Goal: Information Seeking & Learning: Learn about a topic

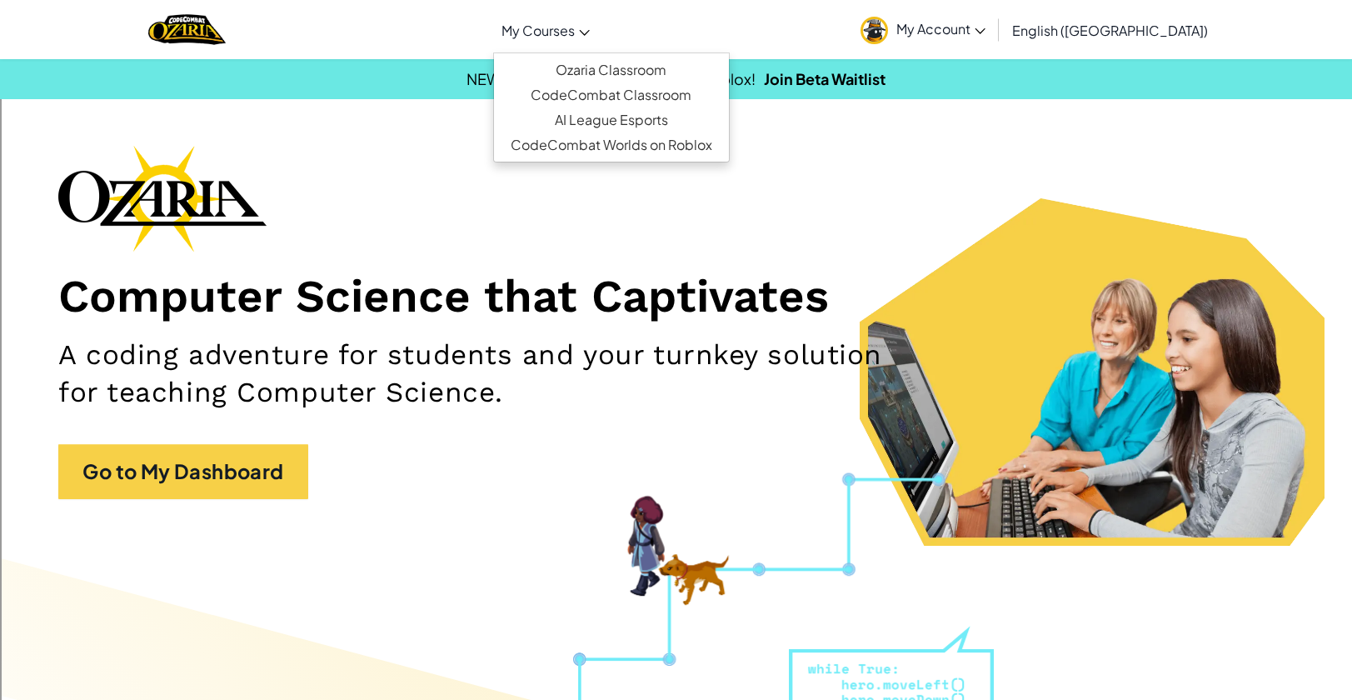
click at [575, 24] on span "My Courses" at bounding box center [538, 30] width 73 height 17
click at [667, 64] on link "Ozaria Classroom" at bounding box center [611, 69] width 235 height 25
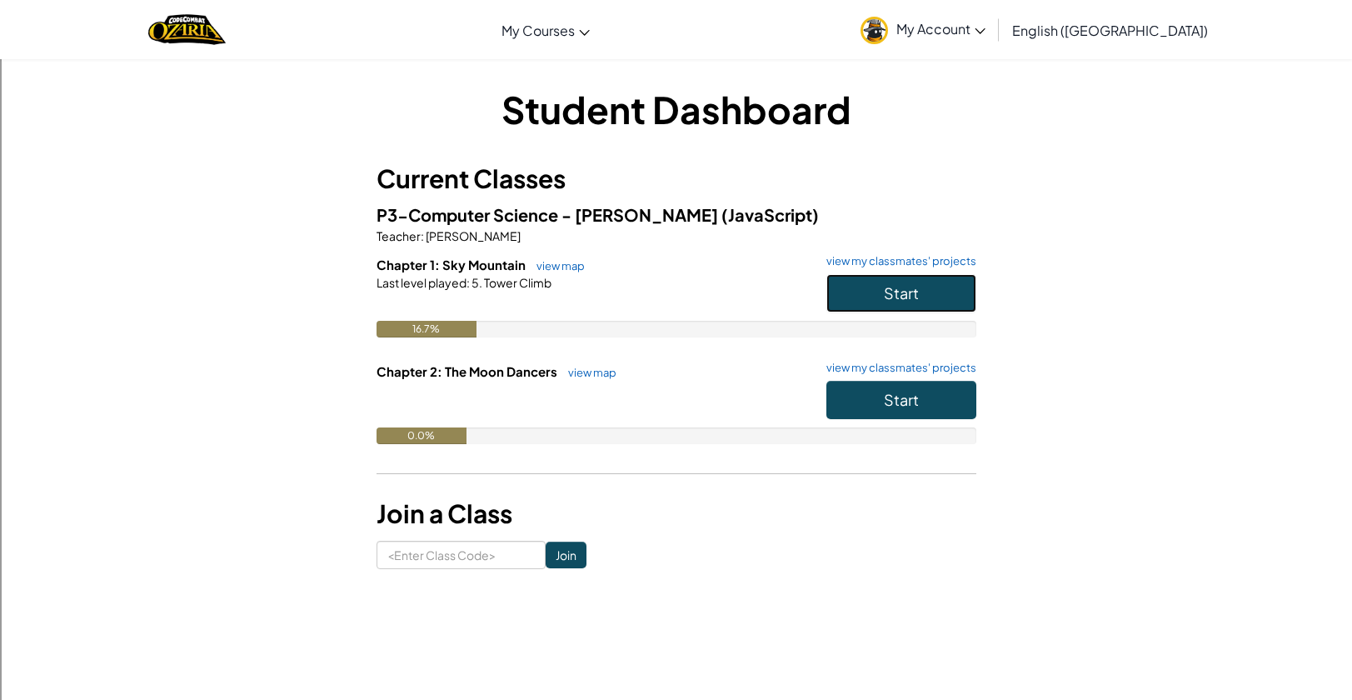
click at [923, 284] on button "Start" at bounding box center [901, 293] width 150 height 38
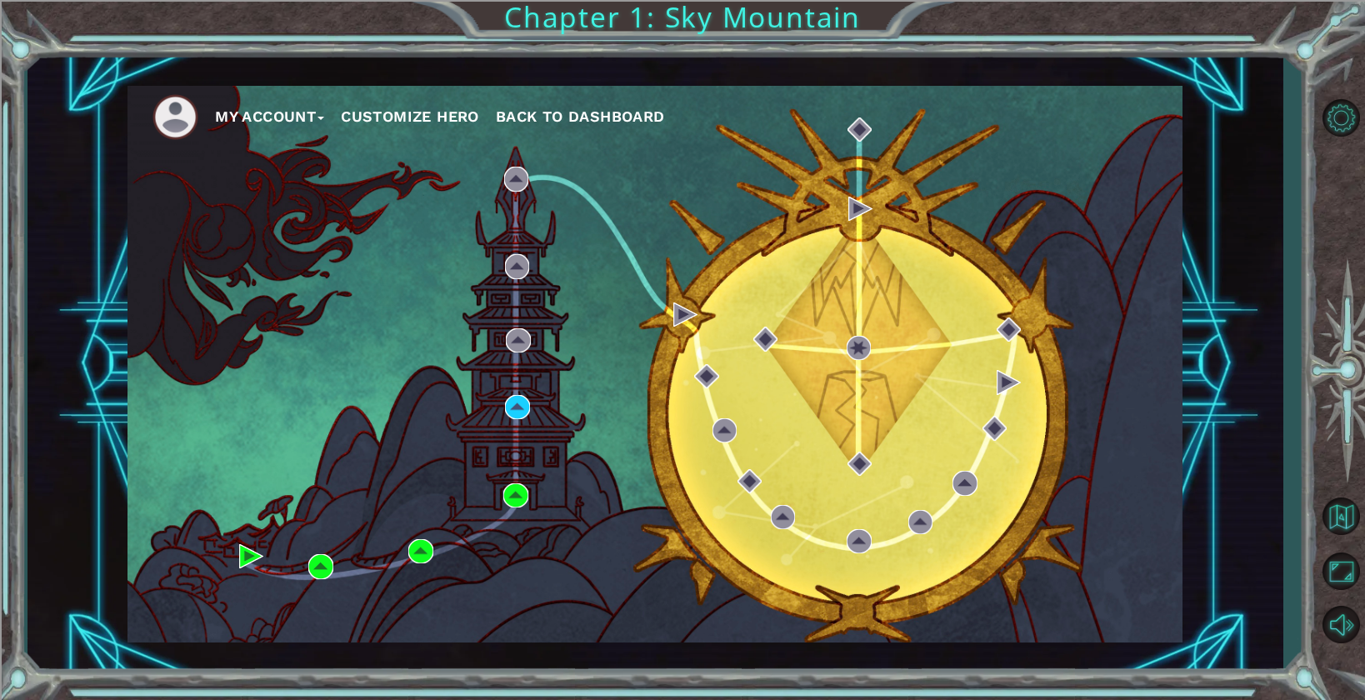
click at [529, 402] on div "My Account Customize Hero Back to Dashboard" at bounding box center [654, 364] width 1055 height 557
click at [517, 400] on img at bounding box center [517, 407] width 24 height 24
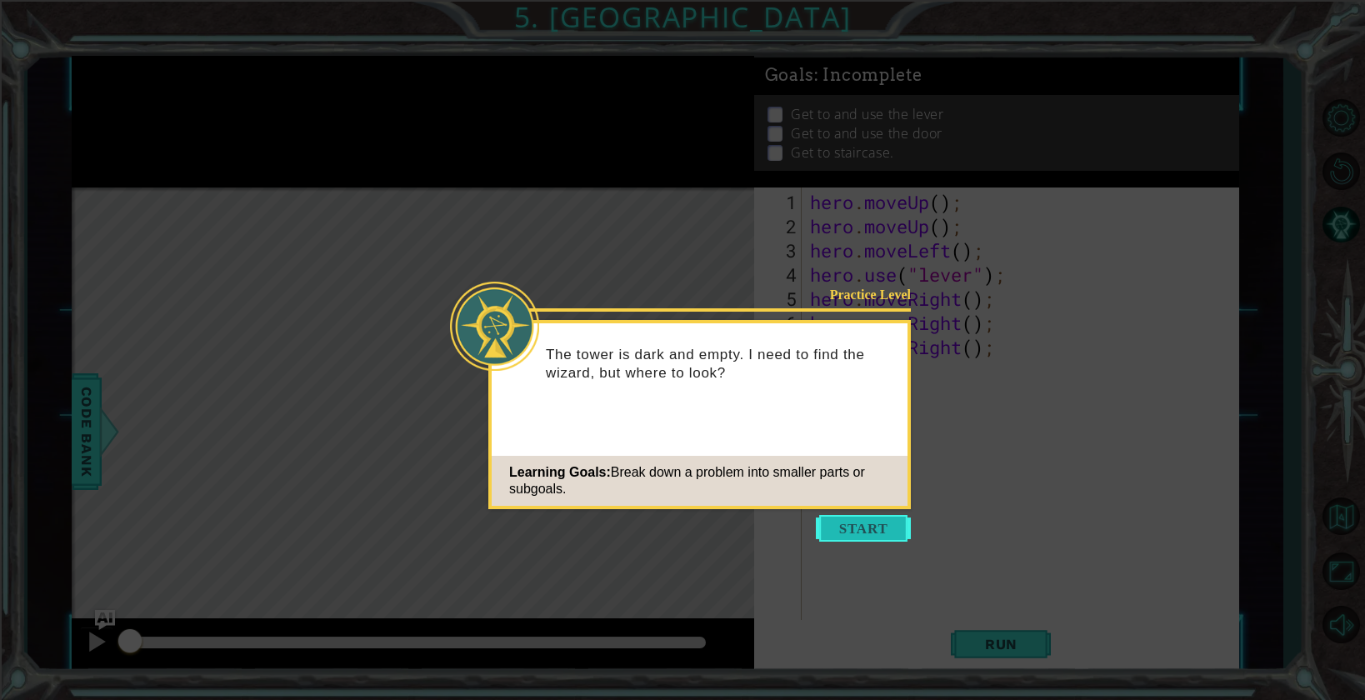
click at [856, 527] on button "Start" at bounding box center [863, 528] width 95 height 27
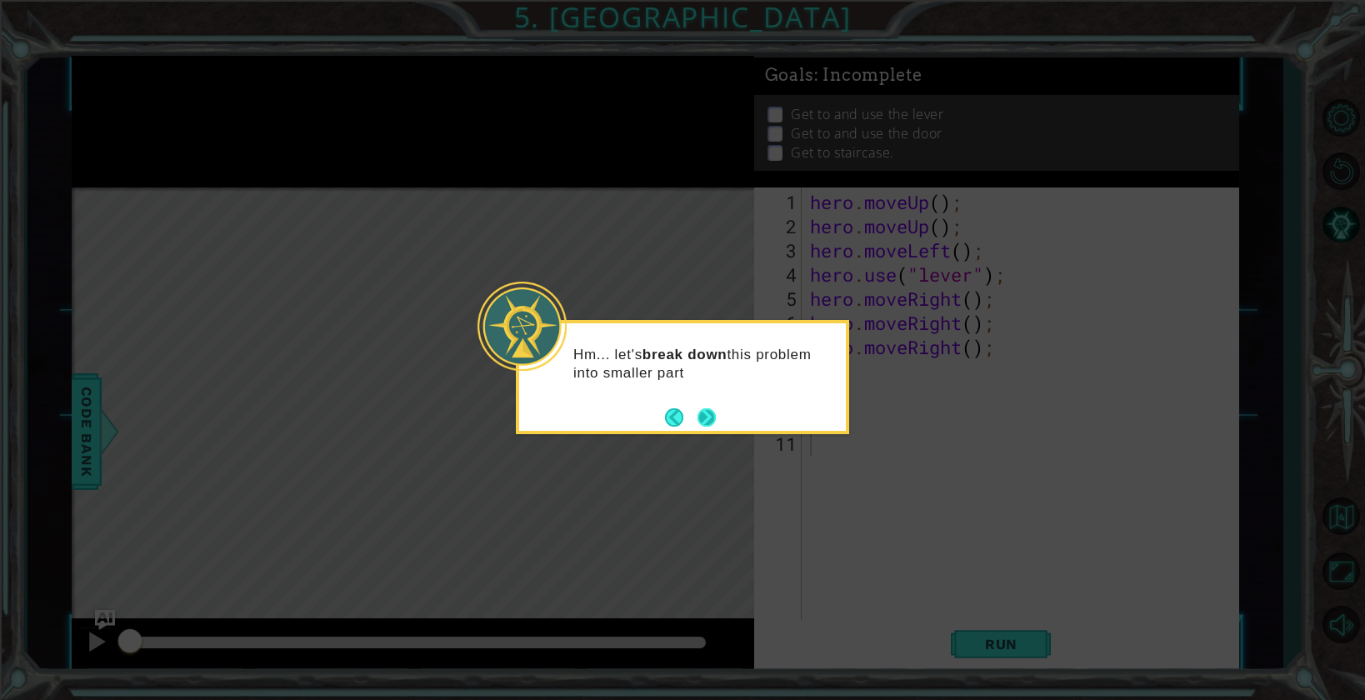
click at [712, 412] on button "Next" at bounding box center [706, 417] width 18 height 18
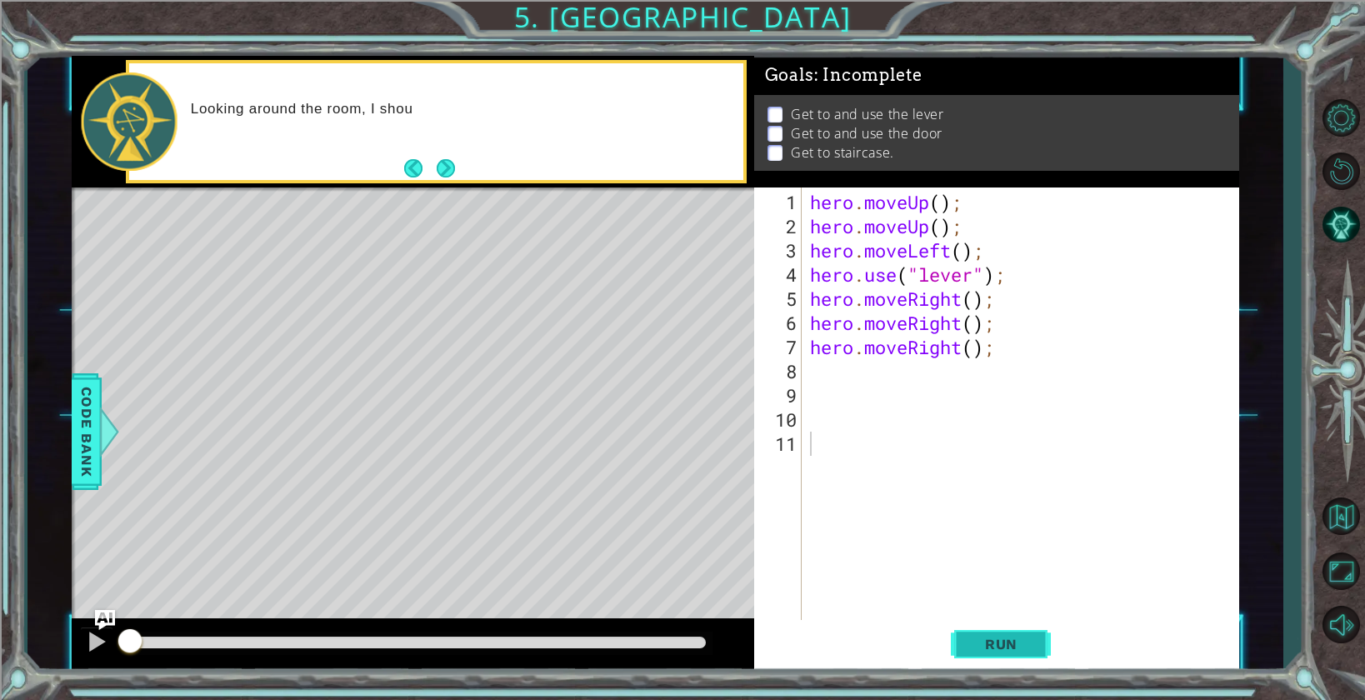
click at [976, 628] on button "Run" at bounding box center [1001, 644] width 100 height 48
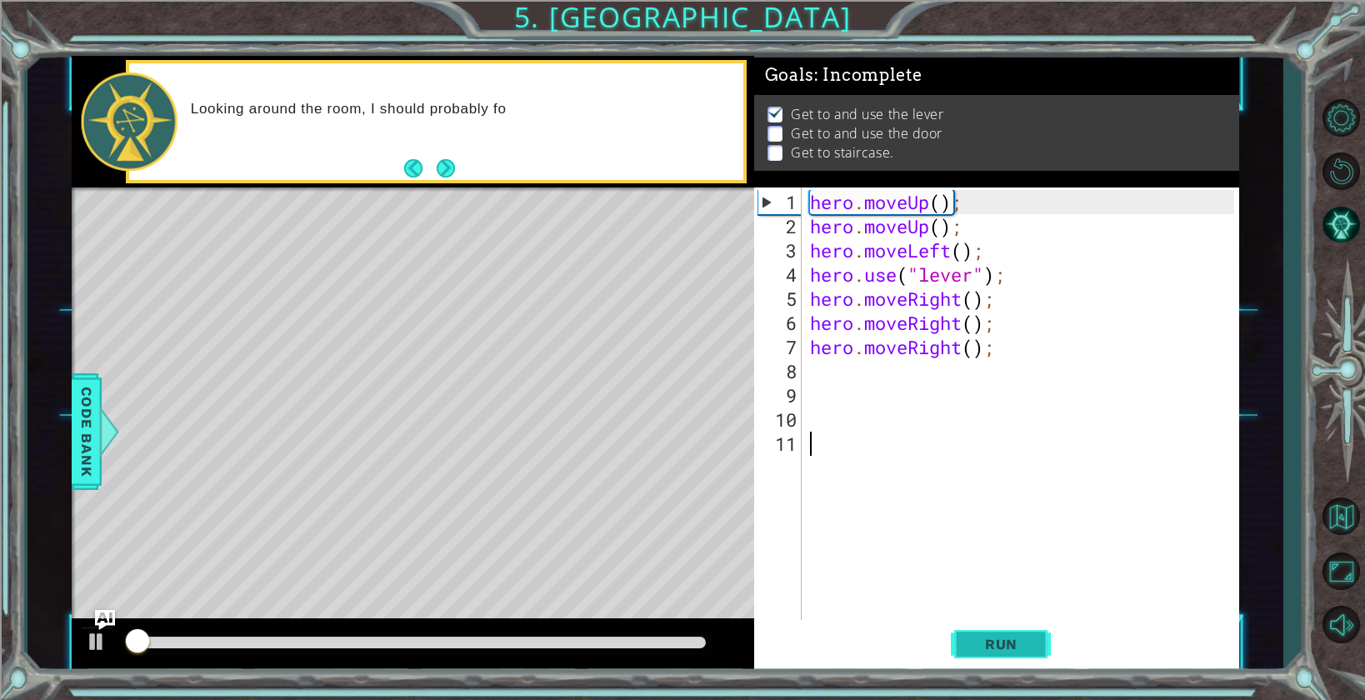
scroll to position [2, 0]
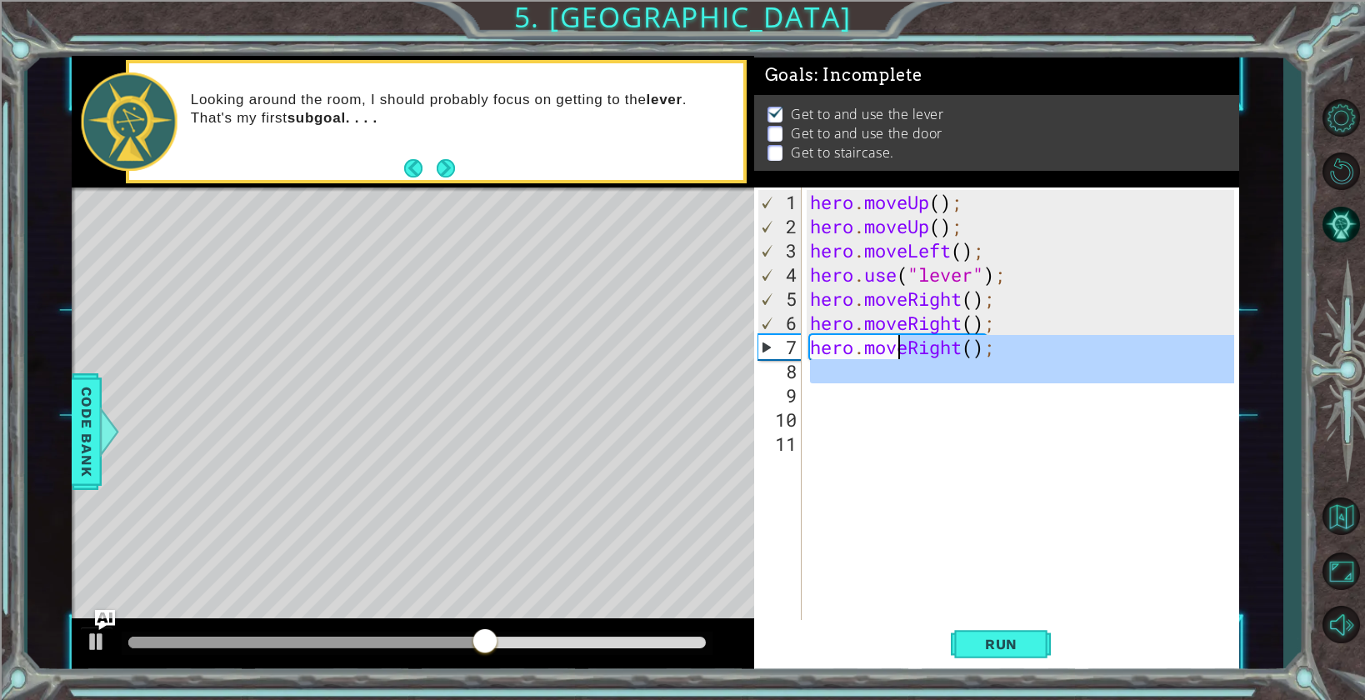
drag, startPoint x: 1011, startPoint y: 387, endPoint x: 892, endPoint y: 336, distance: 129.9
click at [892, 336] on div "hero . moveUp ( ) ; hero . moveUp ( ) ; hero . moveLeft ( ) ; hero . use ( "lev…" at bounding box center [1024, 431] width 436 height 483
type textarea "hero.moveRight();"
click at [824, 403] on div "hero . moveUp ( ) ; hero . moveUp ( ) ; hero . moveLeft ( ) ; hero . use ( "lev…" at bounding box center [1024, 431] width 436 height 483
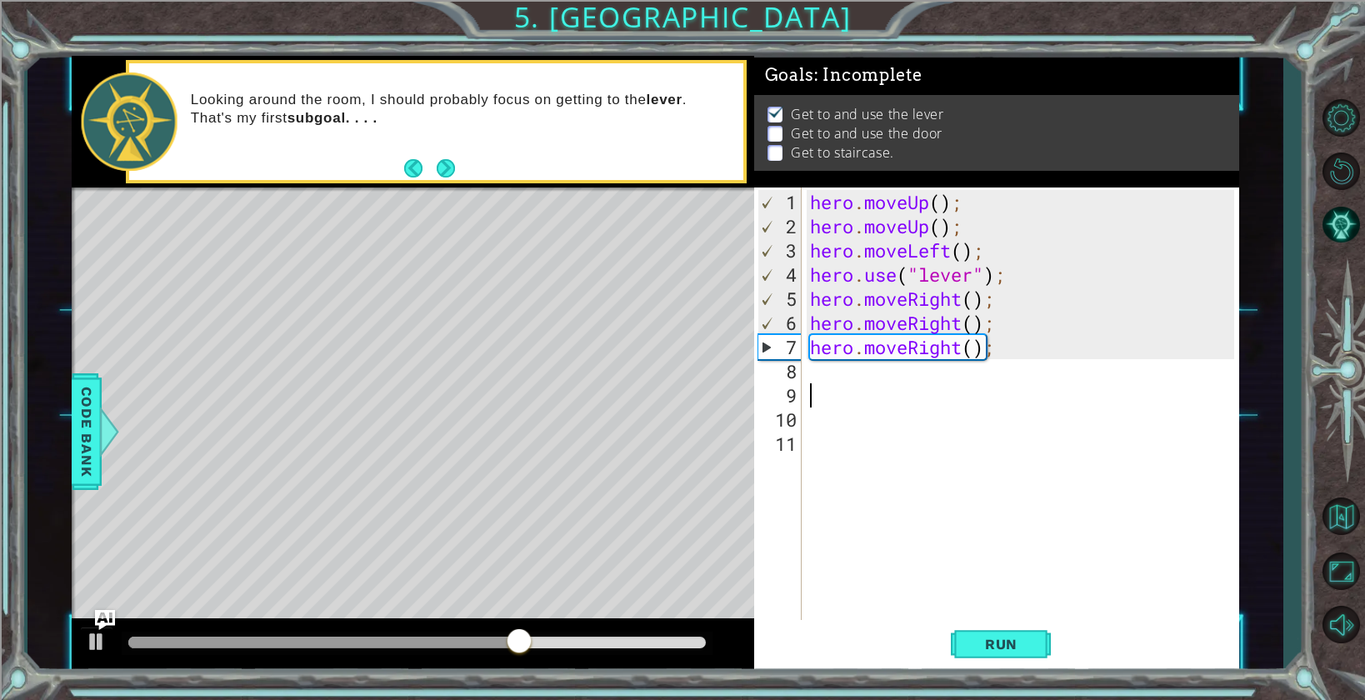
click at [816, 376] on div "hero . moveUp ( ) ; hero . moveUp ( ) ; hero . moveLeft ( ) ; hero . use ( "lev…" at bounding box center [1024, 431] width 436 height 483
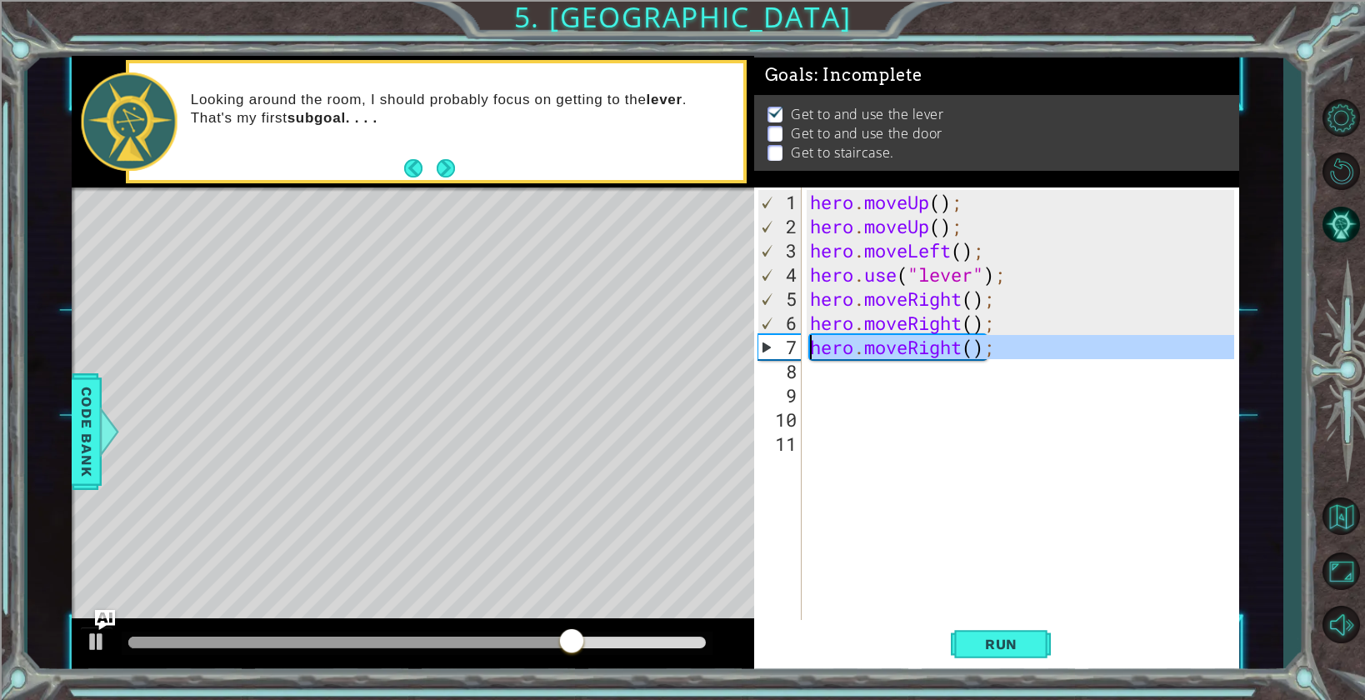
drag, startPoint x: 1000, startPoint y: 358, endPoint x: 789, endPoint y: 342, distance: 211.4
click at [789, 342] on div "1 2 3 4 5 6 7 8 9 10 11 hero . moveUp ( ) ; hero . moveUp ( ) ; hero . moveLeft…" at bounding box center [994, 404] width 480 height 435
type textarea "hero.moveRight();"
click at [812, 363] on div "hero . moveUp ( ) ; hero . moveUp ( ) ; hero . moveLeft ( ) ; hero . use ( "lev…" at bounding box center [1024, 431] width 436 height 483
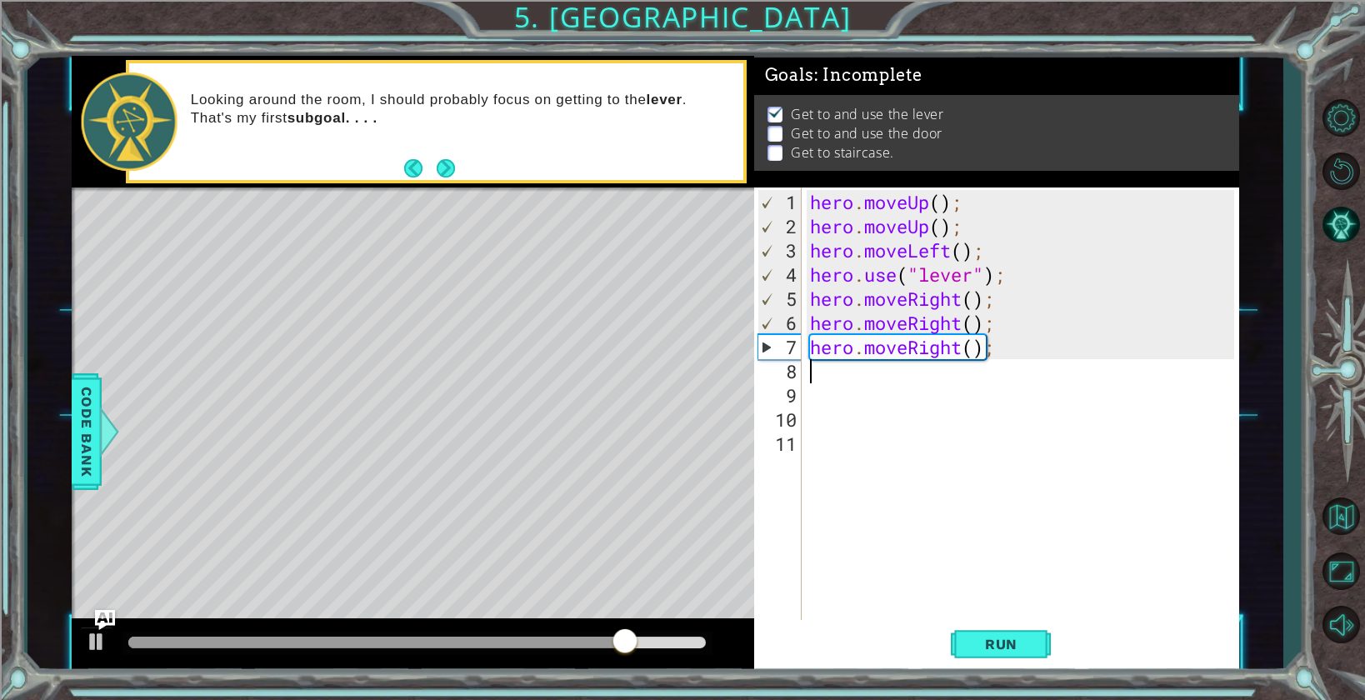
click at [817, 370] on div "hero . moveUp ( ) ; hero . moveUp ( ) ; hero . moveLeft ( ) ; hero . use ( "lev…" at bounding box center [1024, 431] width 436 height 483
paste textarea "hero.moveRight();"
click at [964, 374] on div "hero . moveUp ( ) ; hero . moveUp ( ) ; hero . moveLeft ( ) ; hero . use ( "lev…" at bounding box center [1024, 431] width 436 height 483
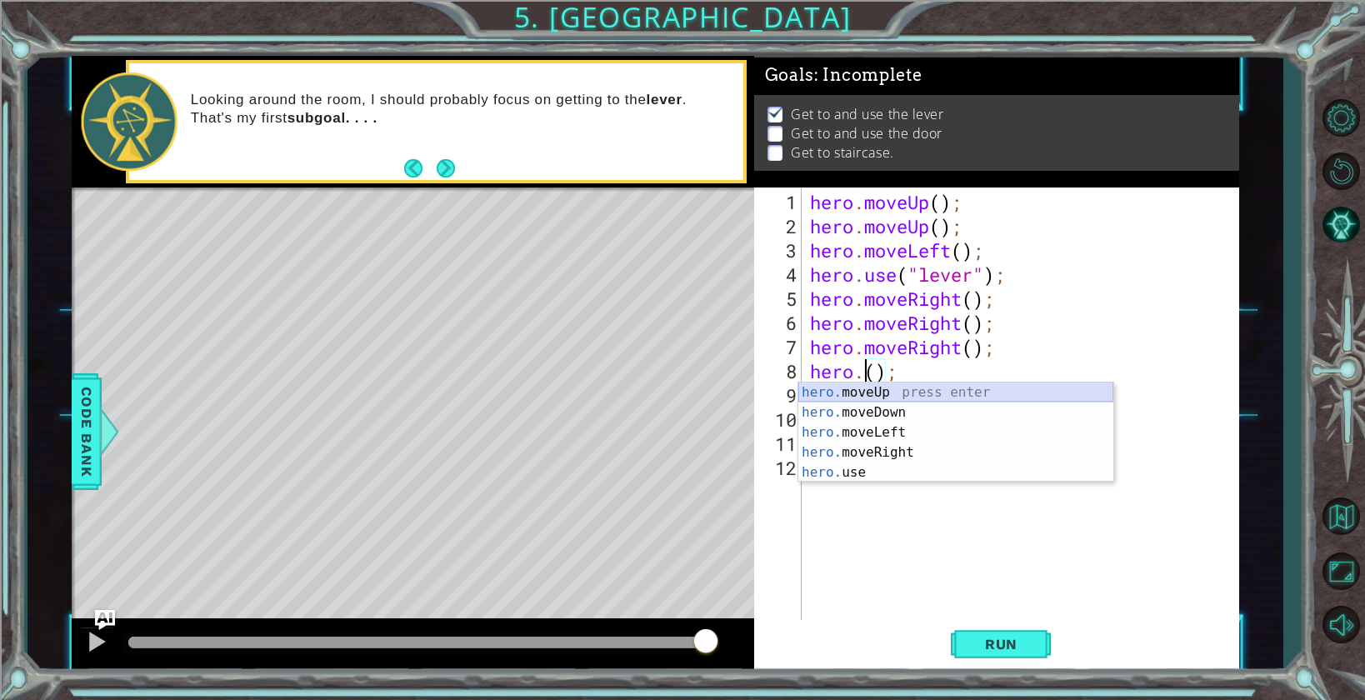
click at [890, 401] on div "hero. moveUp press enter hero. moveDown press enter hero. moveLeft press enter …" at bounding box center [955, 452] width 315 height 140
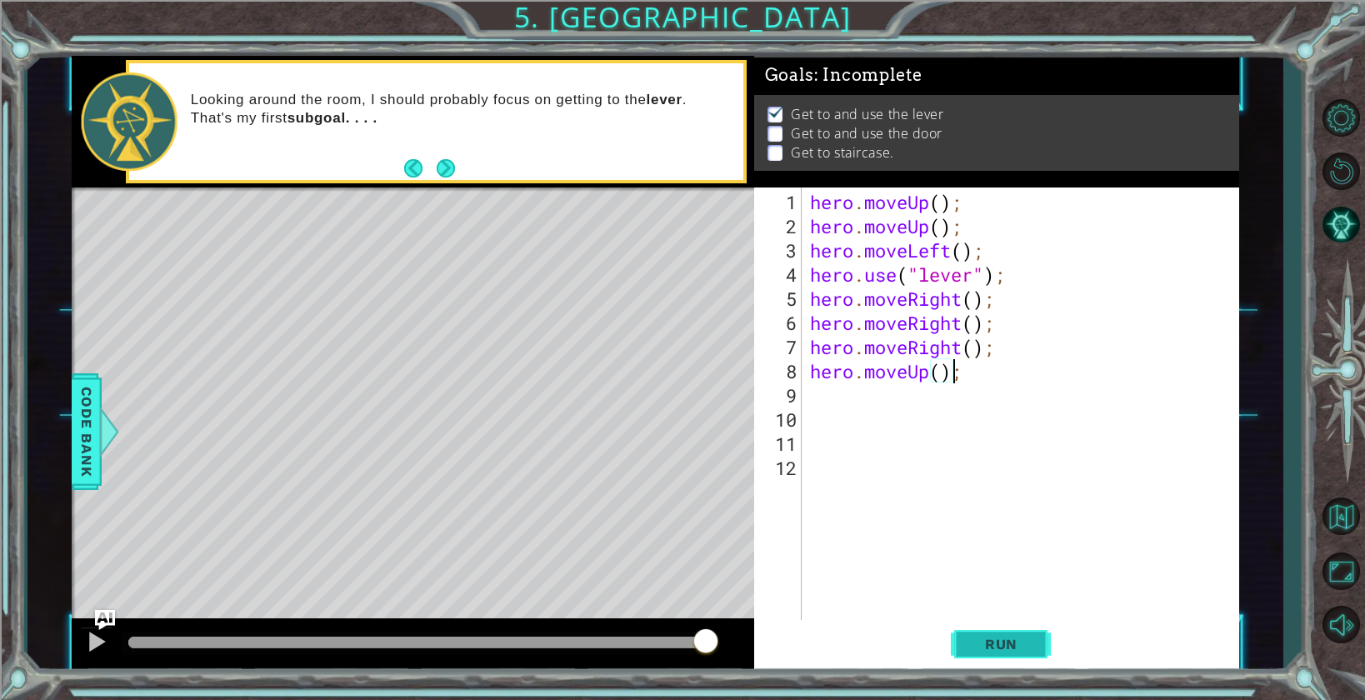
click at [978, 654] on button "Run" at bounding box center [1001, 644] width 100 height 48
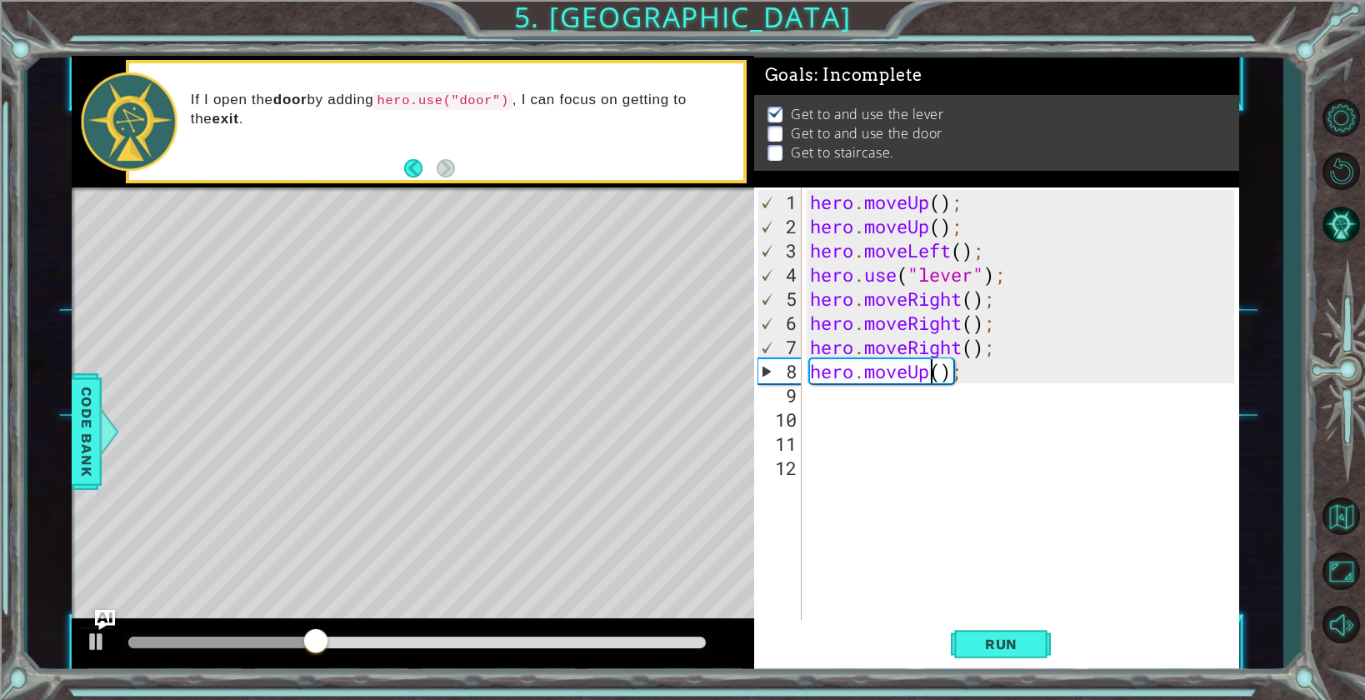
click at [930, 372] on div "hero . moveUp ( ) ; hero . moveUp ( ) ; hero . moveLeft ( ) ; hero . use ( "lev…" at bounding box center [1024, 431] width 436 height 483
type textarea "hero.use("door");"
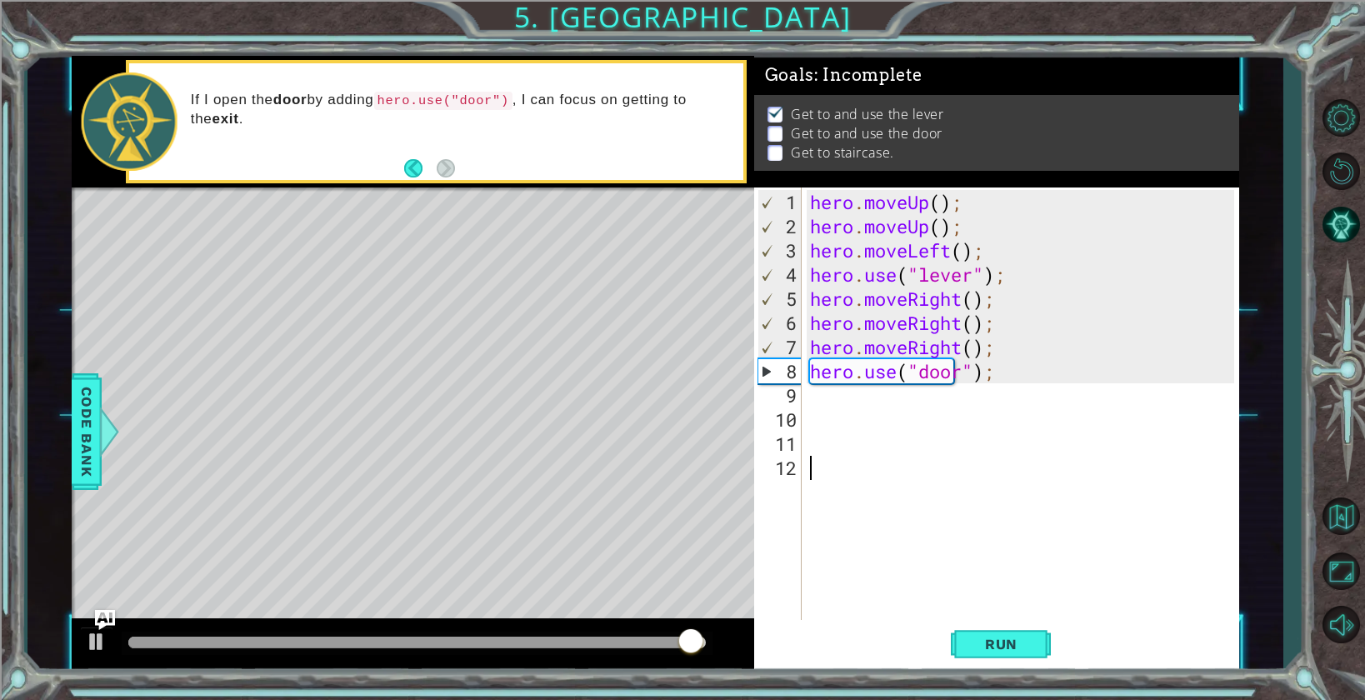
click at [1041, 458] on div "hero . moveUp ( ) ; hero . moveUp ( ) ; hero . moveLeft ( ) ; hero . use ( "lev…" at bounding box center [1024, 431] width 436 height 483
click at [1016, 637] on span "Run" at bounding box center [1001, 644] width 66 height 17
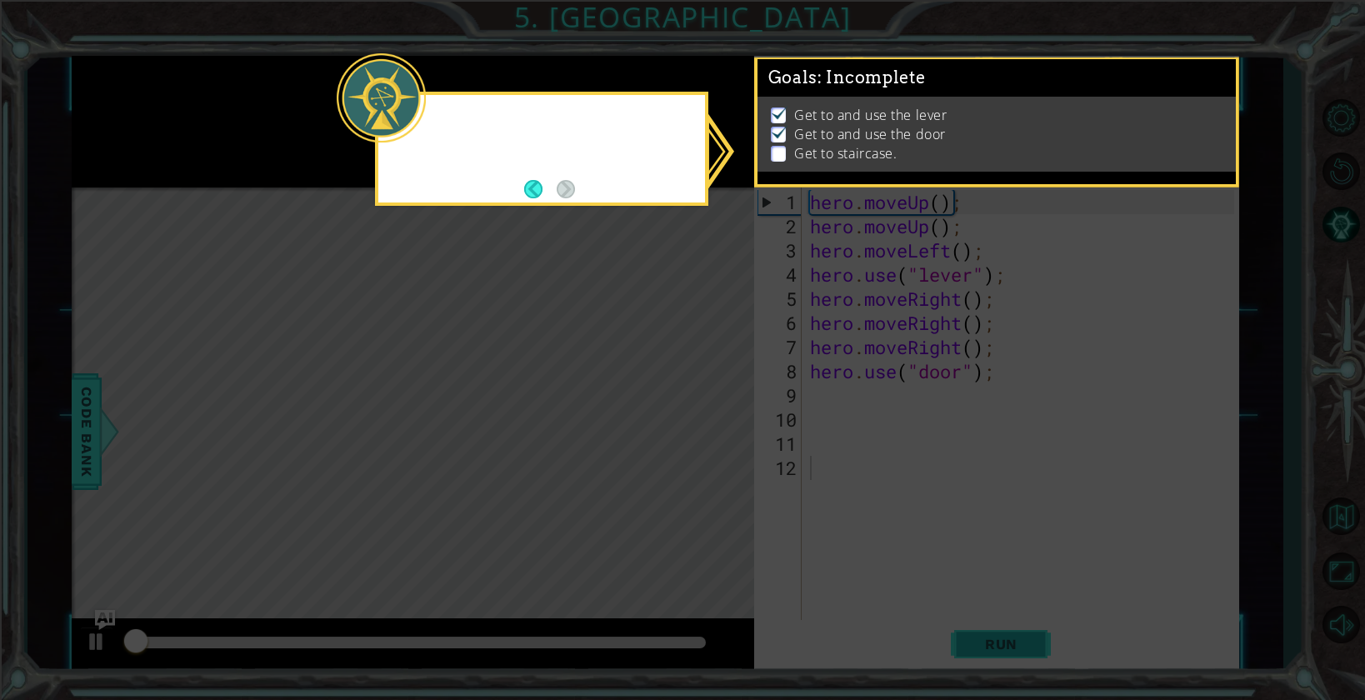
scroll to position [2, 0]
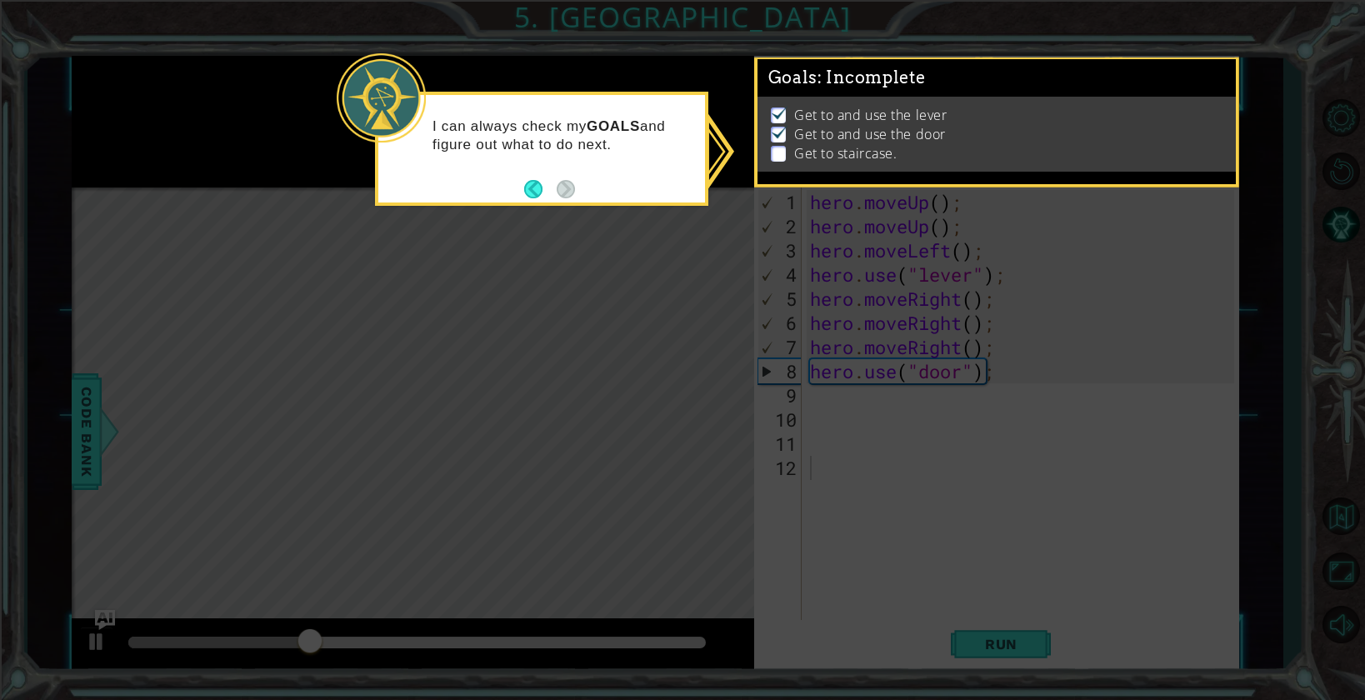
click at [893, 502] on icon at bounding box center [682, 350] width 1365 height 700
click at [542, 201] on div "I can always check my GOALS and figure out what to do next." at bounding box center [541, 149] width 333 height 114
click at [559, 193] on footer at bounding box center [549, 189] width 51 height 25
click at [749, 420] on icon at bounding box center [682, 350] width 1365 height 700
drag, startPoint x: 519, startPoint y: 184, endPoint x: 545, endPoint y: 184, distance: 25.8
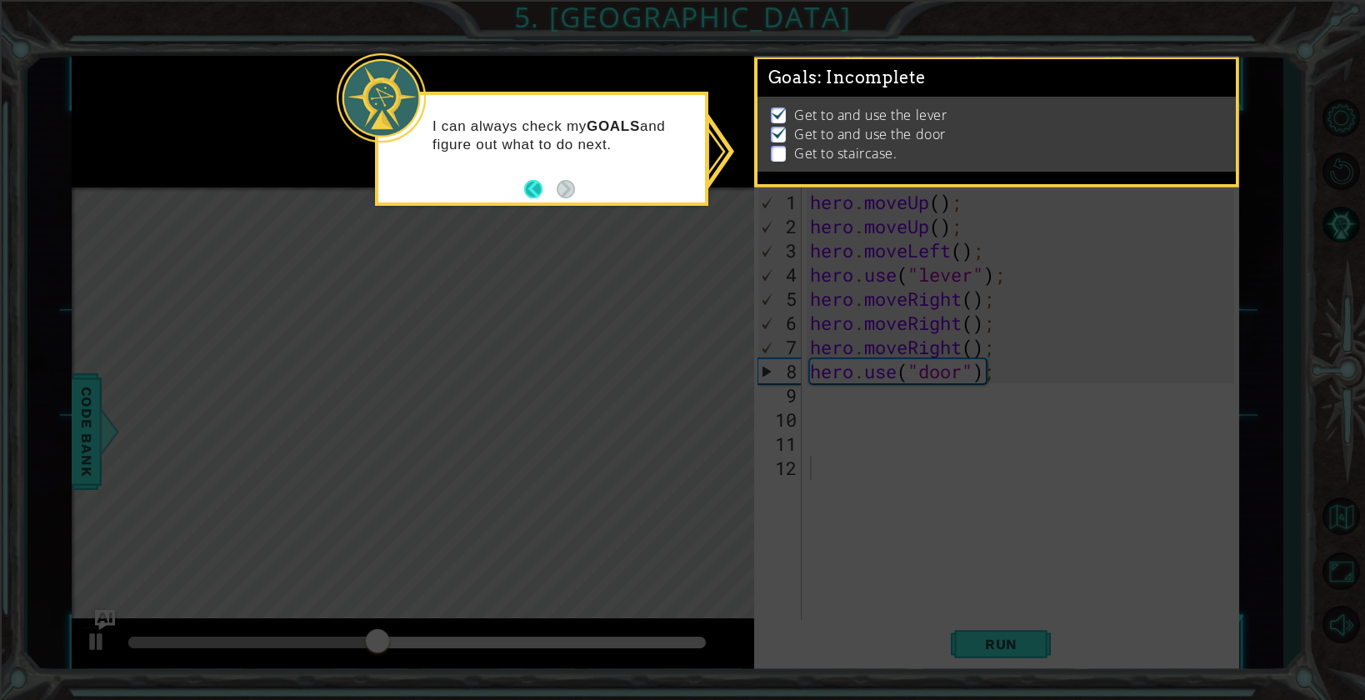
click at [522, 184] on div "I can always check my GOALS and figure out what to do next." at bounding box center [541, 144] width 327 height 84
click at [545, 184] on button "Back" at bounding box center [540, 189] width 32 height 18
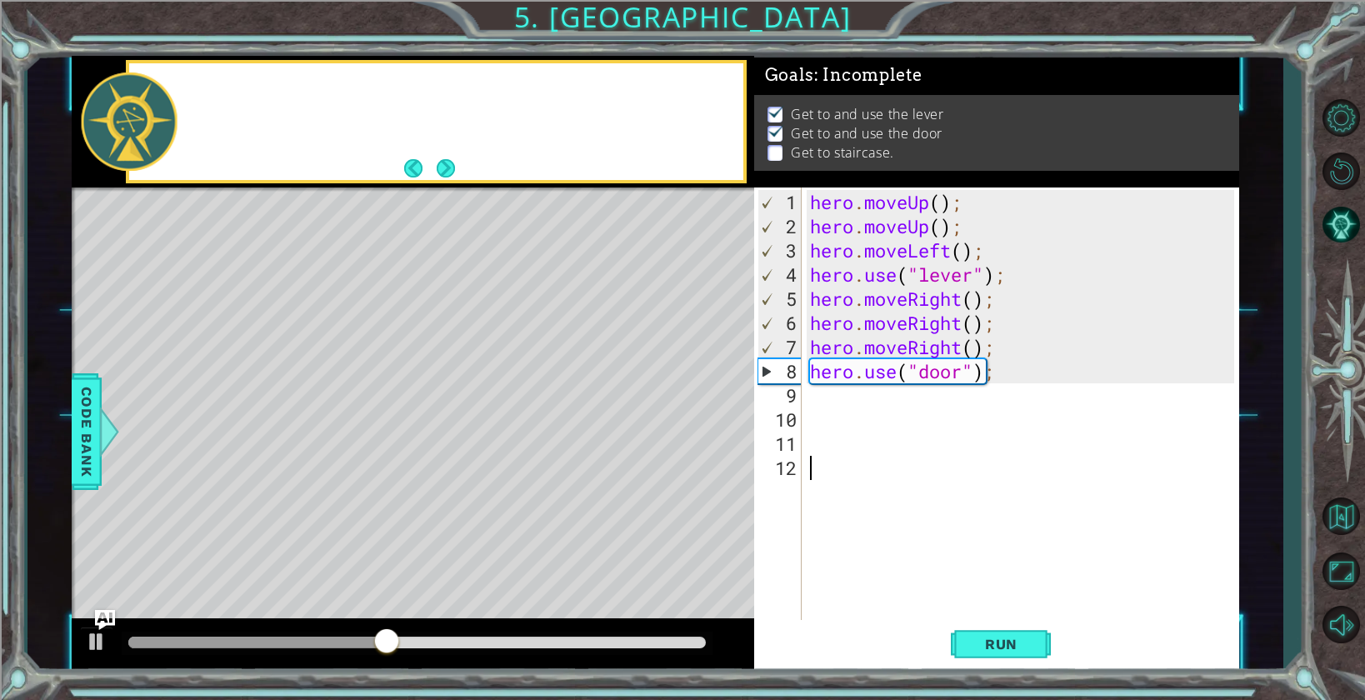
scroll to position [0, 0]
click at [543, 184] on div at bounding box center [413, 121] width 682 height 131
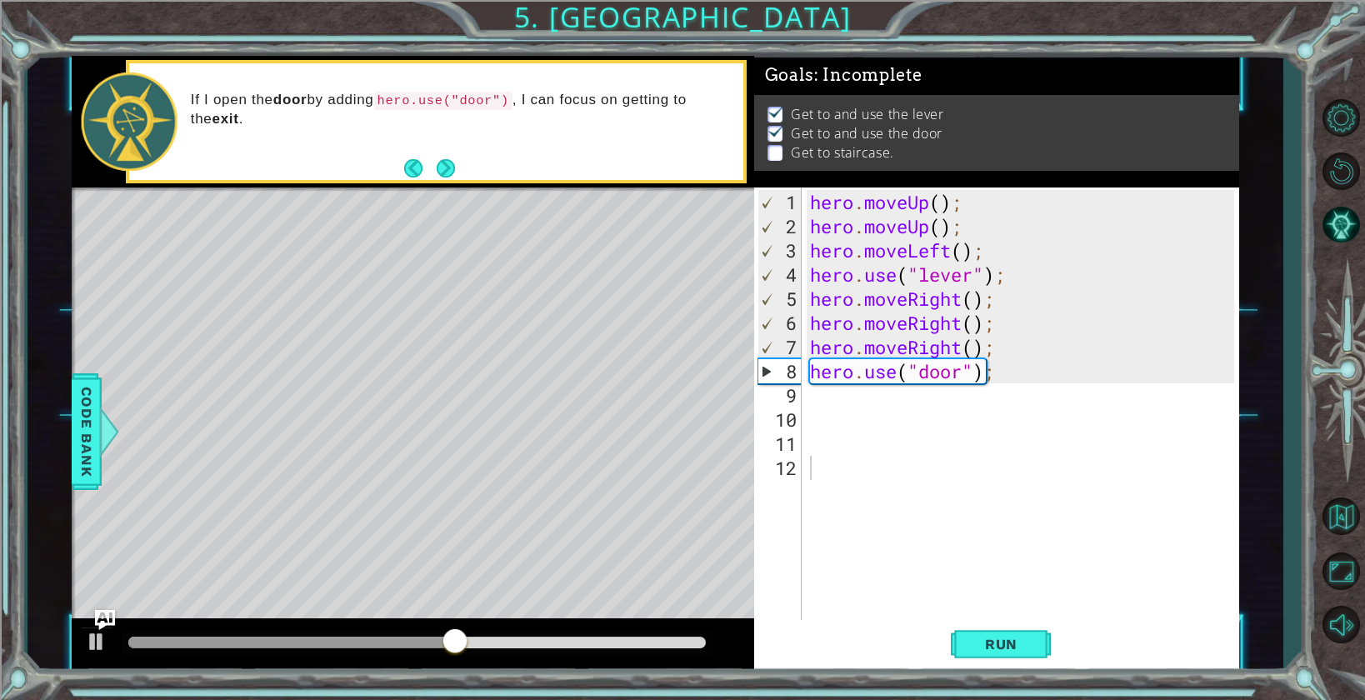
type textarea "hero.moveUp();"
drag, startPoint x: 1012, startPoint y: 201, endPoint x: 802, endPoint y: 200, distance: 210.0
click at [802, 200] on div "hero.moveUp(); 1 2 3 4 5 6 7 8 9 10 11 12 hero . moveUp ( ) ; hero . moveUp ( )…" at bounding box center [994, 404] width 480 height 435
click at [863, 410] on div "hero . moveUp ( ) ; hero . moveUp ( ) ; hero . moveLeft ( ) ; hero . use ( "lev…" at bounding box center [1024, 431] width 436 height 483
click at [815, 402] on div "hero . moveUp ( ) ; hero . moveUp ( ) ; hero . moveLeft ( ) ; hero . use ( "lev…" at bounding box center [1024, 431] width 436 height 483
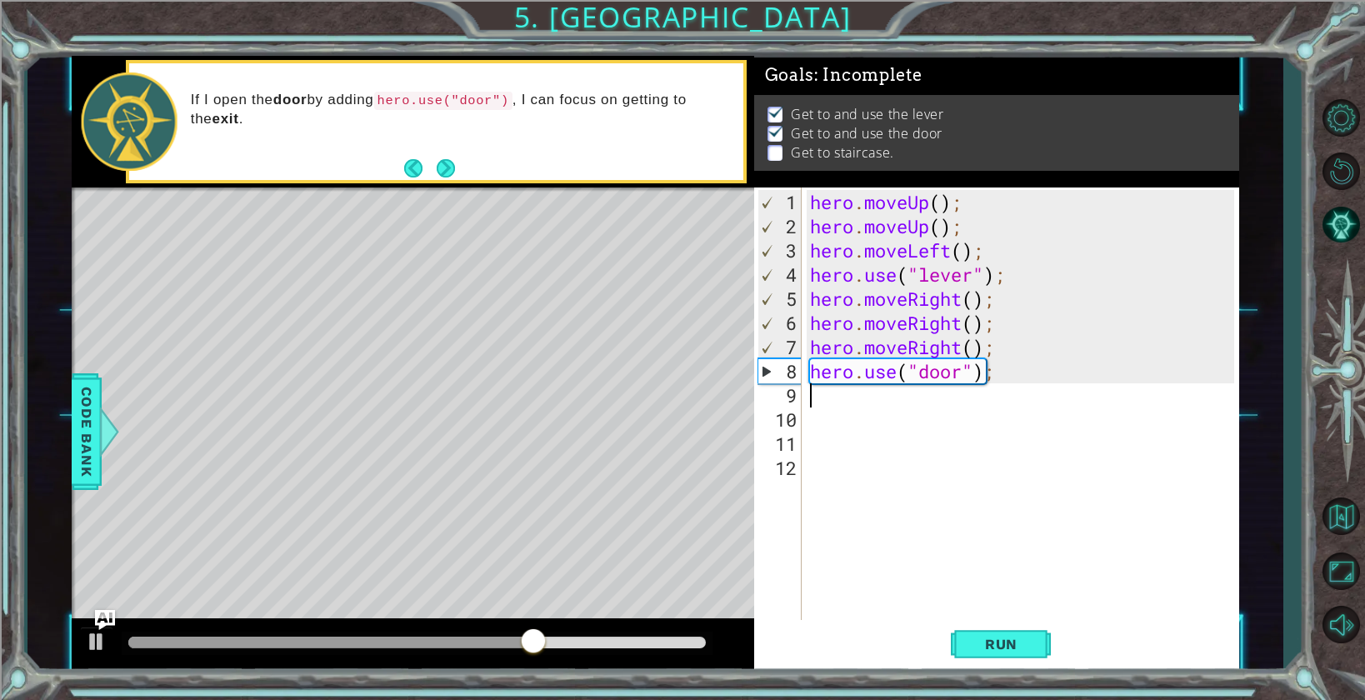
paste textarea "hero.moveUp();"
type textarea "hero.moveUp();"
click at [816, 409] on div "hero . moveUp ( ) ; hero . moveUp ( ) ; hero . moveLeft ( ) ; hero . use ( "lev…" at bounding box center [1024, 431] width 436 height 483
paste textarea "hero.moveUp();"
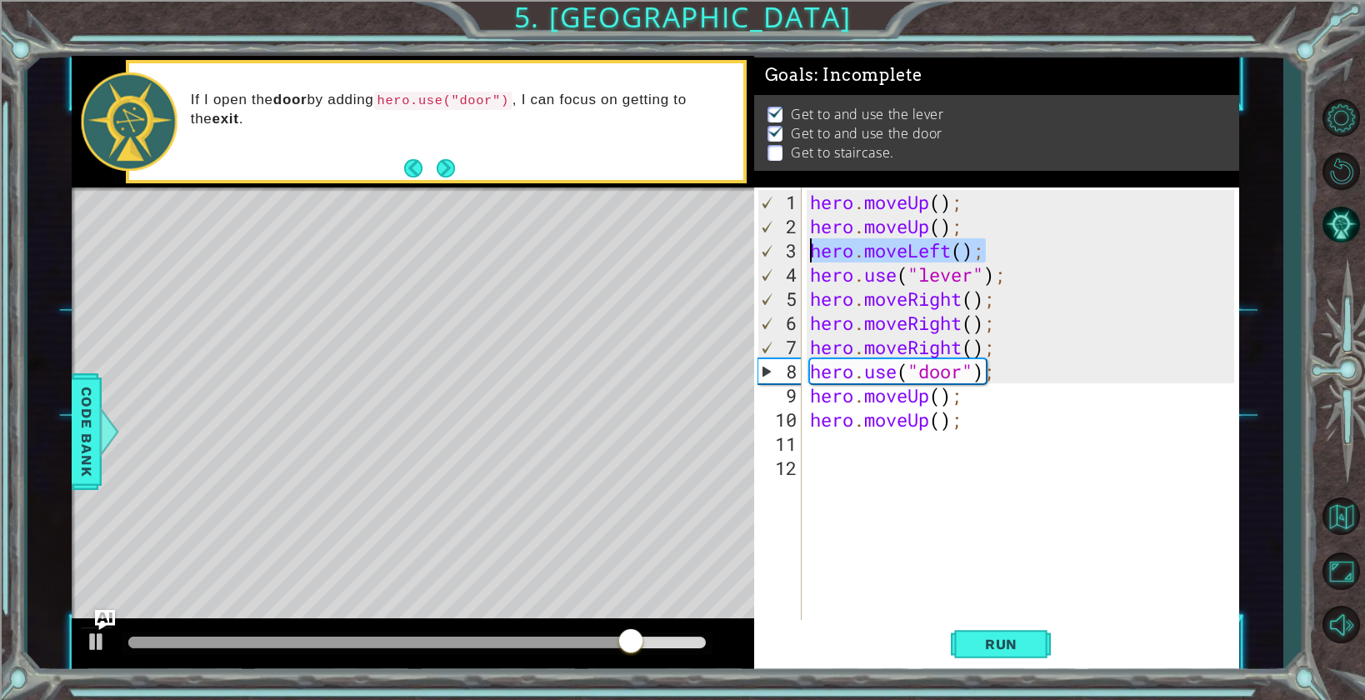
drag, startPoint x: 995, startPoint y: 247, endPoint x: 804, endPoint y: 247, distance: 190.8
click at [804, 247] on div "hero.moveUp(); 1 2 3 4 5 6 7 8 9 10 11 12 hero . moveUp ( ) ; hero . moveUp ( )…" at bounding box center [994, 404] width 480 height 435
type textarea "hero.moveLeft();"
click at [845, 452] on div "hero . moveUp ( ) ; hero . moveUp ( ) ; hero . moveLeft ( ) ; hero . use ( "lev…" at bounding box center [1024, 431] width 436 height 483
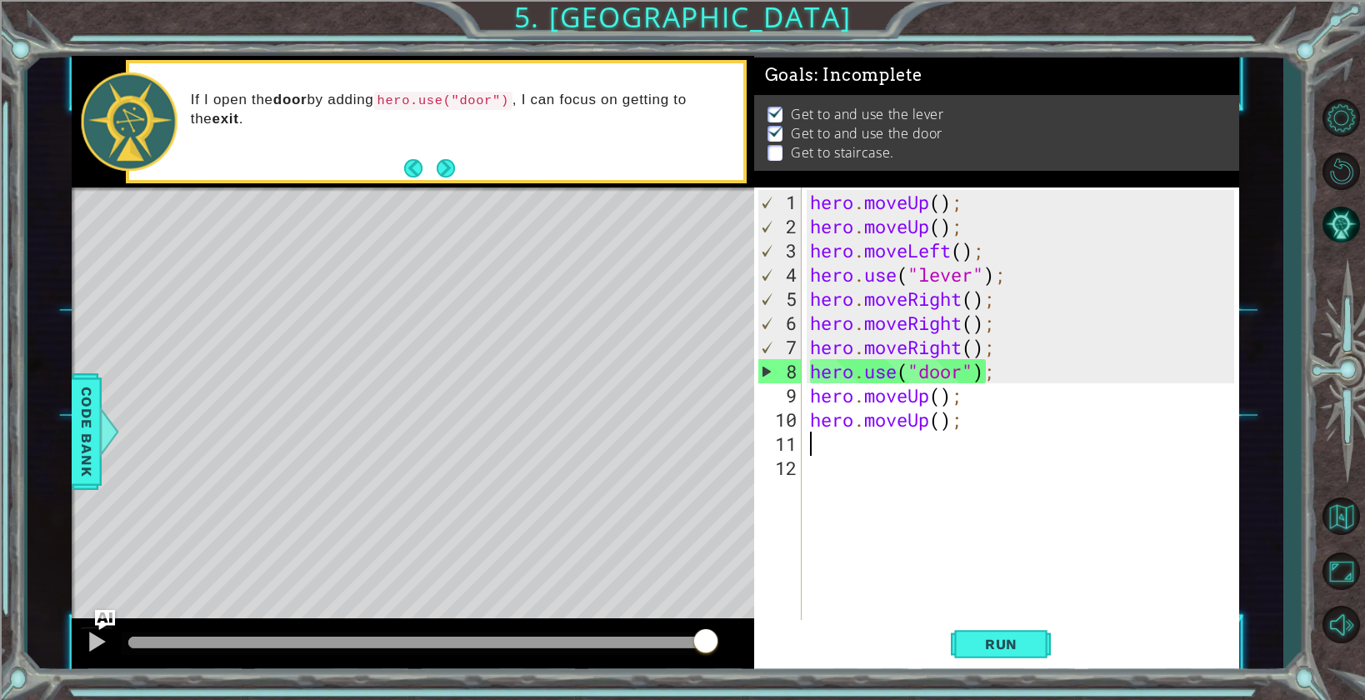
paste textarea "hero.moveLeft();"
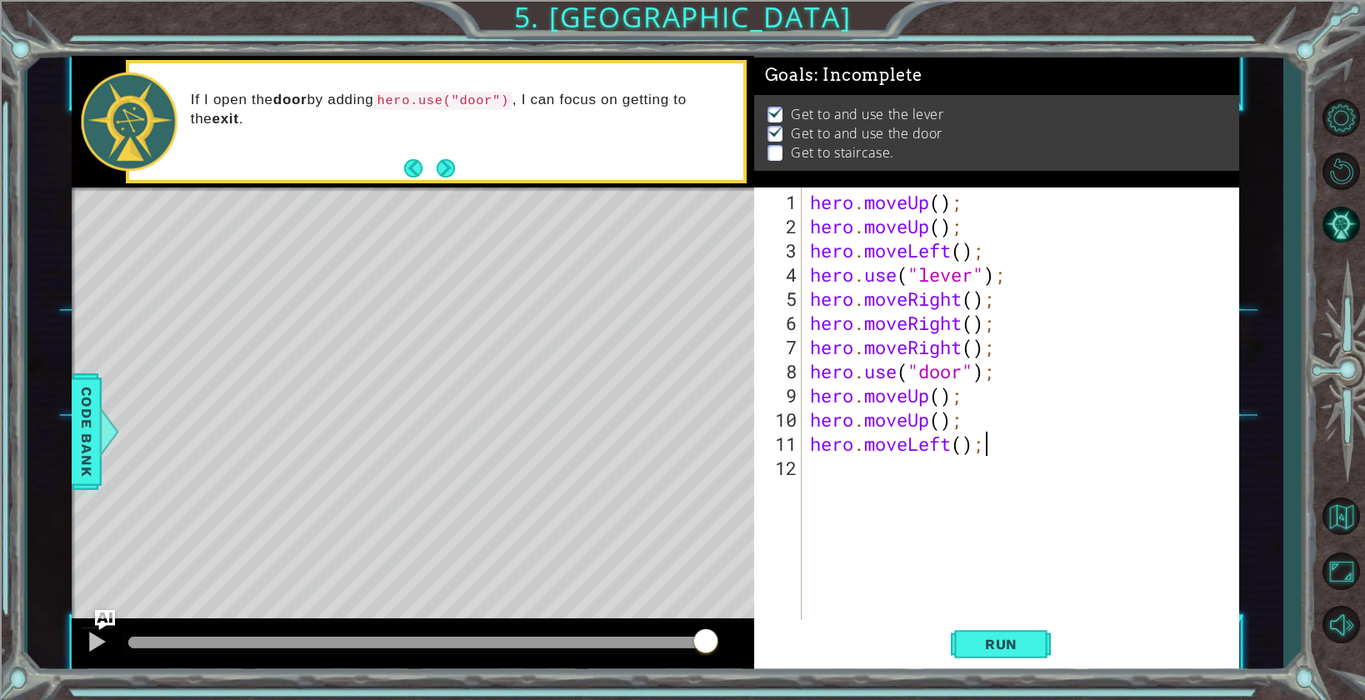
paste textarea "hero.moveLeft();"
drag, startPoint x: 984, startPoint y: 446, endPoint x: 1161, endPoint y: 451, distance: 177.5
click at [1161, 451] on div "hero . moveUp ( ) ; hero . moveUp ( ) ; hero . moveLeft ( ) ; hero . use ( "lev…" at bounding box center [1024, 431] width 436 height 483
type textarea "hero.moveLeft();"
click at [821, 479] on div "hero . moveUp ( ) ; hero . moveUp ( ) ; hero . moveLeft ( ) ; hero . use ( "lev…" at bounding box center [1024, 431] width 436 height 483
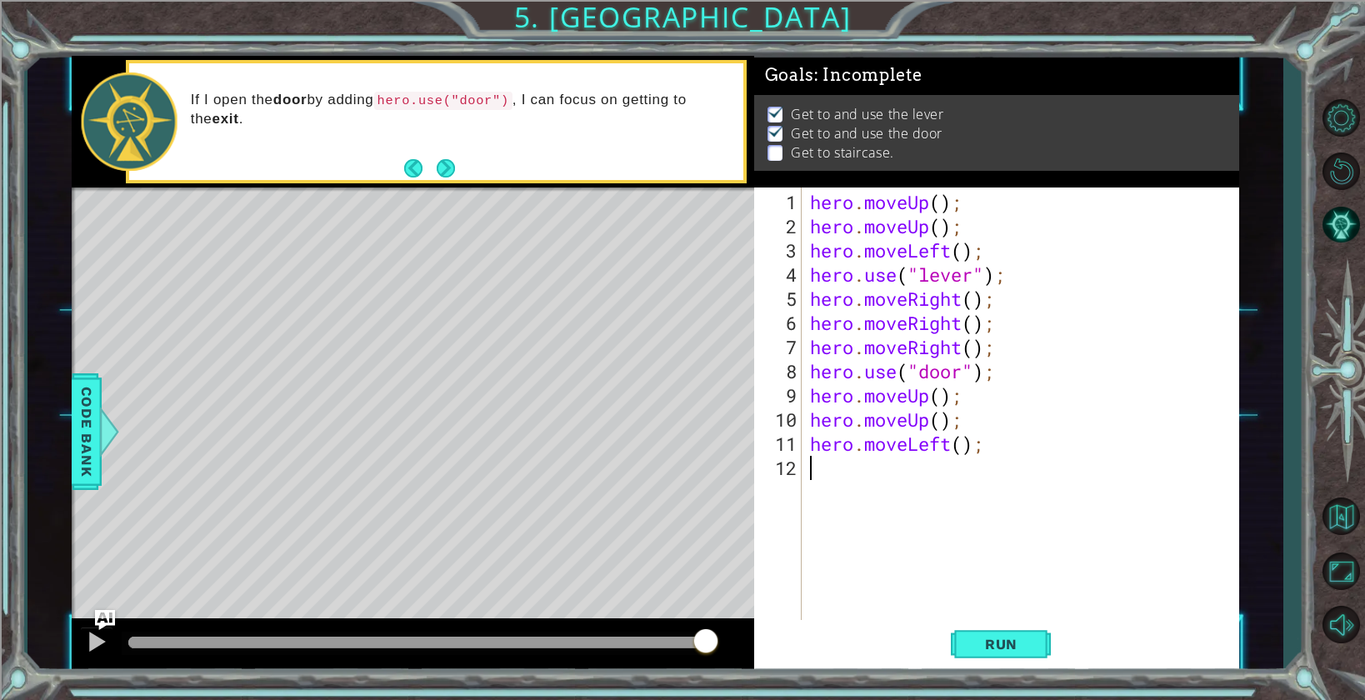
paste textarea "hero.moveLeft();"
type textarea "hero.moveLeft();"
click at [818, 487] on div "hero . moveUp ( ) ; hero . moveUp ( ) ; hero . moveLeft ( ) ; hero . use ( "lev…" at bounding box center [1024, 431] width 436 height 483
paste textarea "hero.moveLeft();"
type textarea "hero.moveLeft();"
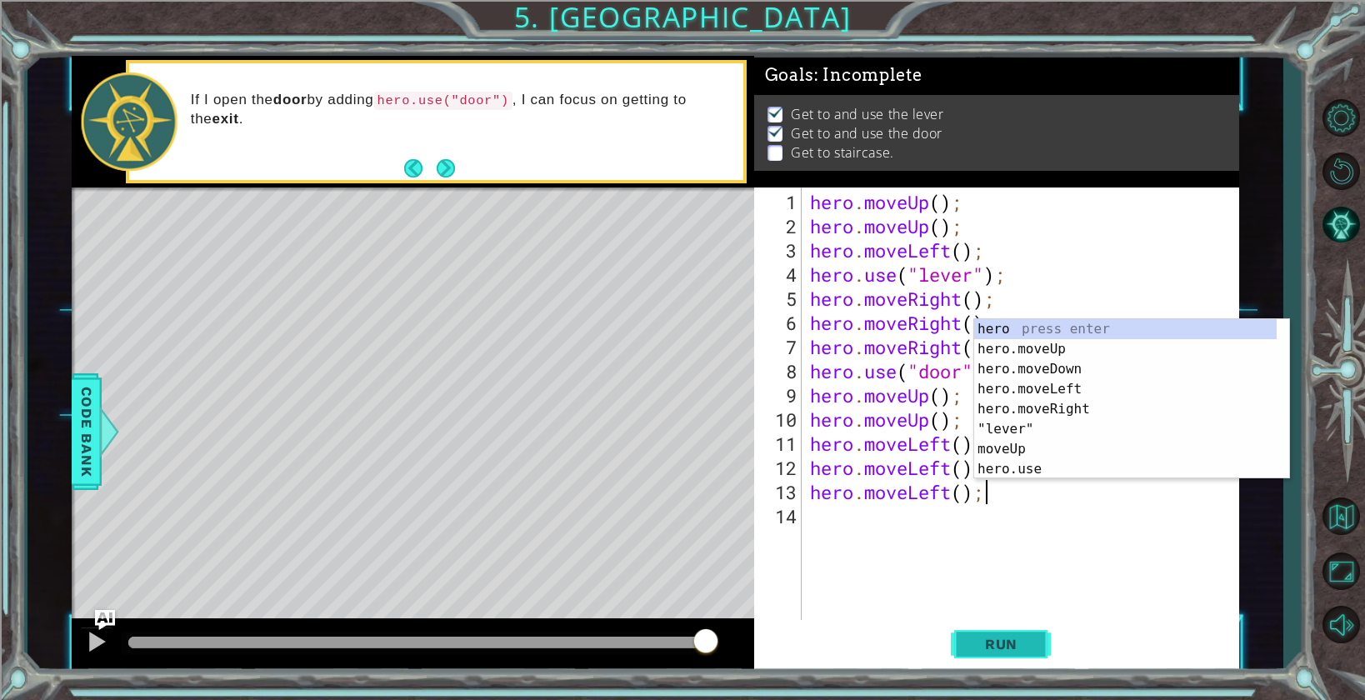
click at [1012, 639] on span "Run" at bounding box center [1001, 644] width 66 height 17
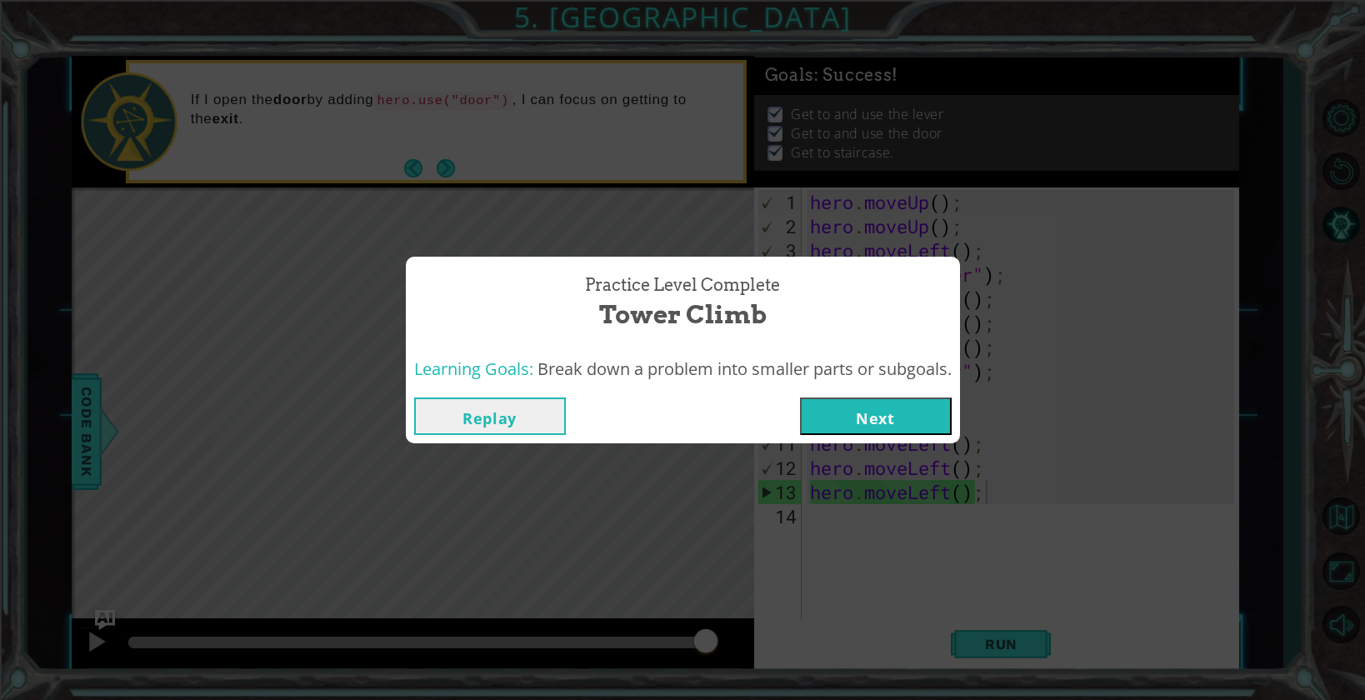
click at [881, 423] on button "Next" at bounding box center [876, 415] width 152 height 37
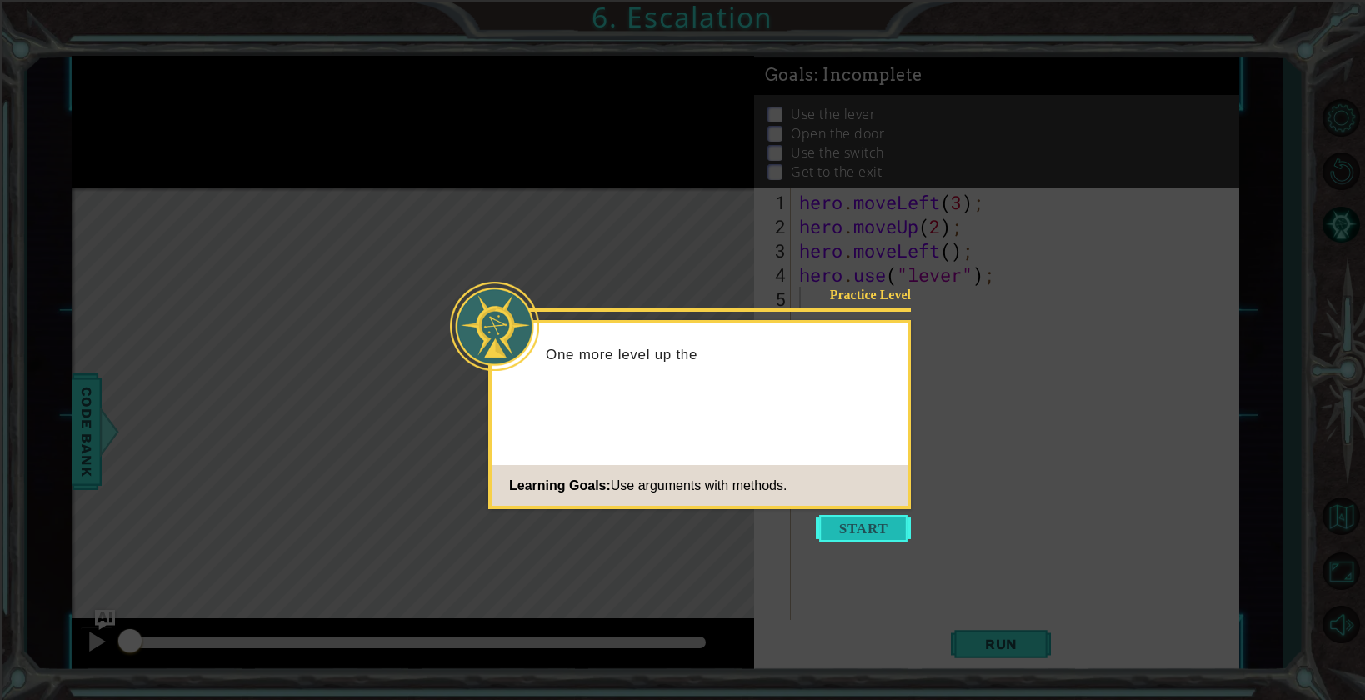
click at [862, 526] on button "Start" at bounding box center [863, 528] width 95 height 27
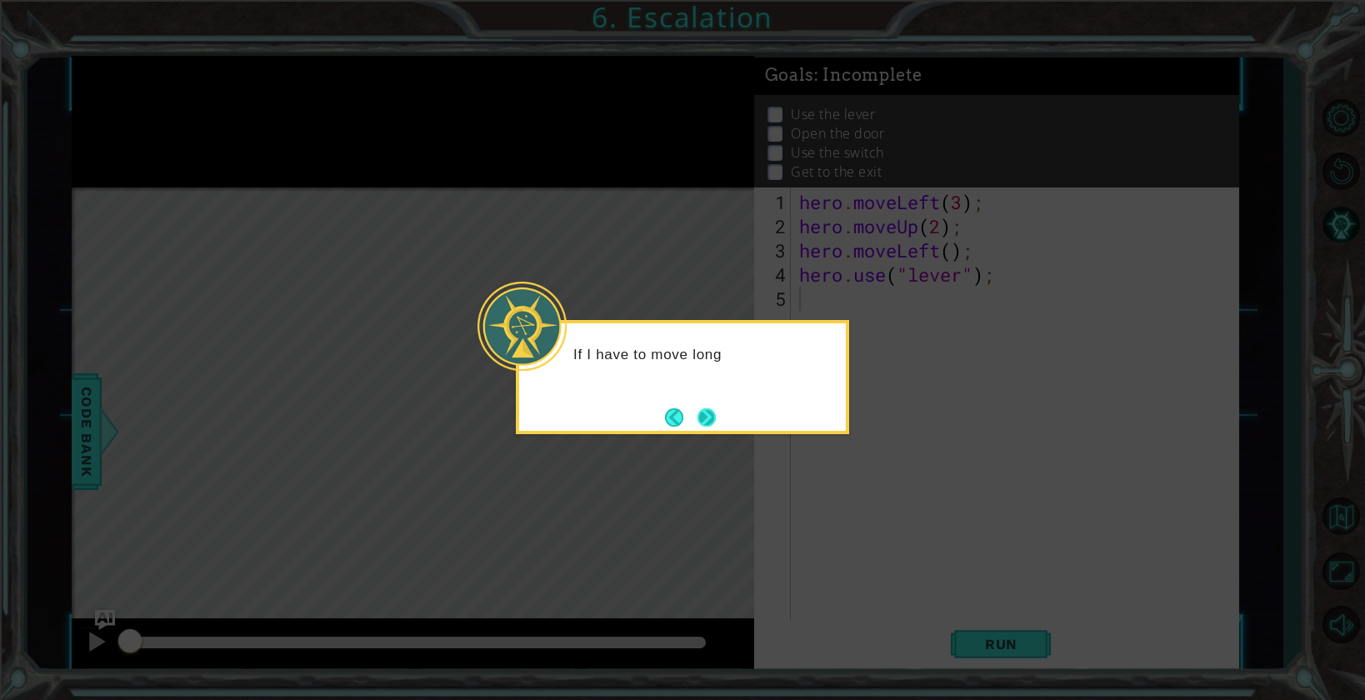
click at [707, 413] on button "Next" at bounding box center [706, 417] width 18 height 18
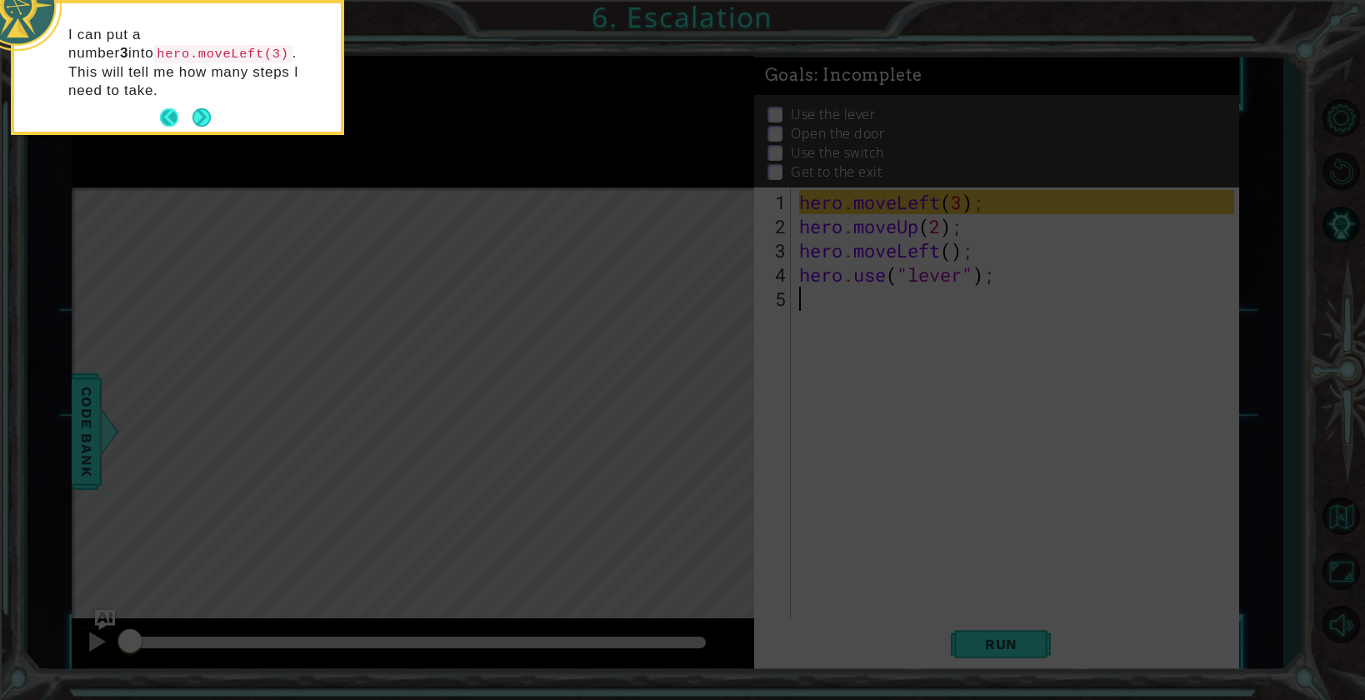
click at [192, 108] on button "Next" at bounding box center [201, 117] width 18 height 18
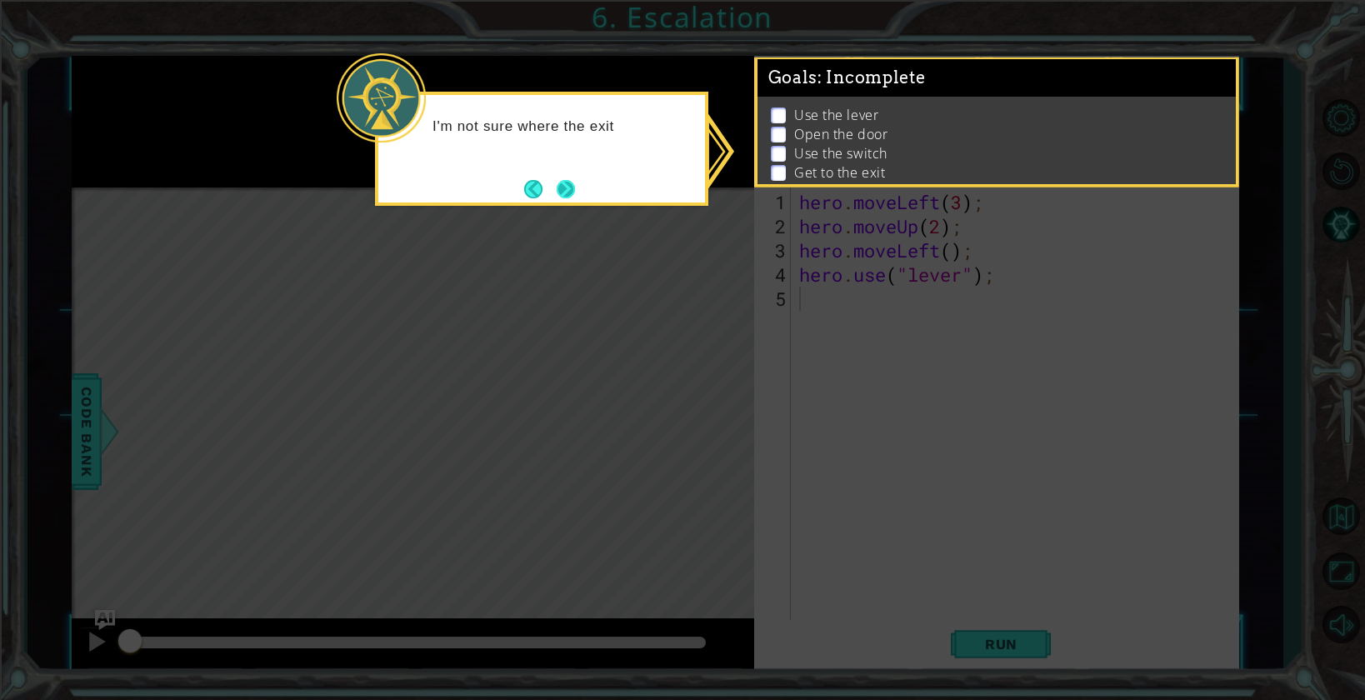
click at [563, 180] on button "Next" at bounding box center [566, 189] width 18 height 18
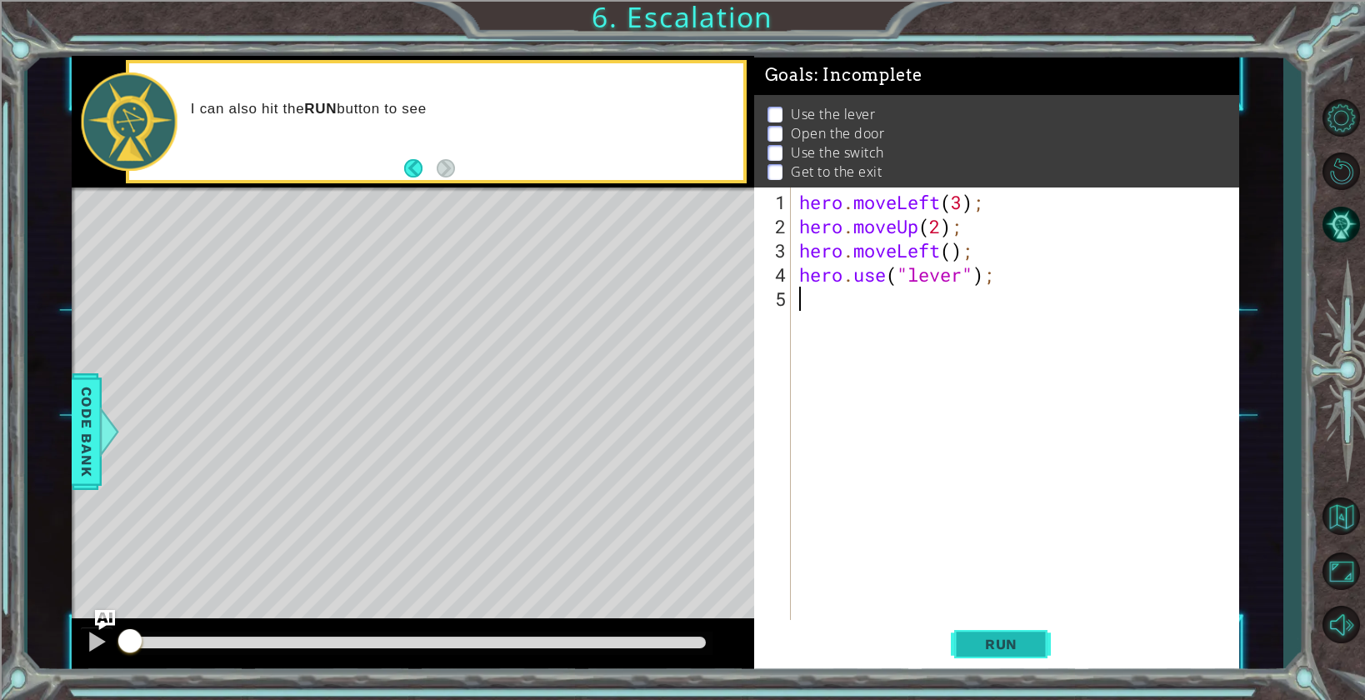
click at [986, 647] on span "Run" at bounding box center [1001, 644] width 66 height 17
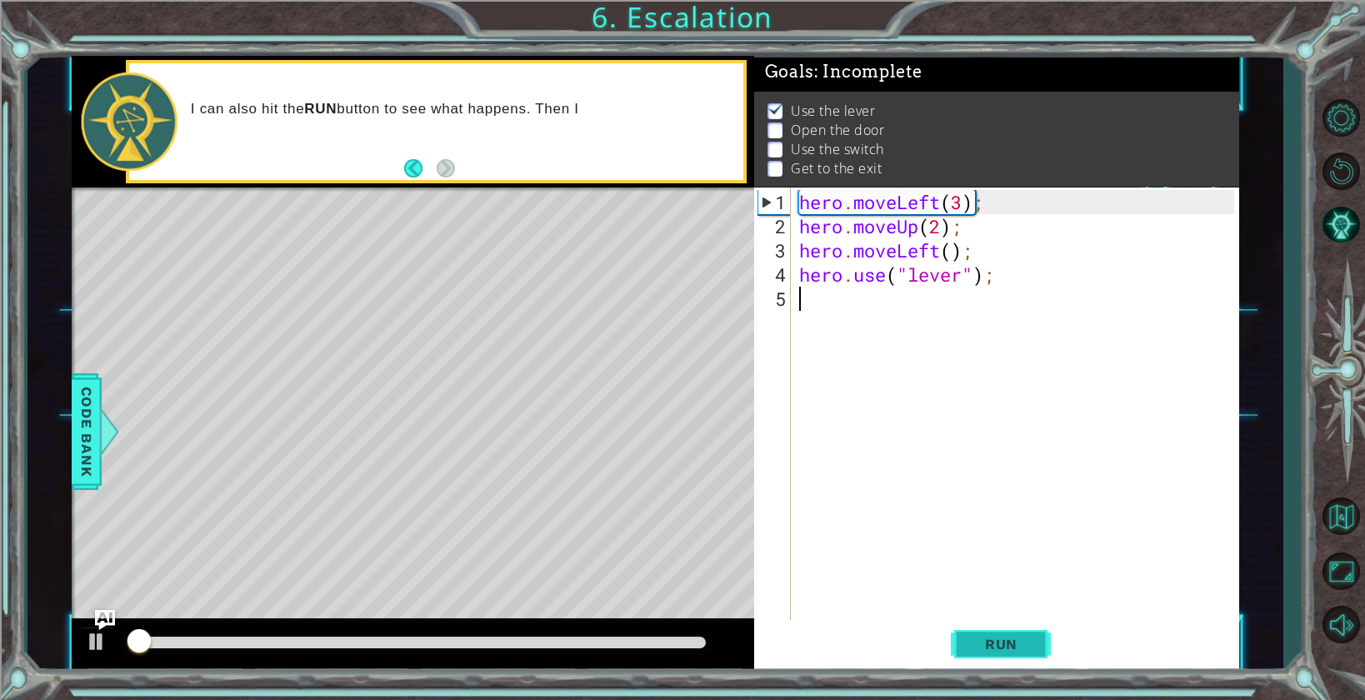
scroll to position [12, 0]
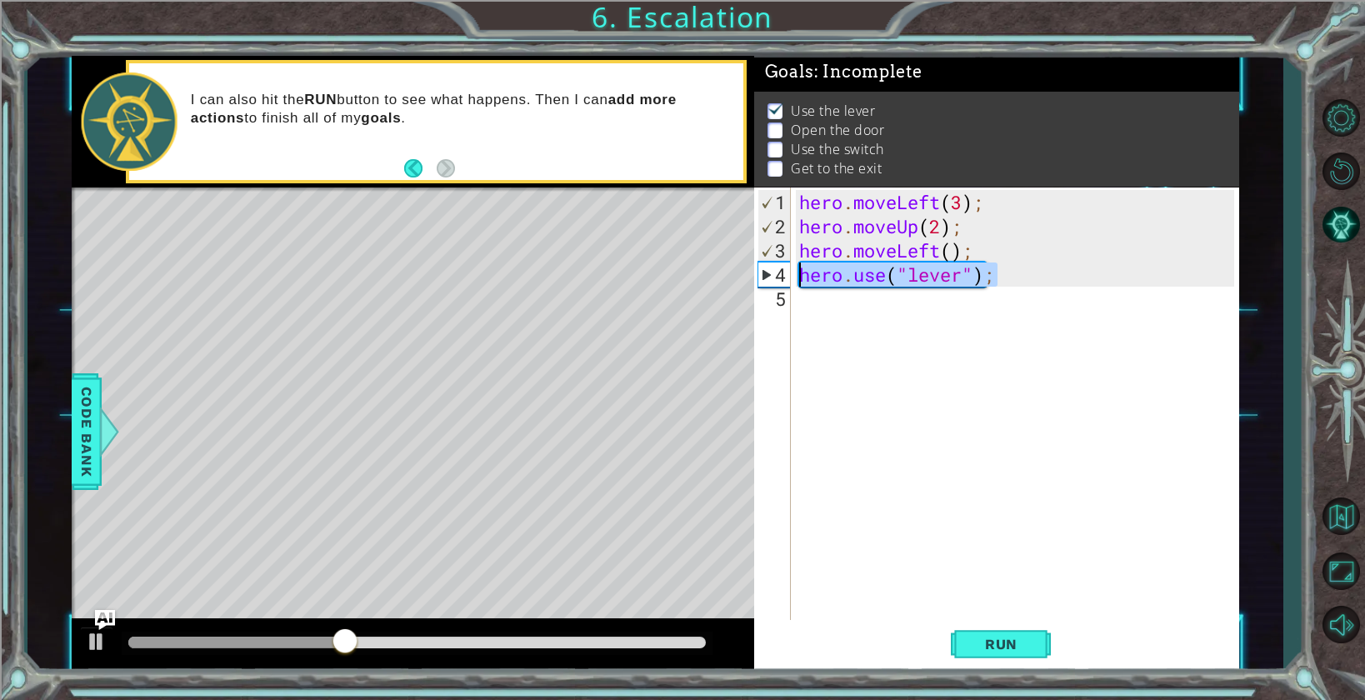
drag, startPoint x: 1006, startPoint y: 281, endPoint x: 795, endPoint y: 278, distance: 210.8
click at [796, 278] on div "hero . moveLeft ( 3 ) ; hero . moveUp ( 2 ) ; hero . moveLeft ( ) ; hero . use …" at bounding box center [1019, 431] width 447 height 483
type textarea "hero.use("lever");"
click at [829, 296] on div "hero . moveLeft ( 3 ) ; hero . moveUp ( 2 ) ; hero . moveLeft ( ) ; hero . use …" at bounding box center [1019, 431] width 447 height 483
paste textarea "hero.use("lever");"
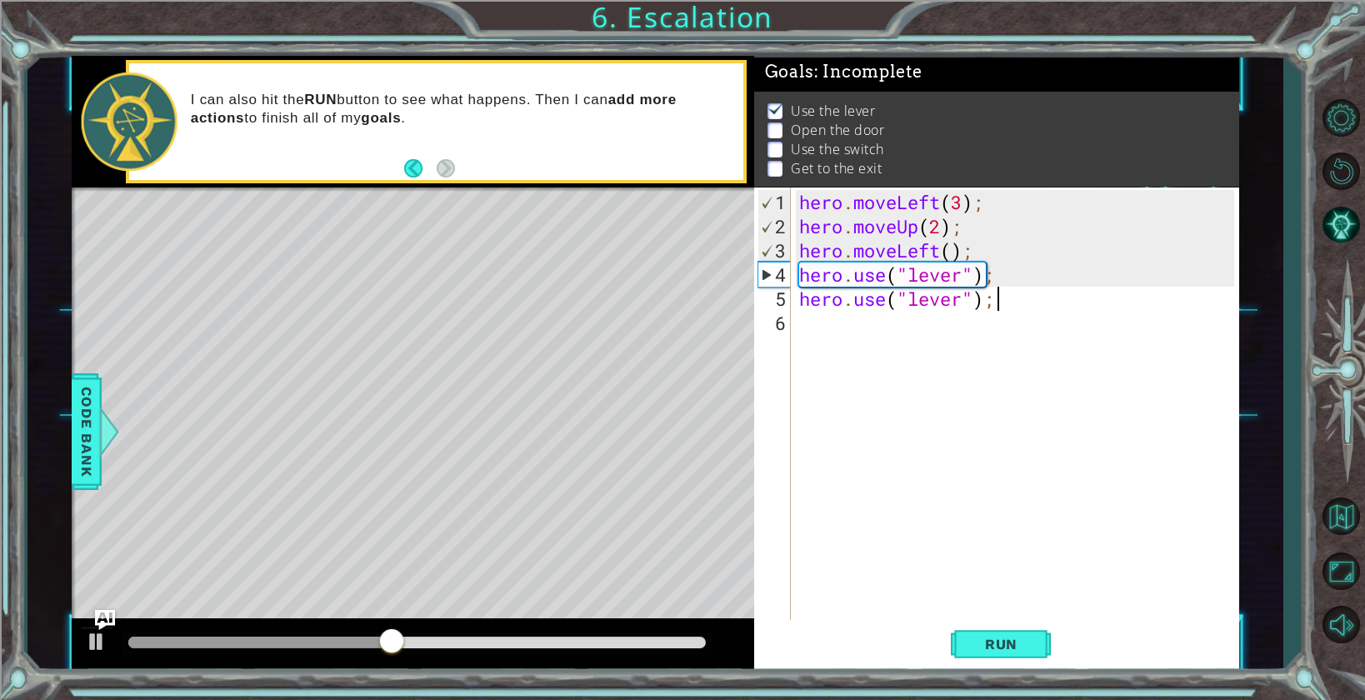
click at [937, 296] on div "hero . moveLeft ( 3 ) ; hero . moveUp ( 2 ) ; hero . moveLeft ( ) ; hero . use …" at bounding box center [1019, 431] width 447 height 483
click at [959, 302] on div "hero . moveLeft ( 3 ) ; hero . moveUp ( 2 ) ; hero . moveLeft ( ) ; hero . use …" at bounding box center [1019, 431] width 447 height 483
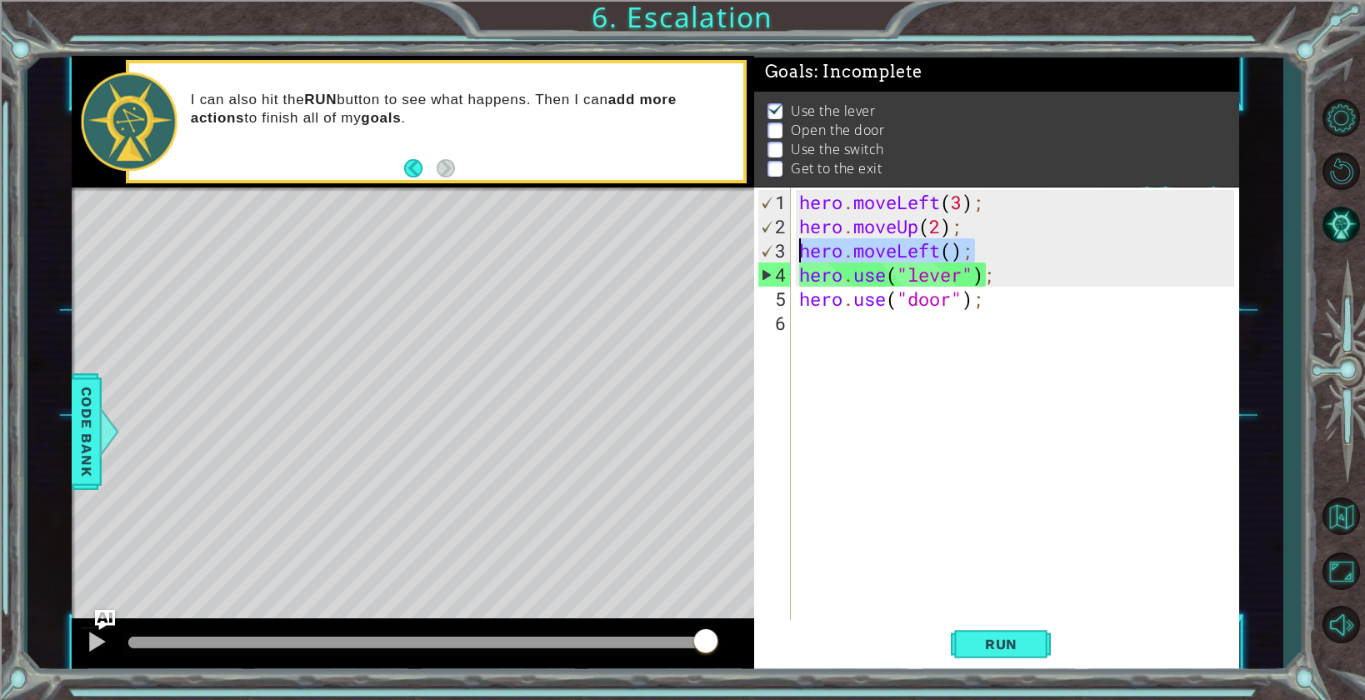
drag, startPoint x: 992, startPoint y: 250, endPoint x: 798, endPoint y: 256, distance: 194.2
click at [798, 256] on div "hero . moveLeft ( 3 ) ; hero . moveUp ( 2 ) ; hero . moveLeft ( ) ; hero . use …" at bounding box center [1019, 431] width 447 height 483
click at [1030, 279] on div "hero . moveLeft ( 3 ) ; hero . moveUp ( 2 ) ; hero . moveLeft ( ) ; hero . use …" at bounding box center [1019, 431] width 447 height 483
type textarea "hero.use("lever");"
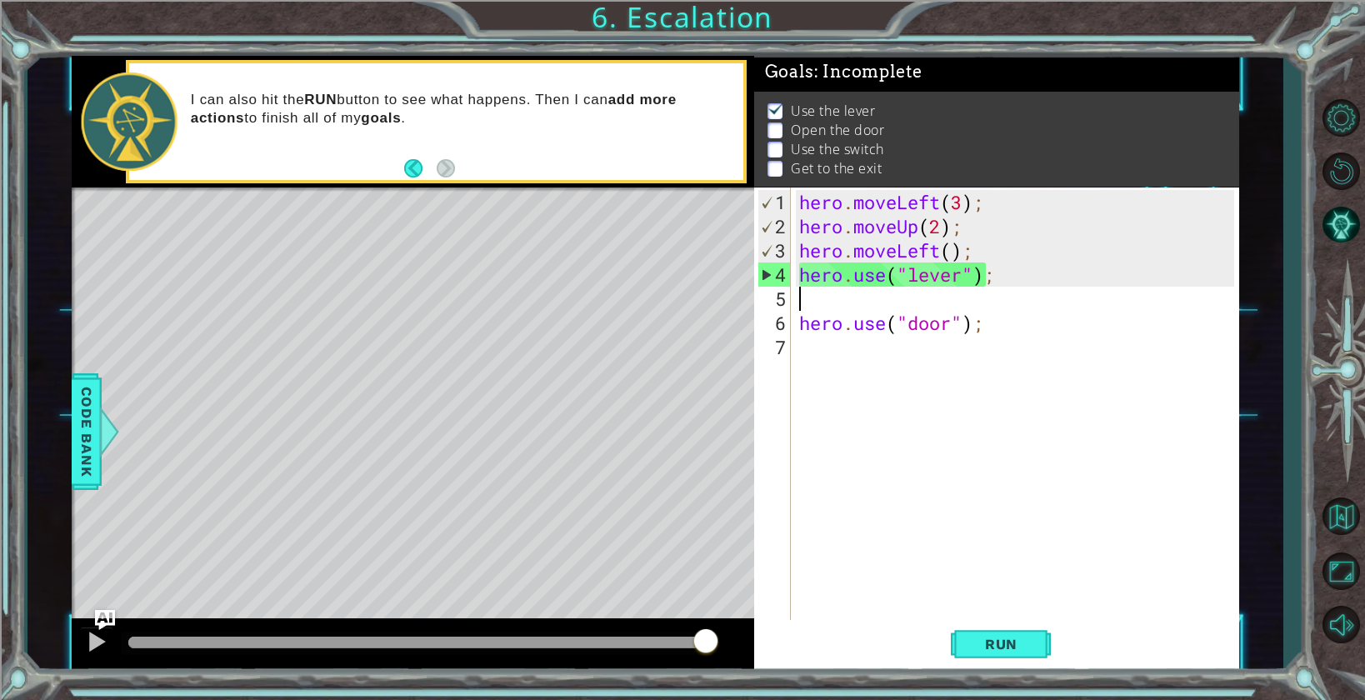
scroll to position [0, 0]
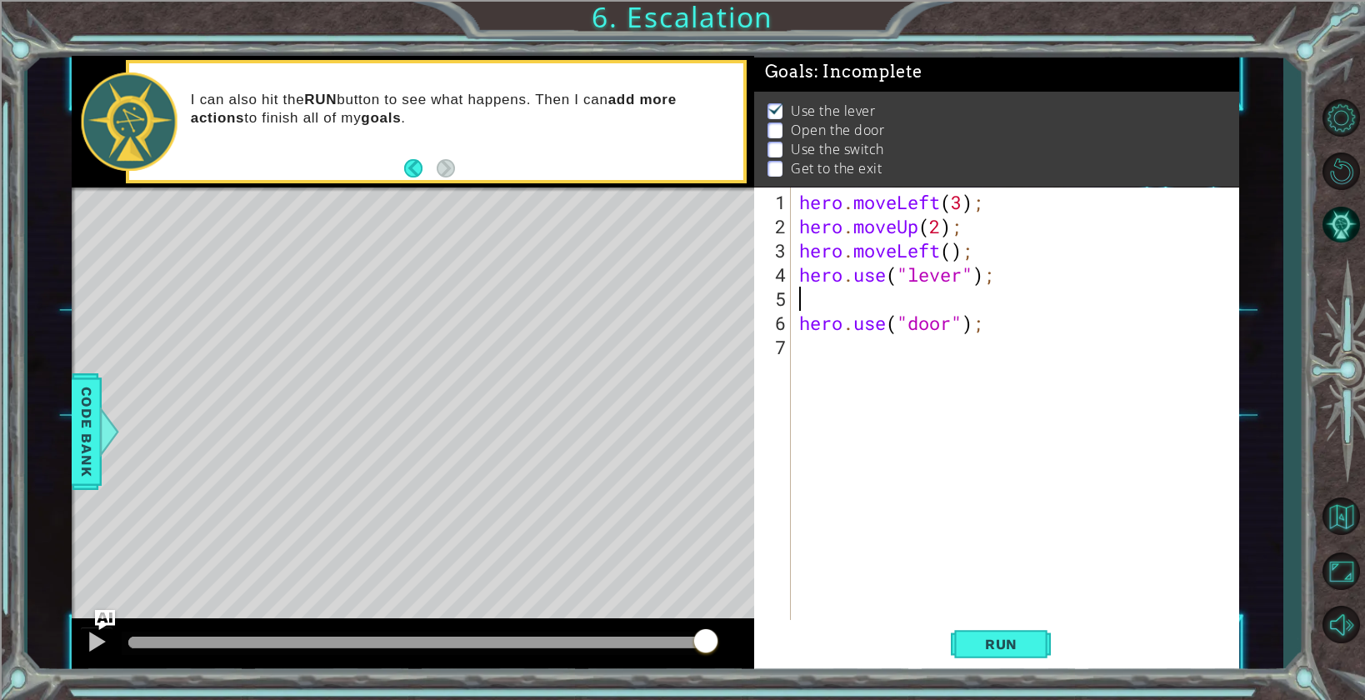
paste textarea "hero.moveLeft();"
click at [1006, 656] on button "Run" at bounding box center [1001, 644] width 100 height 48
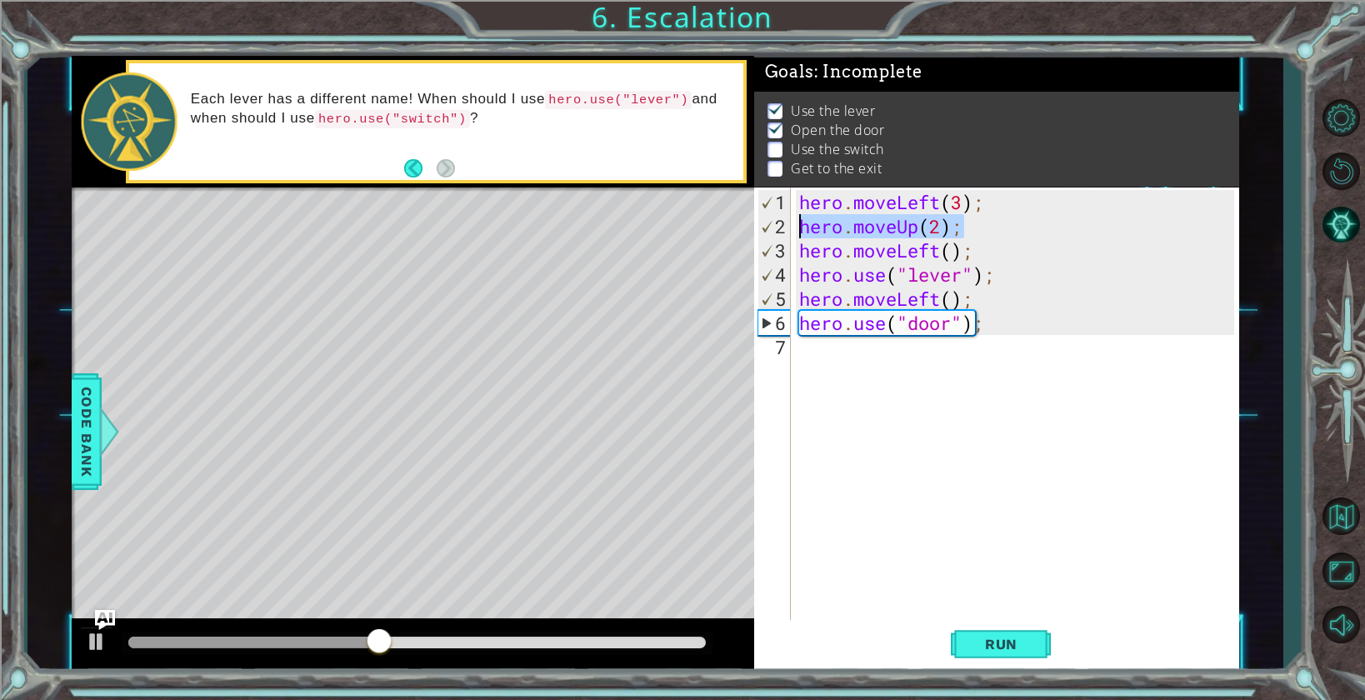
drag, startPoint x: 981, startPoint y: 223, endPoint x: 776, endPoint y: 222, distance: 205.0
click at [776, 222] on div "hero.moveLeft(); 1 2 3 4 5 6 7 hero . moveLeft ( 3 ) ; hero . moveUp ( 2 ) ; he…" at bounding box center [994, 404] width 480 height 435
type textarea "hero.moveUp(2);"
click at [796, 346] on div "hero . moveLeft ( 3 ) ; hero . moveUp ( 2 ) ; hero . moveLeft ( ) ; hero . use …" at bounding box center [1019, 431] width 447 height 483
paste textarea "hero.moveUp(2);"
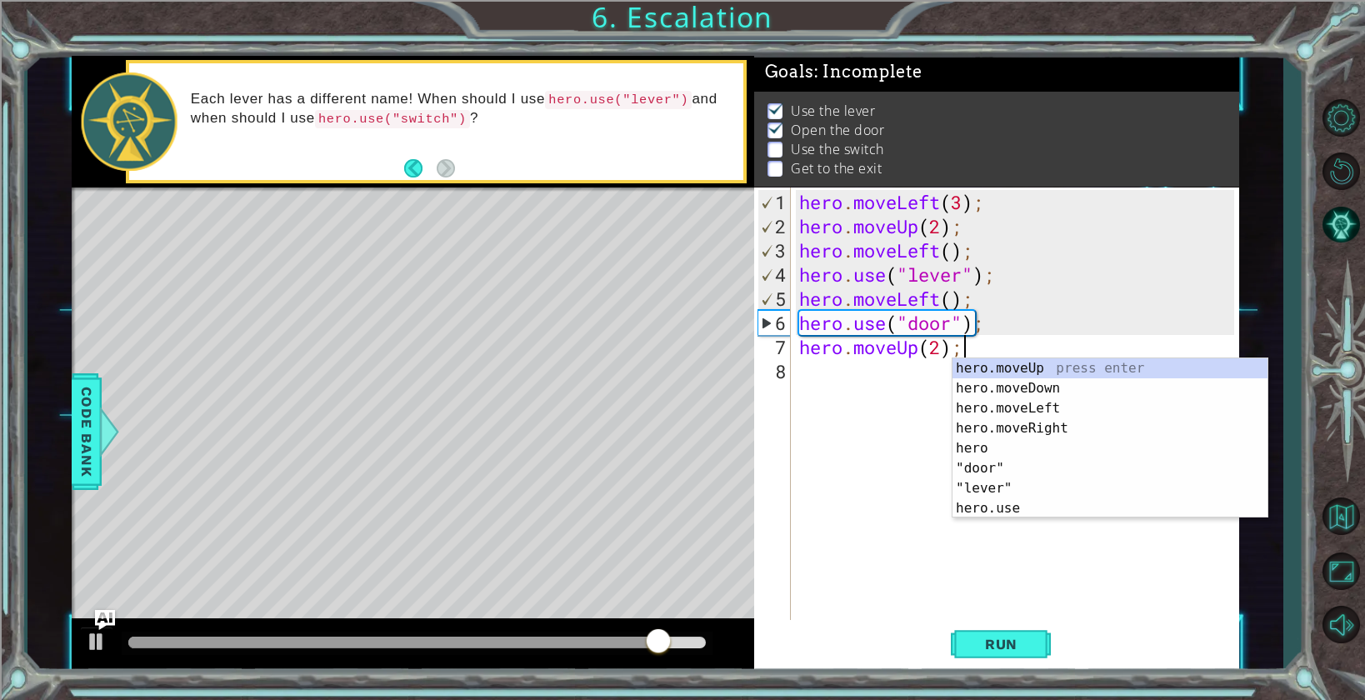
click at [985, 202] on div "hero . moveLeft ( 3 ) ; hero . moveUp ( 2 ) ; hero . moveLeft ( ) ; hero . use …" at bounding box center [1019, 431] width 447 height 483
type textarea "hero.moveLeft(3);"
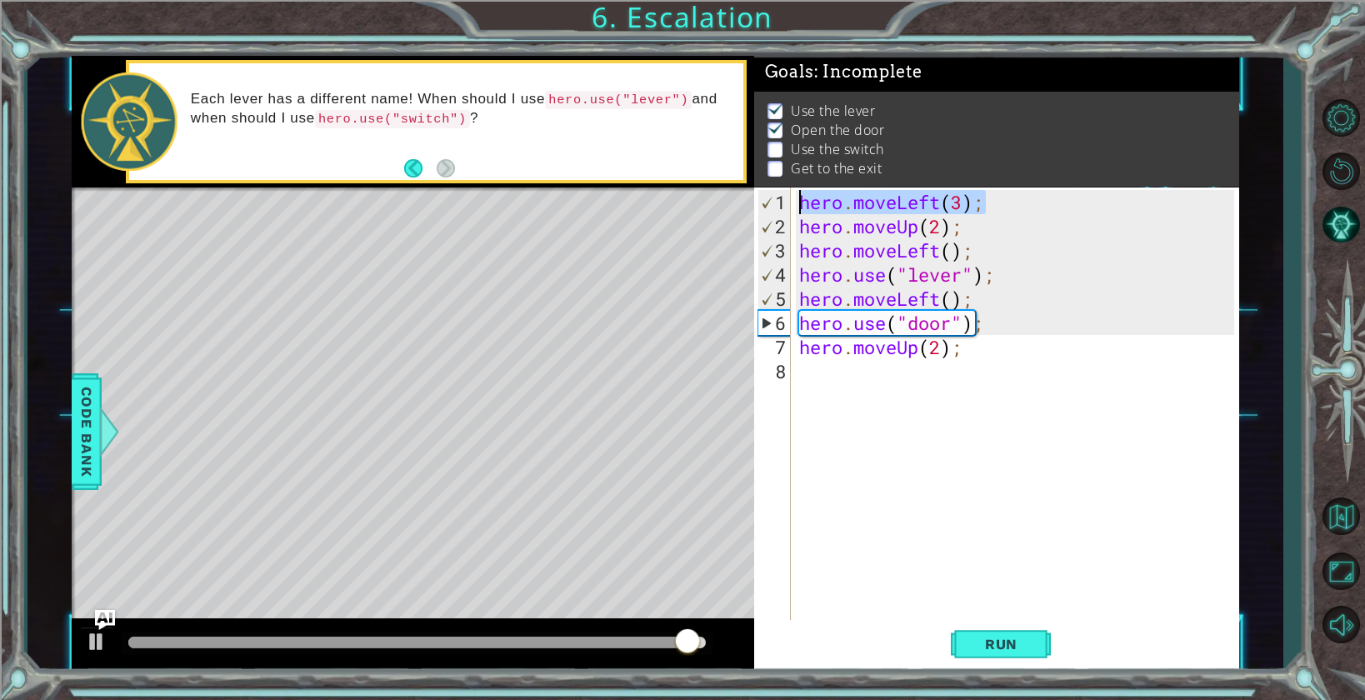
drag, startPoint x: 990, startPoint y: 202, endPoint x: 801, endPoint y: 202, distance: 188.3
click at [801, 202] on div "hero . moveLeft ( 3 ) ; hero . moveUp ( 2 ) ; hero . moveLeft ( ) ; hero . use …" at bounding box center [1019, 431] width 447 height 483
click at [879, 389] on div "hero . moveLeft ( 3 ) ; hero . moveUp ( 2 ) ; hero . moveLeft ( ) ; hero . use …" at bounding box center [1019, 431] width 447 height 483
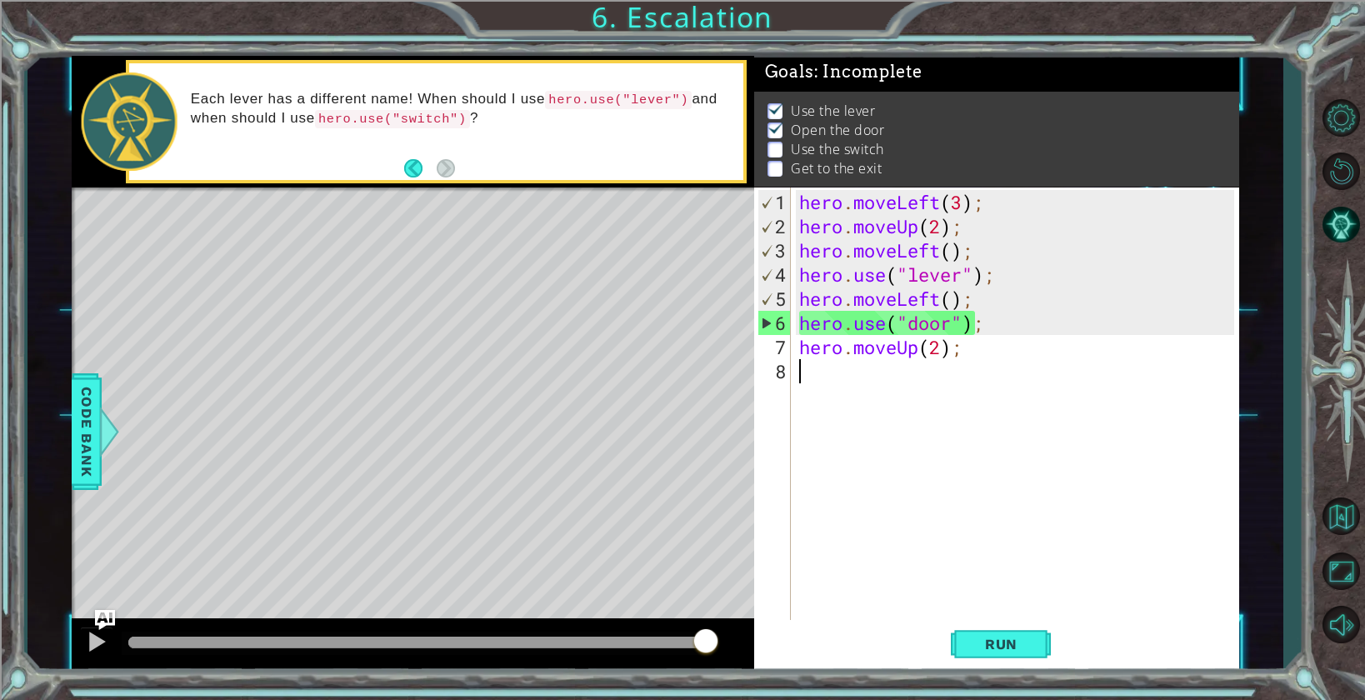
paste textarea "hero.moveLeft(3);"
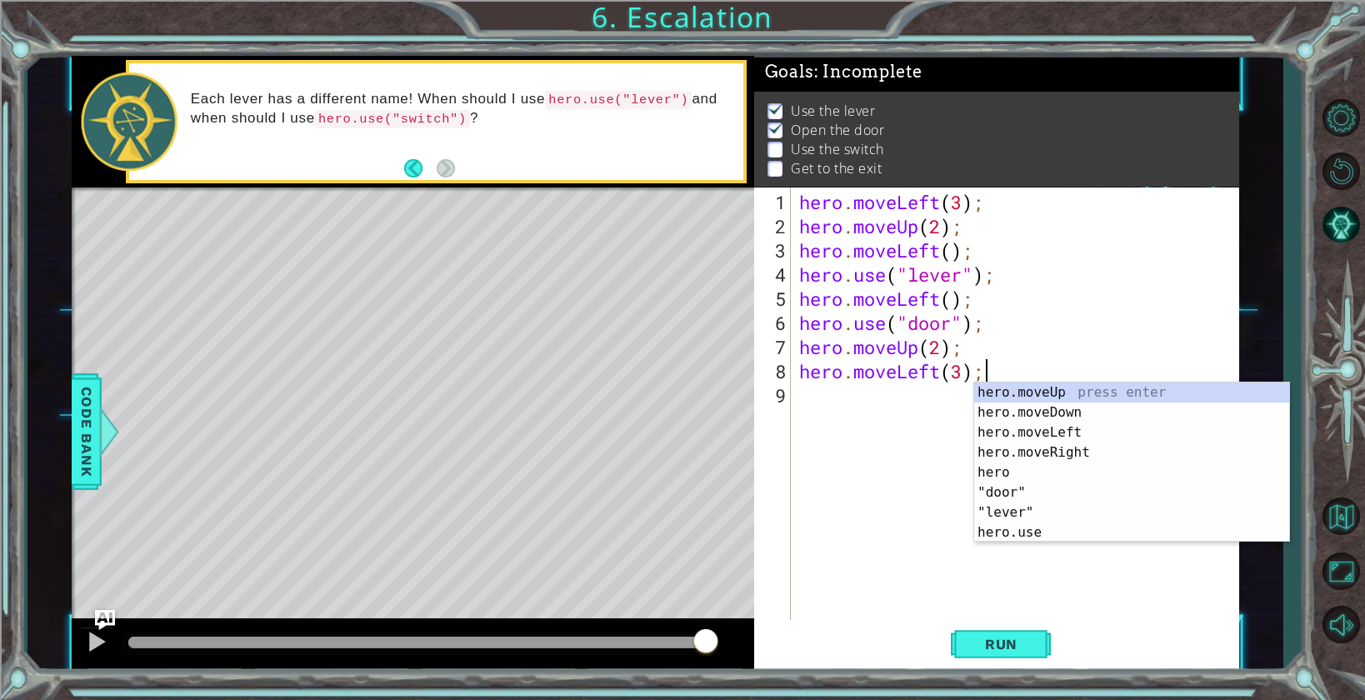
click at [919, 370] on div "hero . moveLeft ( 3 ) ; hero . moveUp ( 2 ) ; hero . moveLeft ( ) ; hero . use …" at bounding box center [1019, 431] width 447 height 483
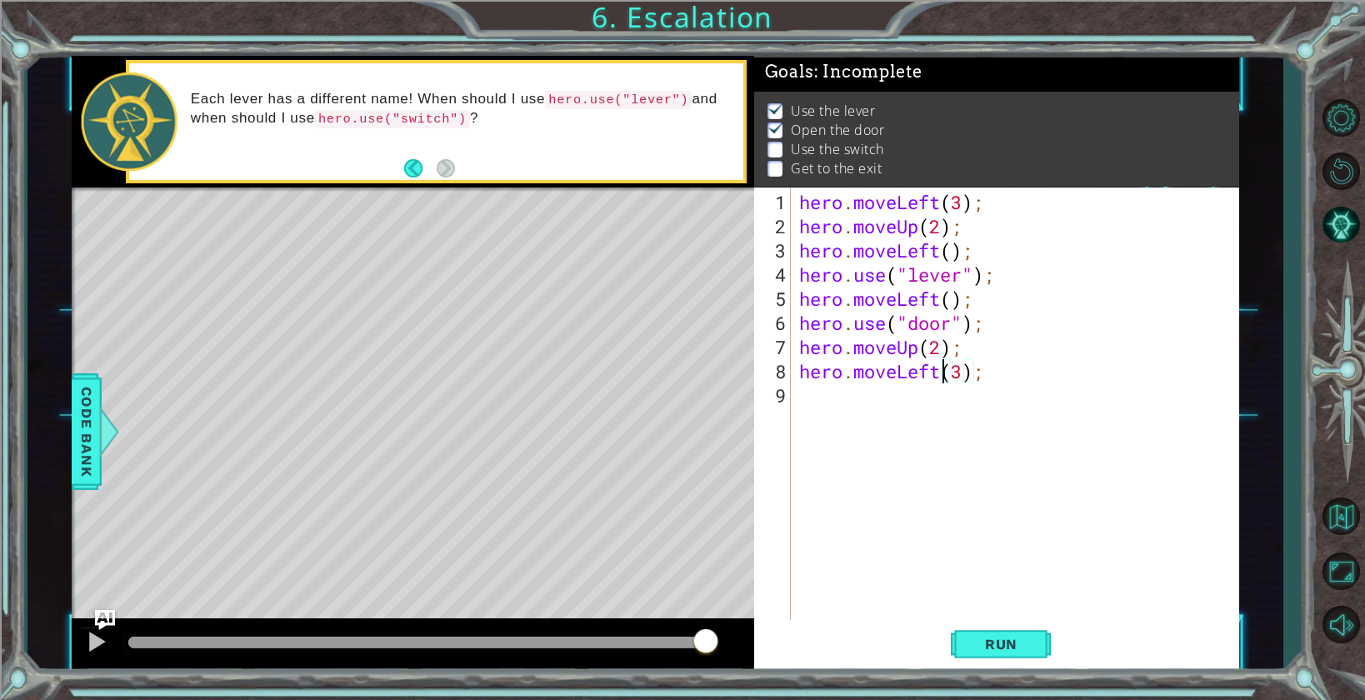
click at [941, 371] on div "hero . moveLeft ( 3 ) ; hero . moveUp ( 2 ) ; hero . moveLeft ( ) ; hero . use …" at bounding box center [1019, 431] width 447 height 483
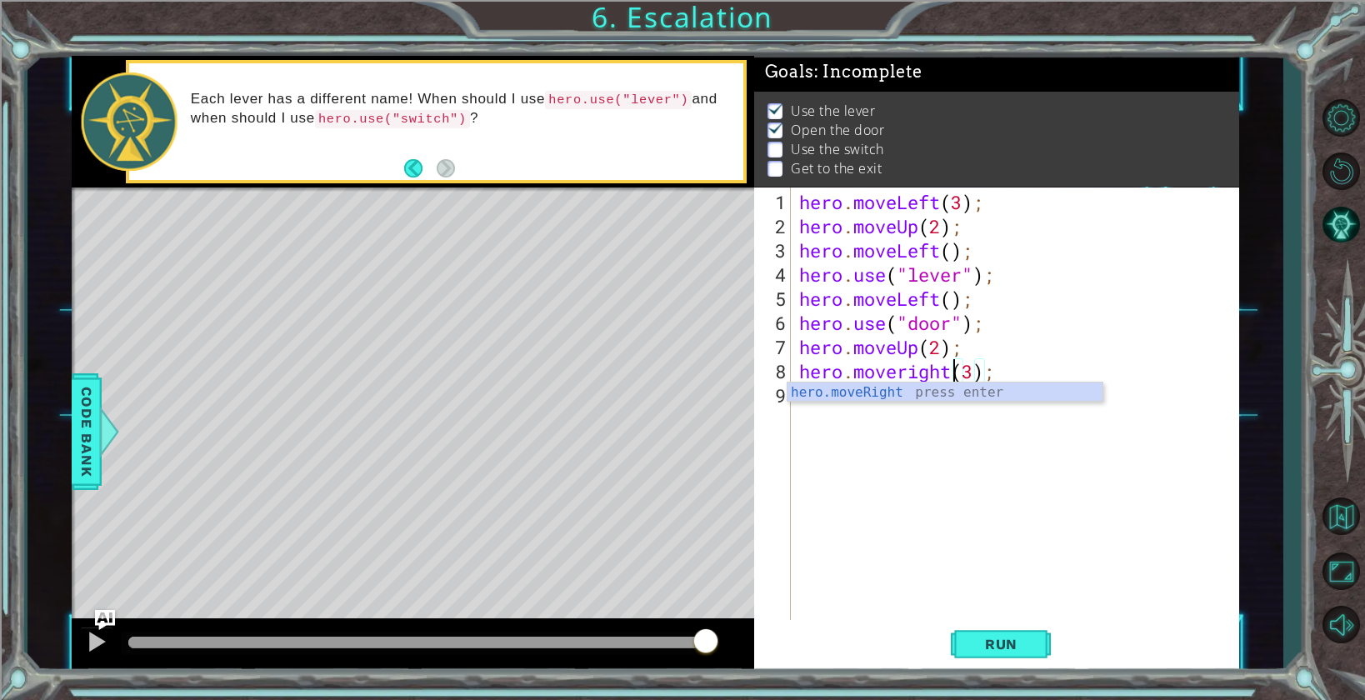
click at [961, 370] on div "hero . moveLeft ( 3 ) ; hero . moveUp ( 2 ) ; hero . moveLeft ( ) ; hero . use …" at bounding box center [1019, 431] width 447 height 483
click at [970, 372] on div "hero . moveLeft ( 3 ) ; hero . moveUp ( 2 ) ; hero . moveLeft ( ) ; hero . use …" at bounding box center [1019, 431] width 447 height 483
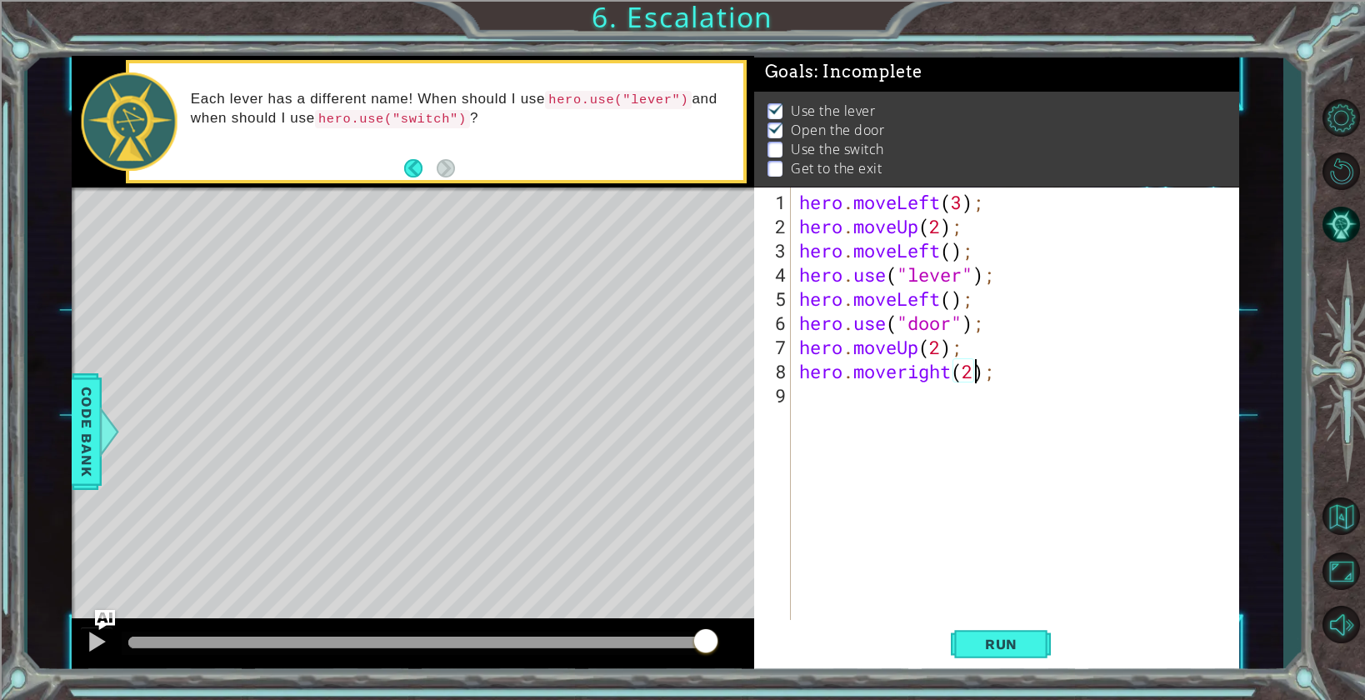
scroll to position [0, 7]
drag, startPoint x: 1061, startPoint y: 276, endPoint x: 799, endPoint y: 275, distance: 262.4
click at [799, 275] on div "hero . moveLeft ( 3 ) ; hero . moveUp ( 2 ) ; hero . moveLeft ( ) ; hero . use …" at bounding box center [1019, 431] width 447 height 483
type textarea "hero.use("lever");"
click at [851, 417] on div "hero . moveLeft ( 3 ) ; hero . moveUp ( 2 ) ; hero . moveLeft ( ) ; hero . use …" at bounding box center [1019, 431] width 447 height 483
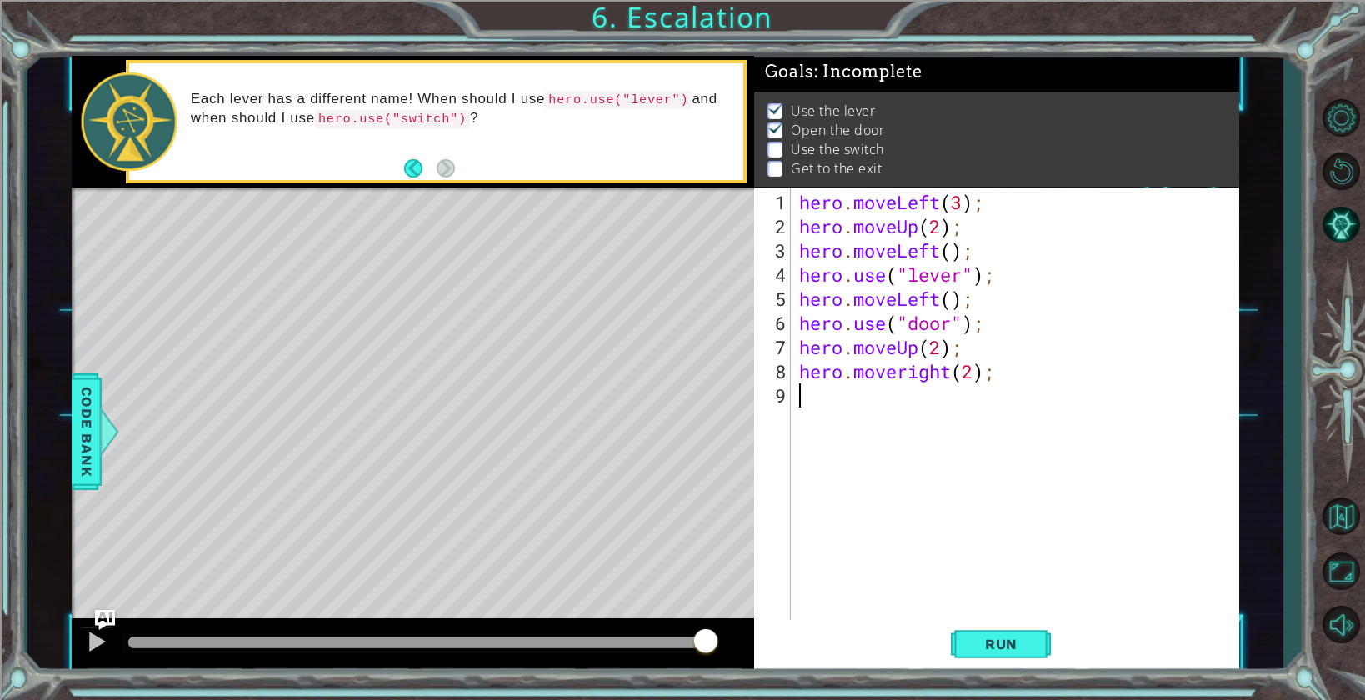
scroll to position [0, 0]
paste textarea "hero.use("lever");"
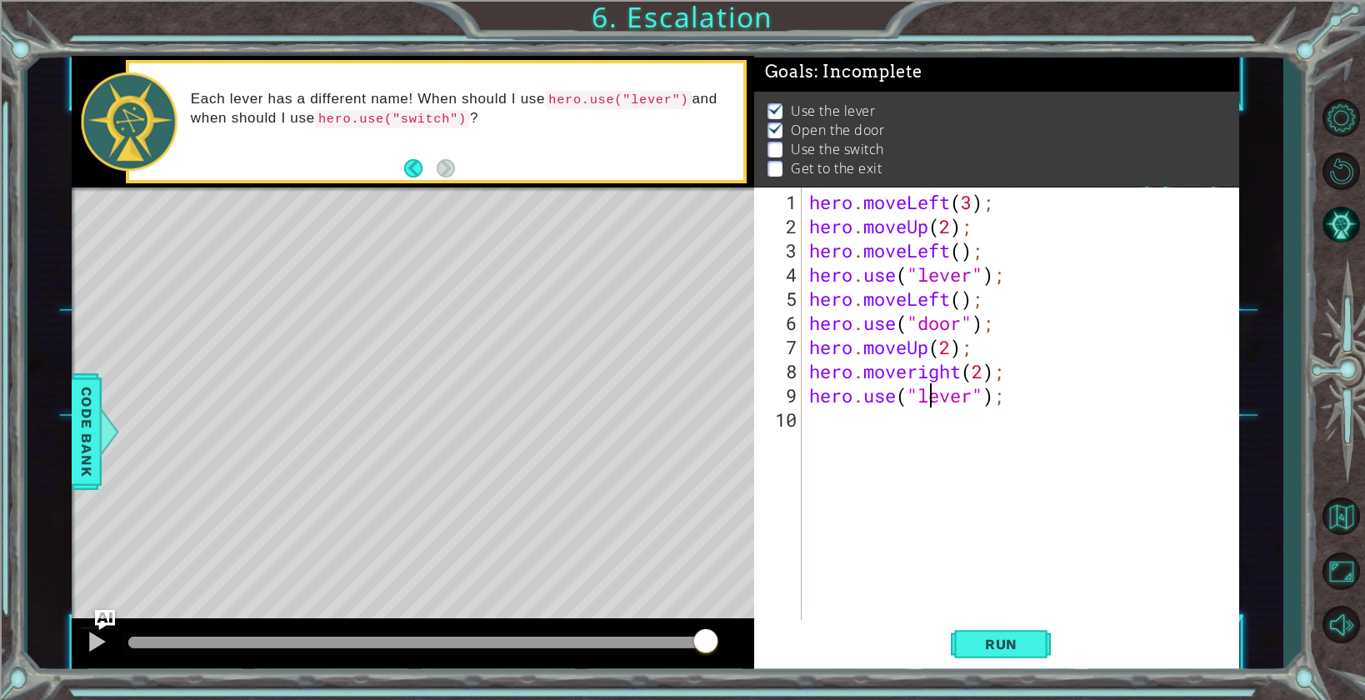
click at [931, 389] on div "hero . moveLeft ( 3 ) ; hero . moveUp ( 2 ) ; hero . moveLeft ( ) ; hero . use …" at bounding box center [1024, 431] width 437 height 483
click at [970, 392] on div "hero . moveLeft ( 3 ) ; hero . moveUp ( 2 ) ; hero . moveLeft ( ) ; hero . use …" at bounding box center [1024, 431] width 437 height 483
click at [994, 626] on button "Run" at bounding box center [1001, 644] width 100 height 48
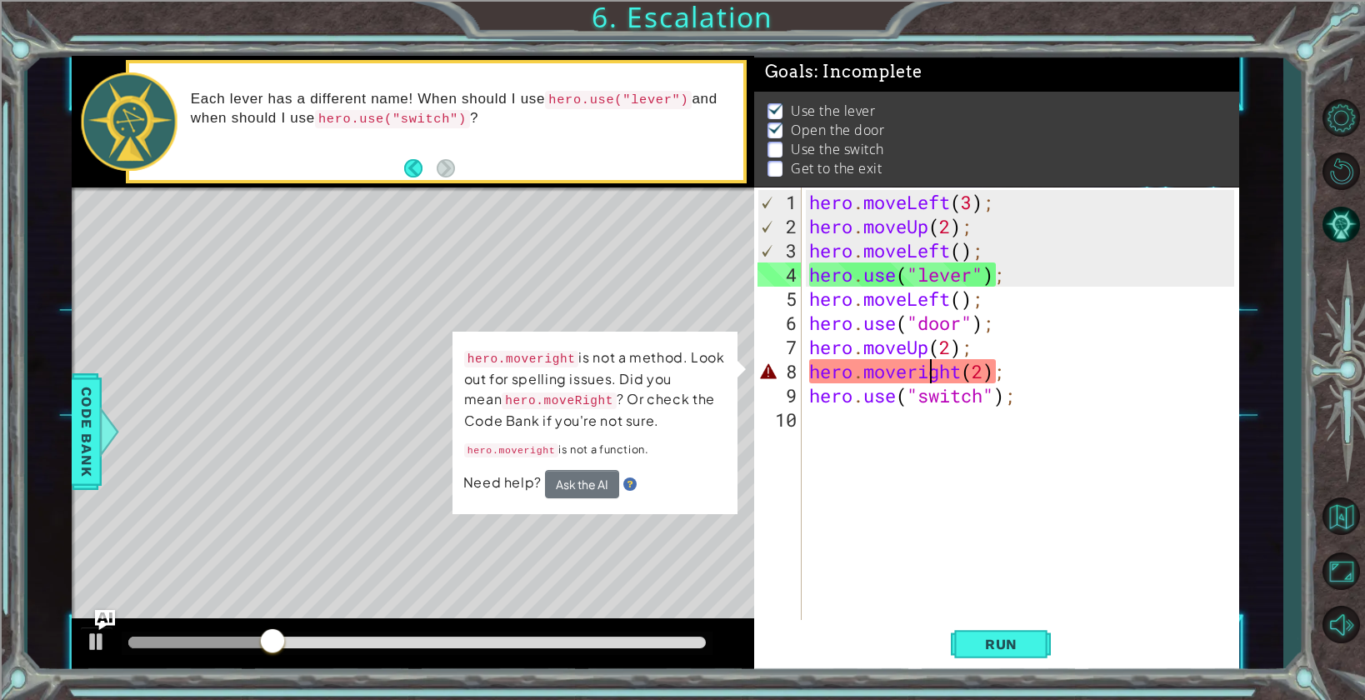
click at [934, 372] on div "hero . moveLeft ( 3 ) ; hero . moveUp ( 2 ) ; hero . moveLeft ( ) ; hero . use …" at bounding box center [1024, 431] width 437 height 483
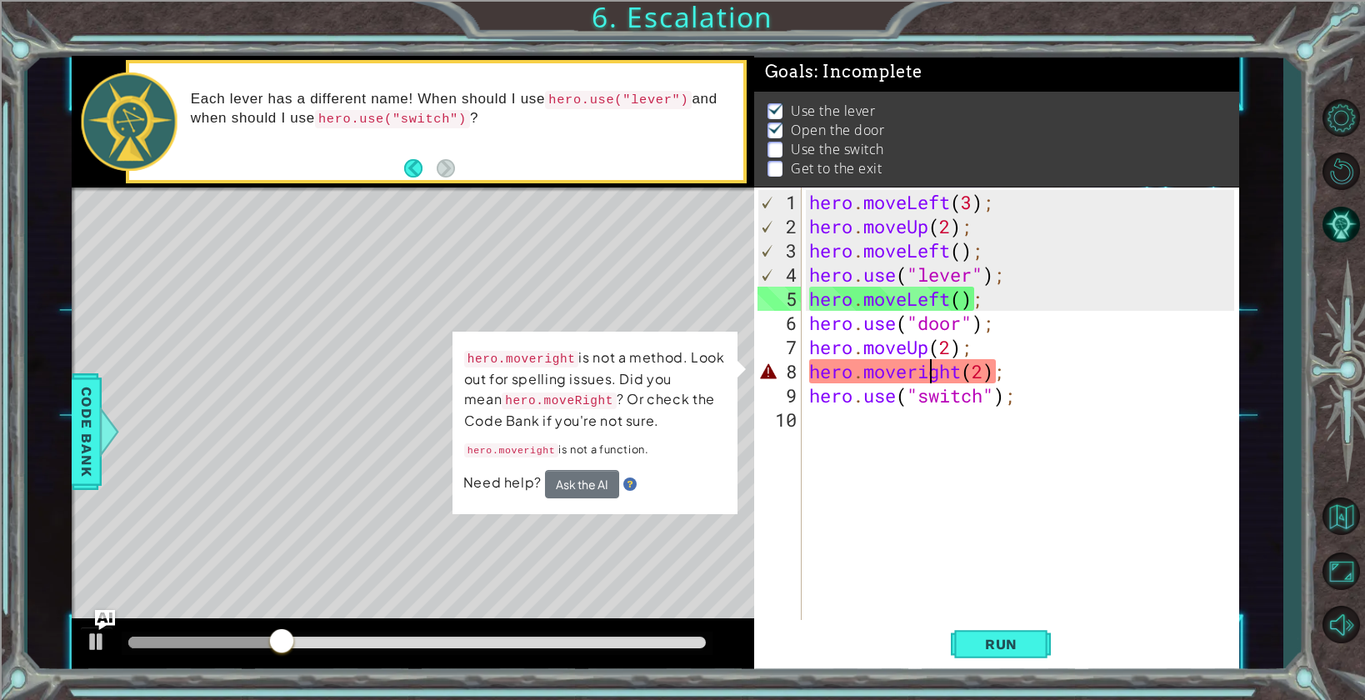
click at [920, 370] on div "hero . moveLeft ( 3 ) ; hero . moveUp ( 2 ) ; hero . moveLeft ( ) ; hero . use …" at bounding box center [1024, 431] width 437 height 483
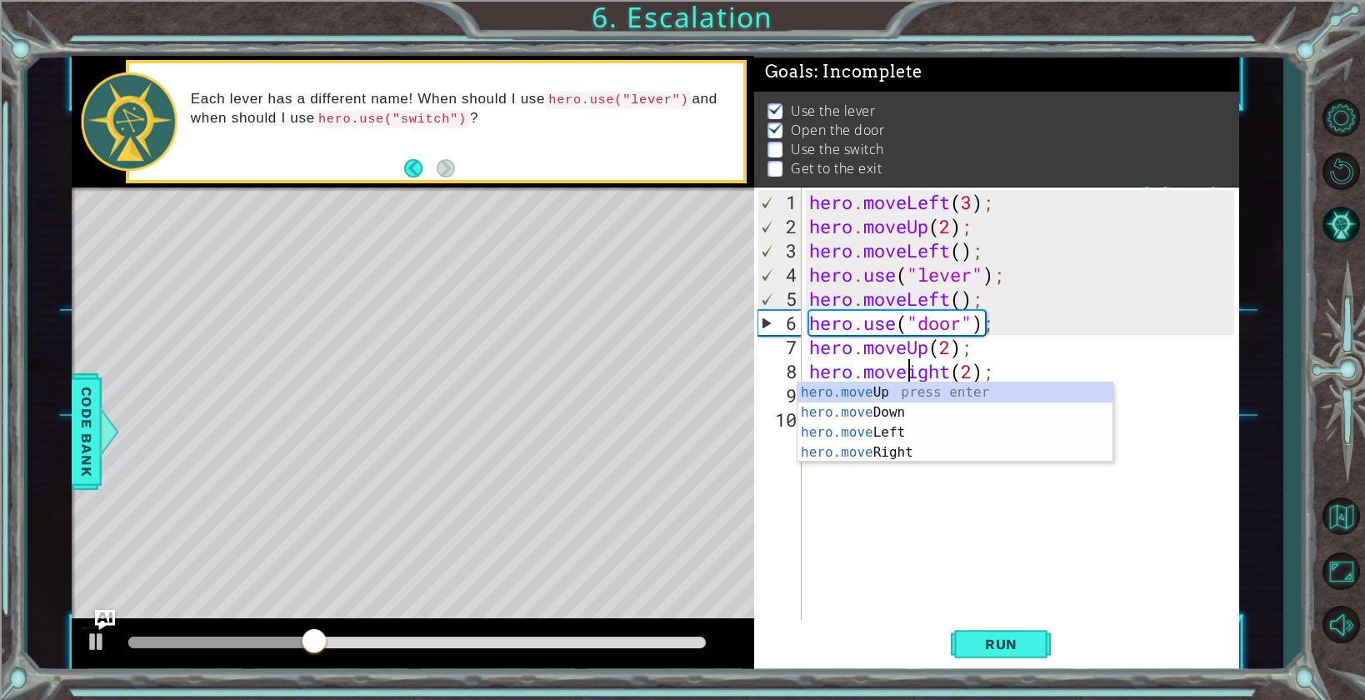
type textarea "hero.moveRight(2);"
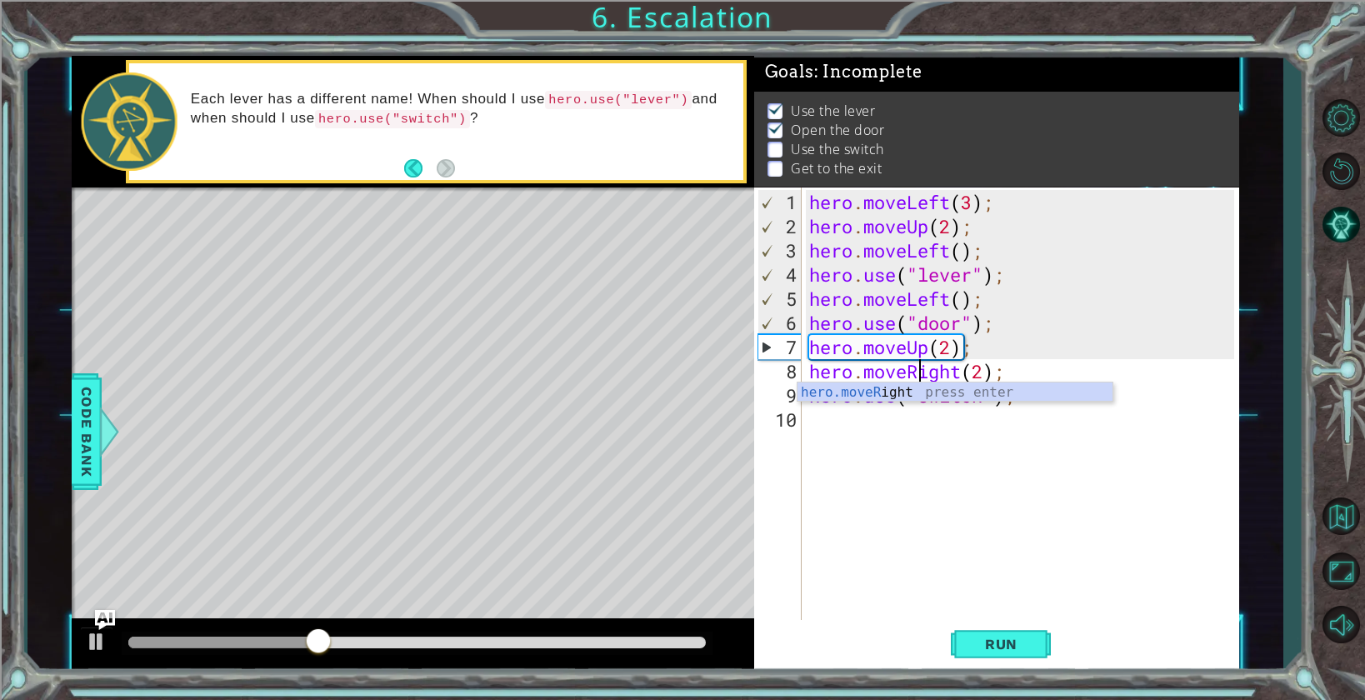
scroll to position [0, 5]
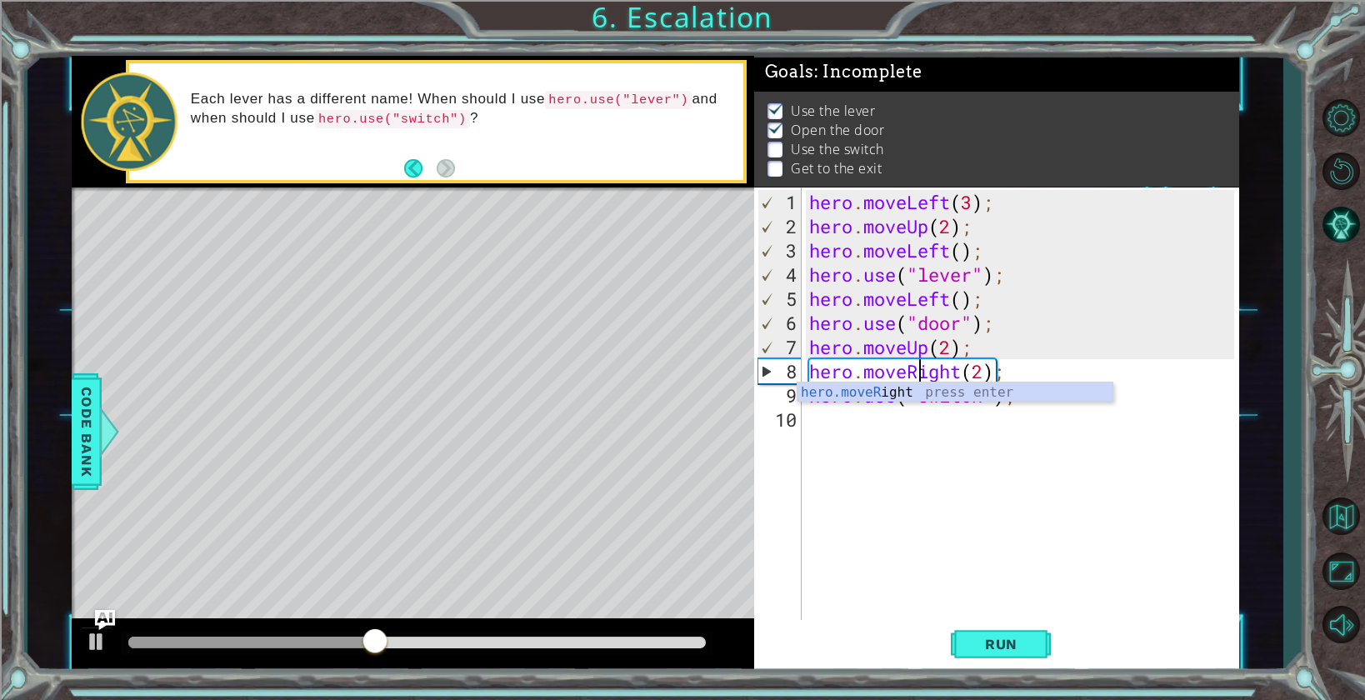
click at [974, 490] on div "hero . moveLeft ( 3 ) ; hero . moveUp ( 2 ) ; hero . moveLeft ( ) ; hero . use …" at bounding box center [1024, 431] width 437 height 483
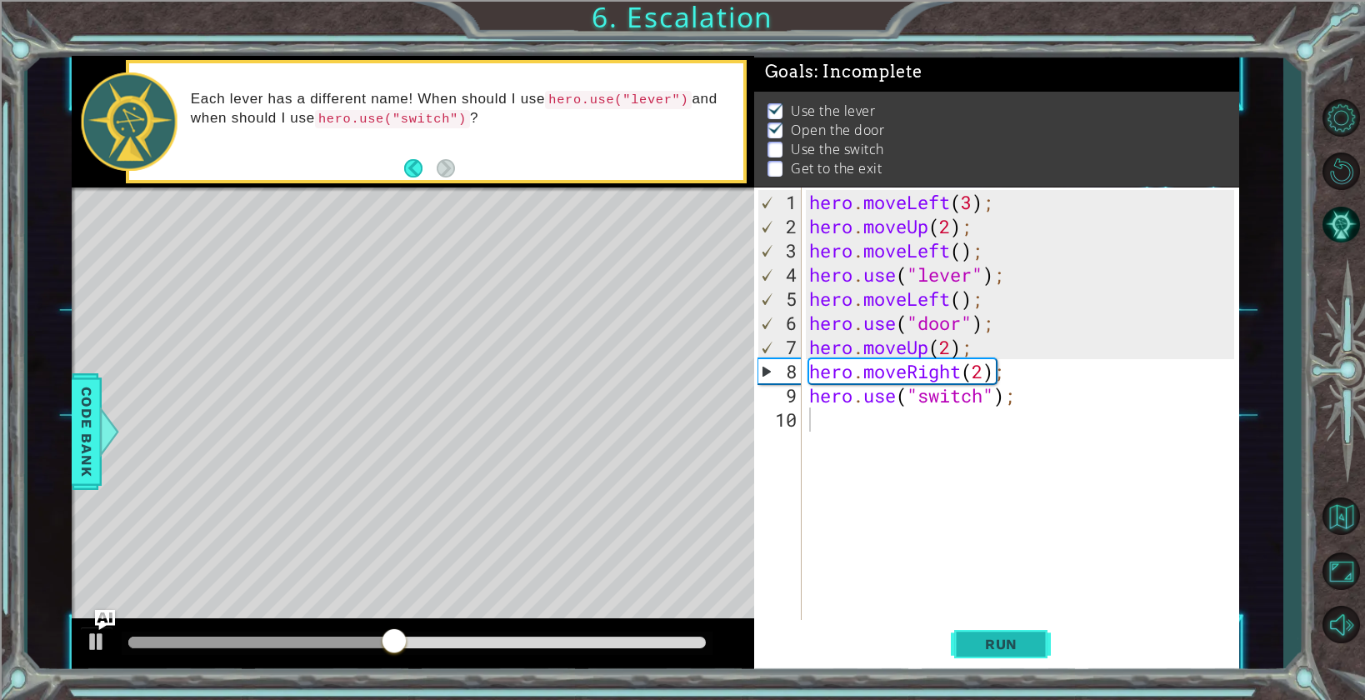
click at [985, 652] on span "Run" at bounding box center [1001, 644] width 66 height 17
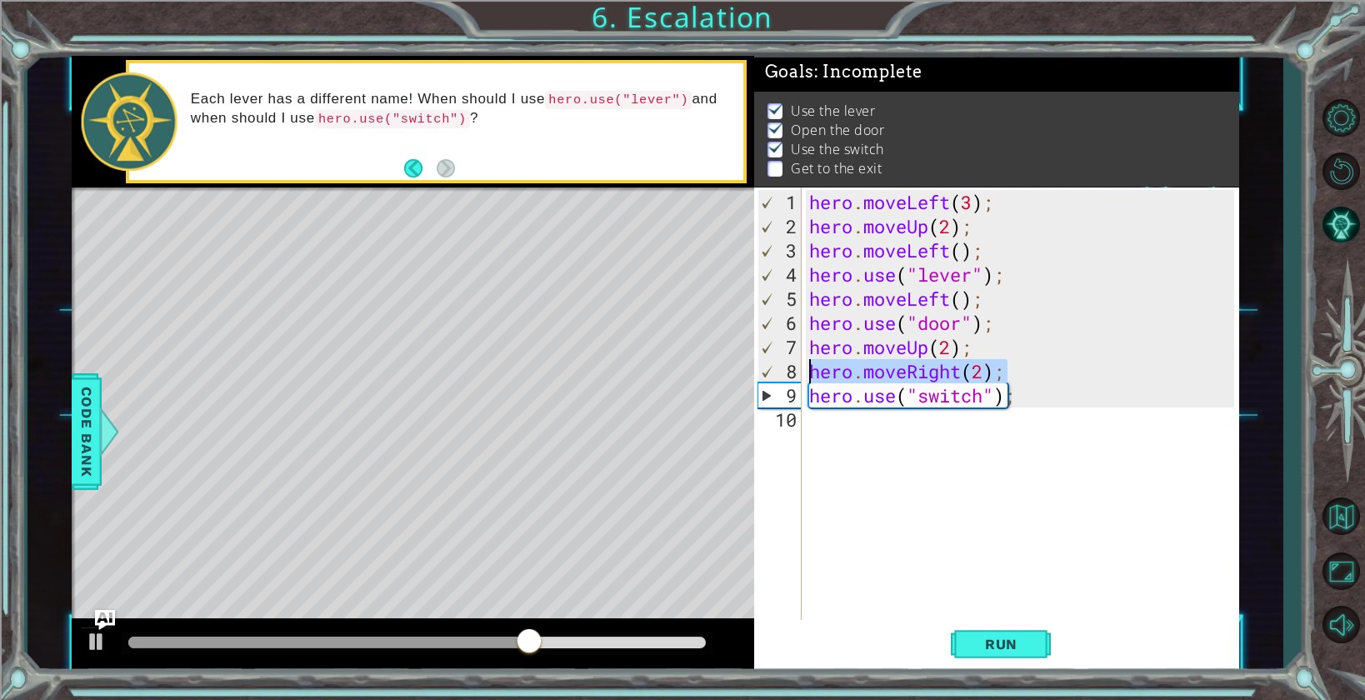
drag, startPoint x: 853, startPoint y: 362, endPoint x: 799, endPoint y: 363, distance: 54.2
click at [799, 364] on div "1 2 3 4 5 6 7 8 9 10 hero . moveLeft ( 3 ) ; hero . moveUp ( 2 ) ; hero . moveL…" at bounding box center [994, 404] width 480 height 435
type textarea "hero.moveRight(2);"
click at [830, 427] on div "hero . moveLeft ( 3 ) ; hero . moveUp ( 2 ) ; hero . moveLeft ( ) ; hero . use …" at bounding box center [1024, 431] width 437 height 483
paste textarea "hero.moveRight(2);"
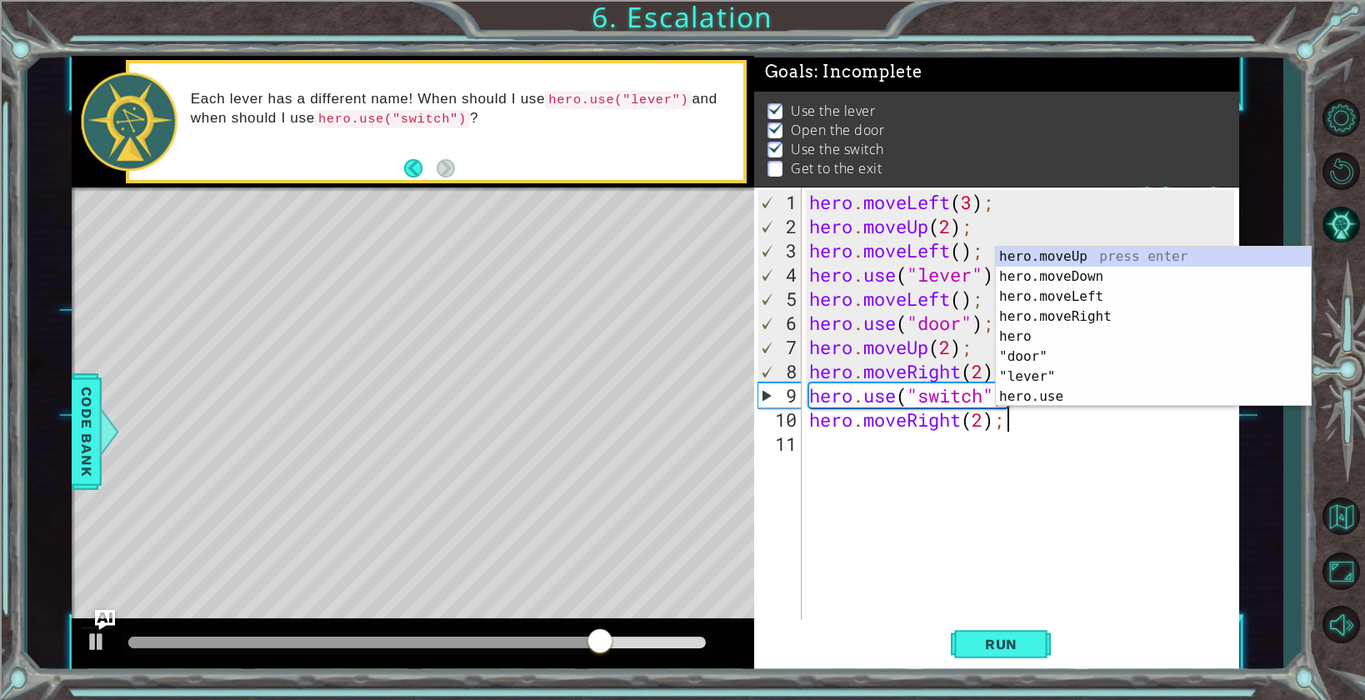
click at [985, 423] on div "hero . moveLeft ( 3 ) ; hero . moveUp ( 2 ) ; hero . moveLeft ( ) ; hero . use …" at bounding box center [1024, 431] width 437 height 483
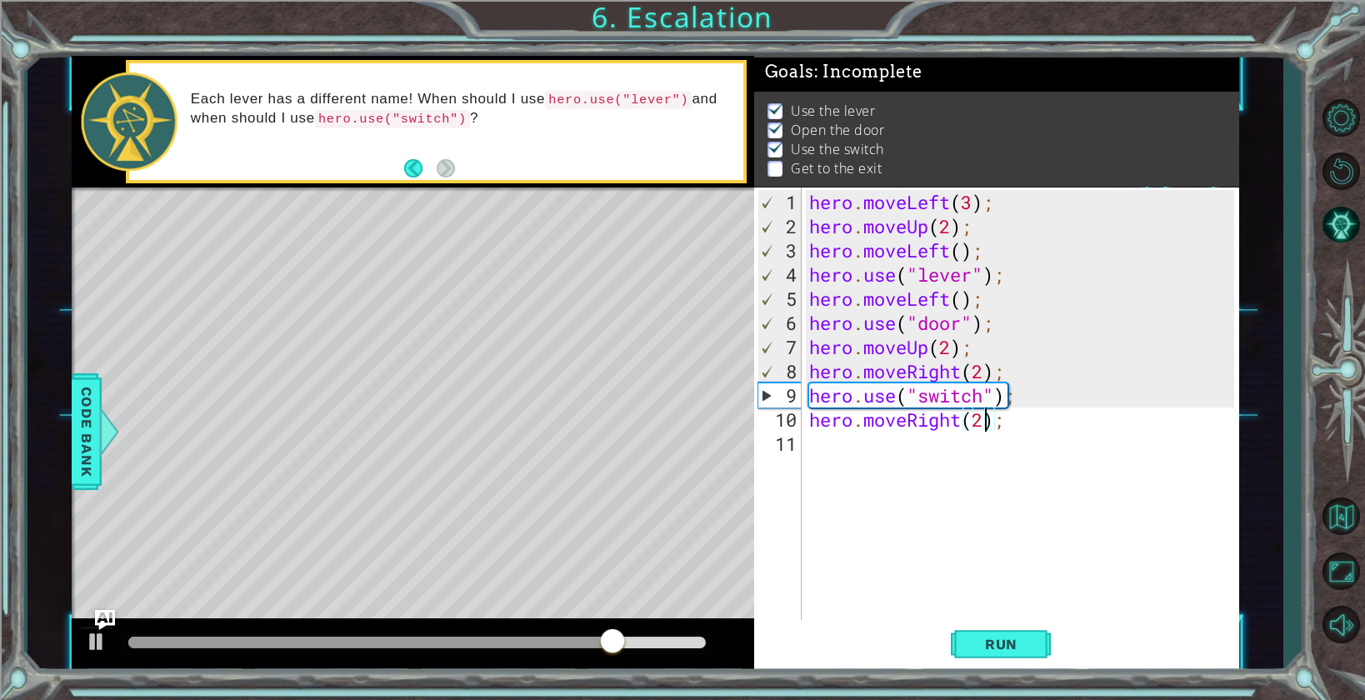
click at [992, 423] on div "hero . moveLeft ( 3 ) ; hero . moveUp ( 2 ) ; hero . moveLeft ( ) ; hero . use …" at bounding box center [1024, 431] width 437 height 483
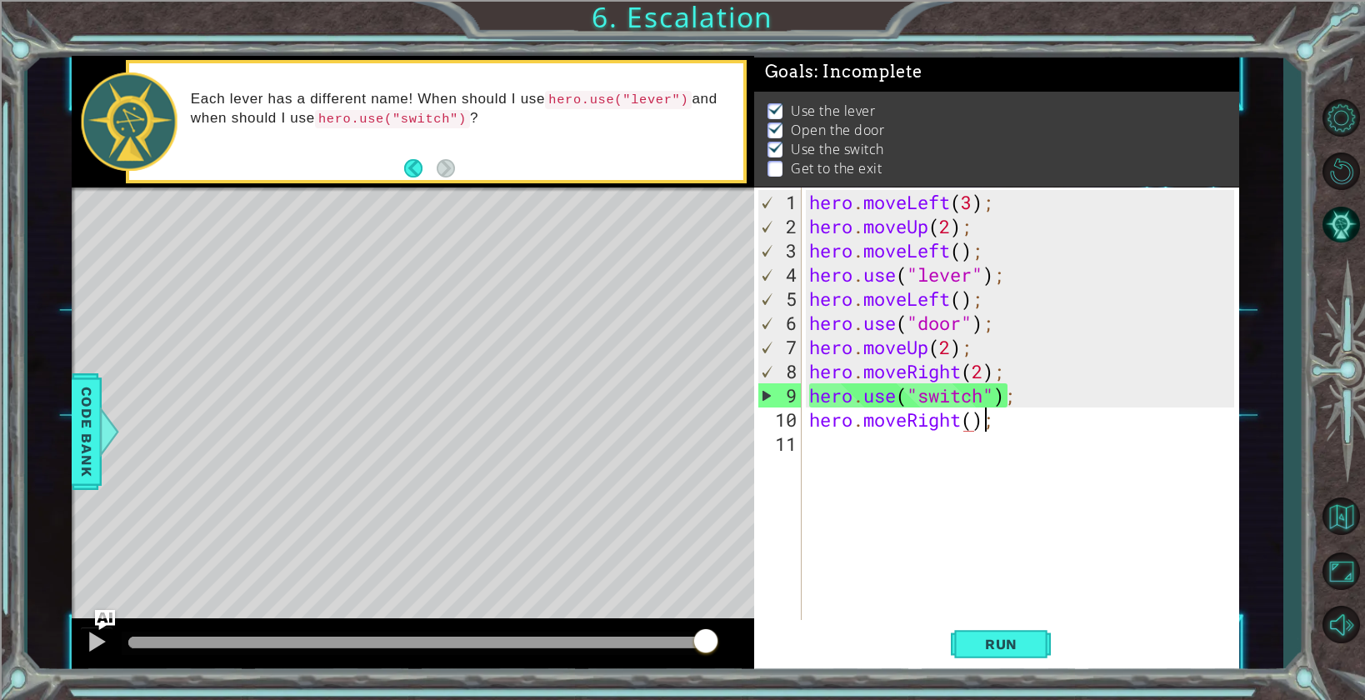
scroll to position [0, 7]
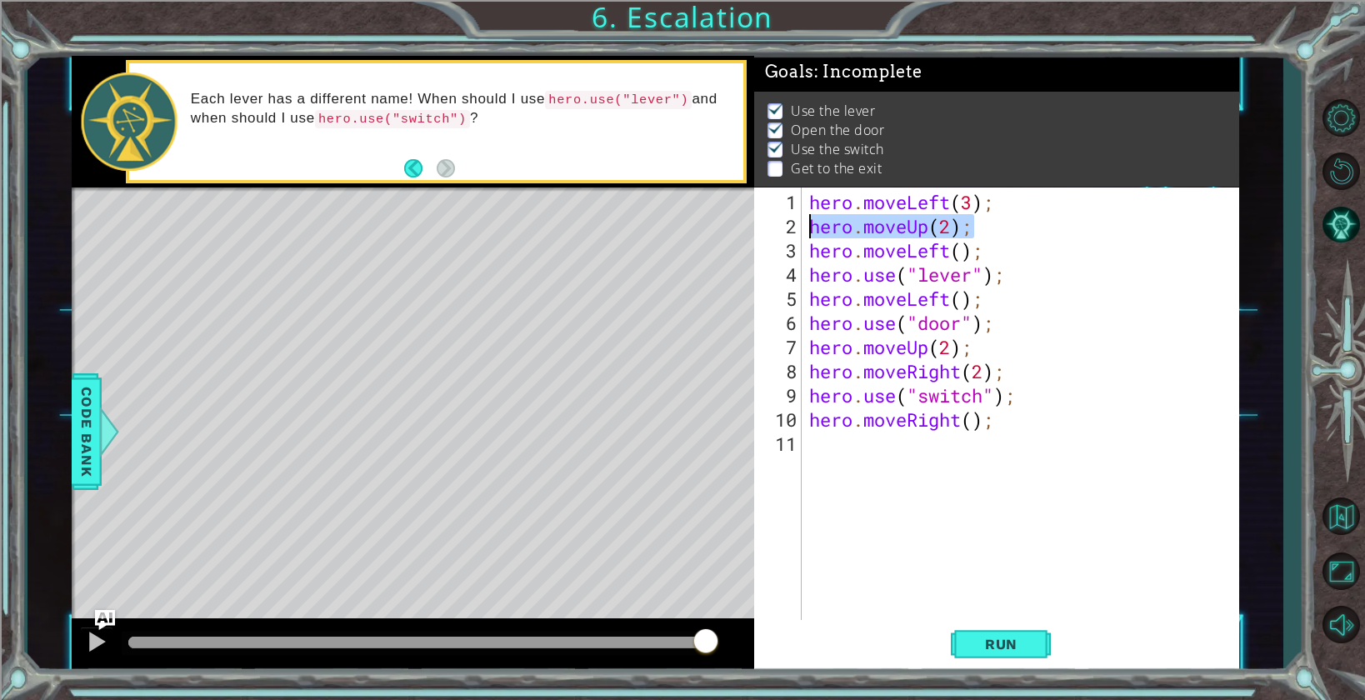
drag, startPoint x: 977, startPoint y: 230, endPoint x: 798, endPoint y: 228, distance: 179.1
click at [798, 228] on div "hero.moveRight(); 1 2 3 4 5 6 7 8 9 10 11 hero . moveLeft ( 3 ) ; hero . moveUp…" at bounding box center [994, 404] width 480 height 435
type textarea "hero.moveUp(2);"
click at [855, 457] on div "hero . moveLeft ( 3 ) ; hero . moveUp ( 2 ) ; hero . moveLeft ( ) ; hero . use …" at bounding box center [1024, 431] width 437 height 483
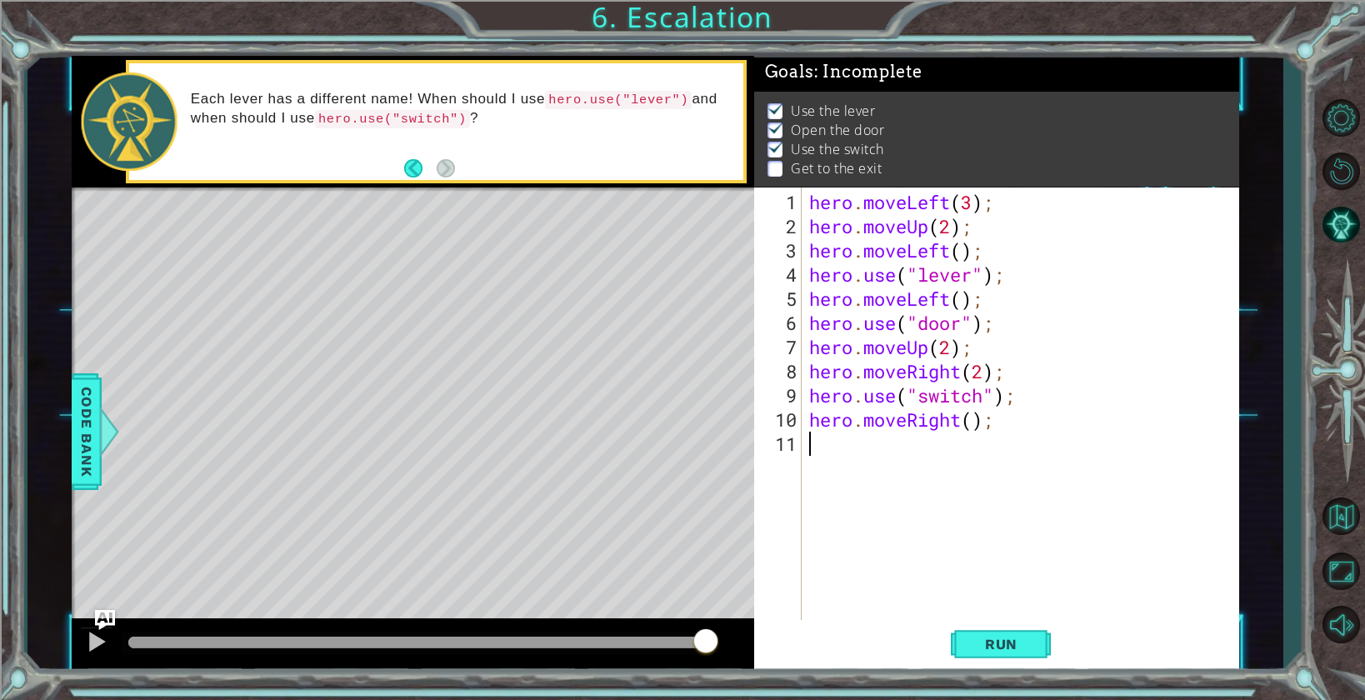
scroll to position [0, 0]
paste textarea "hero.moveUp(2);"
type textarea "hero.moveUp();"
click at [1009, 639] on span "Run" at bounding box center [1001, 644] width 66 height 17
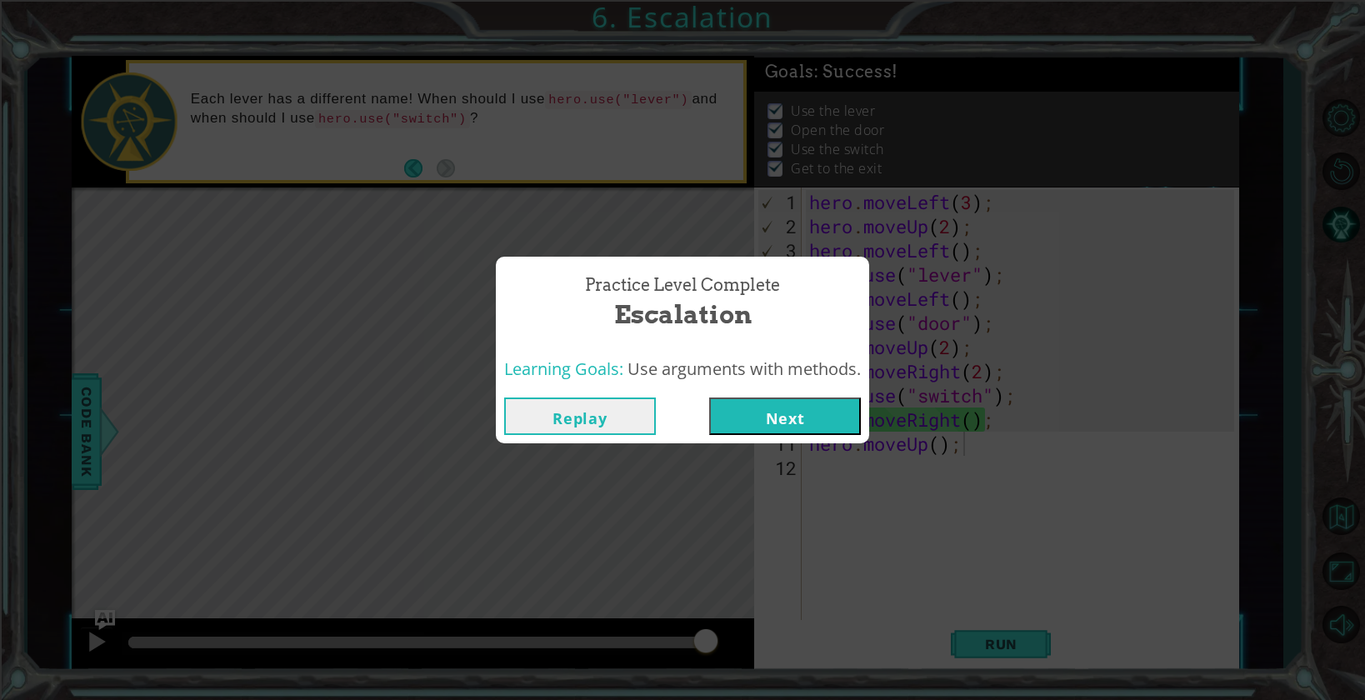
click at [789, 426] on button "Next" at bounding box center [785, 415] width 152 height 37
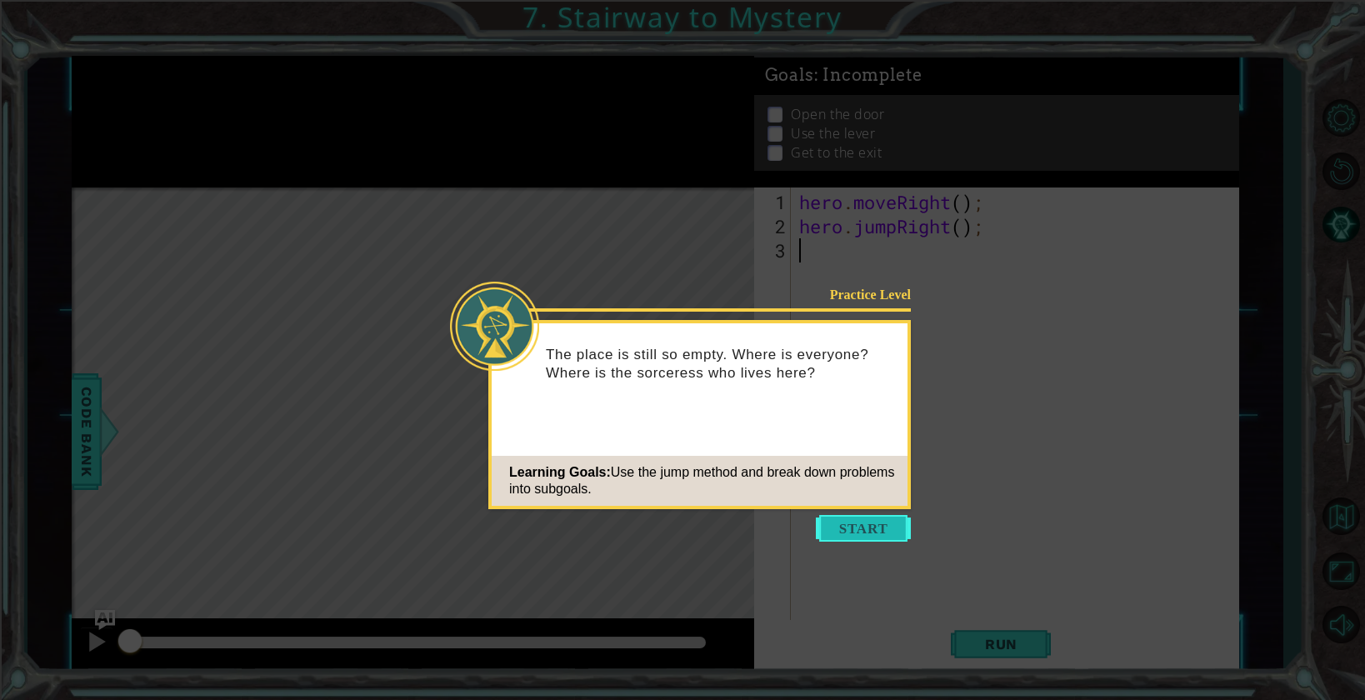
click at [841, 532] on button "Start" at bounding box center [863, 528] width 95 height 27
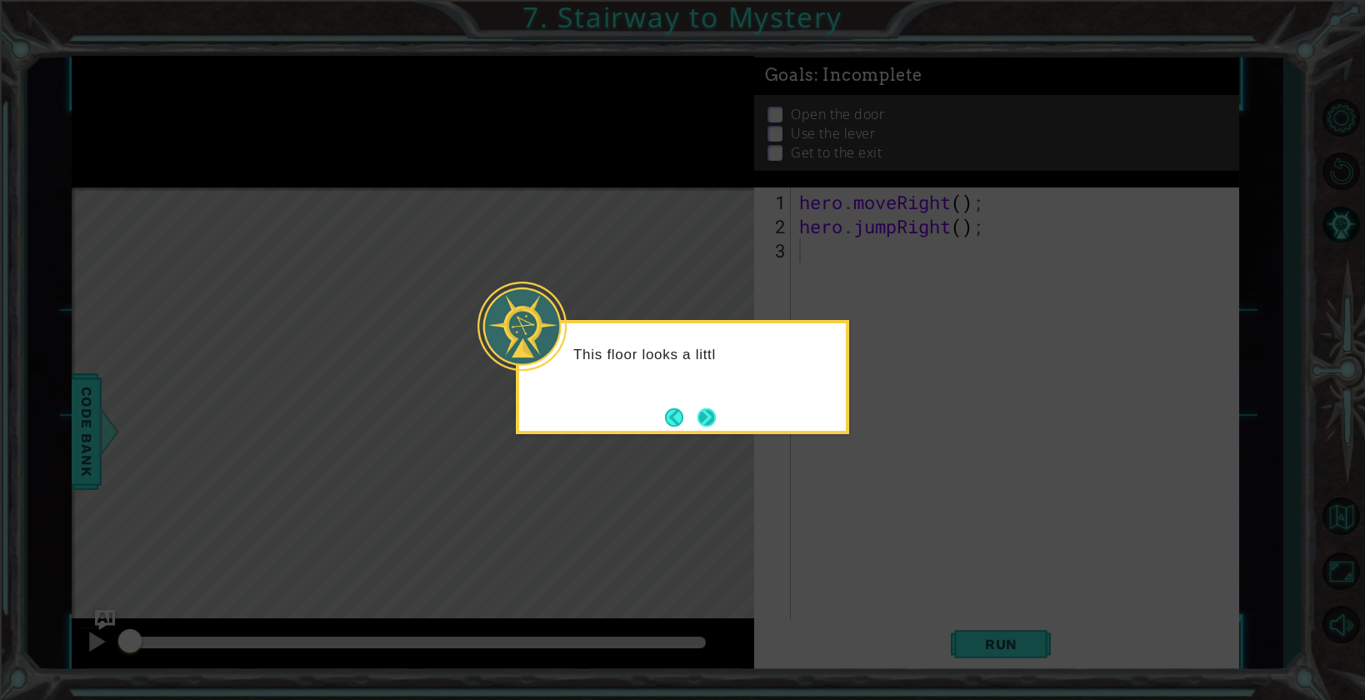
click at [701, 424] on button "Next" at bounding box center [706, 417] width 18 height 18
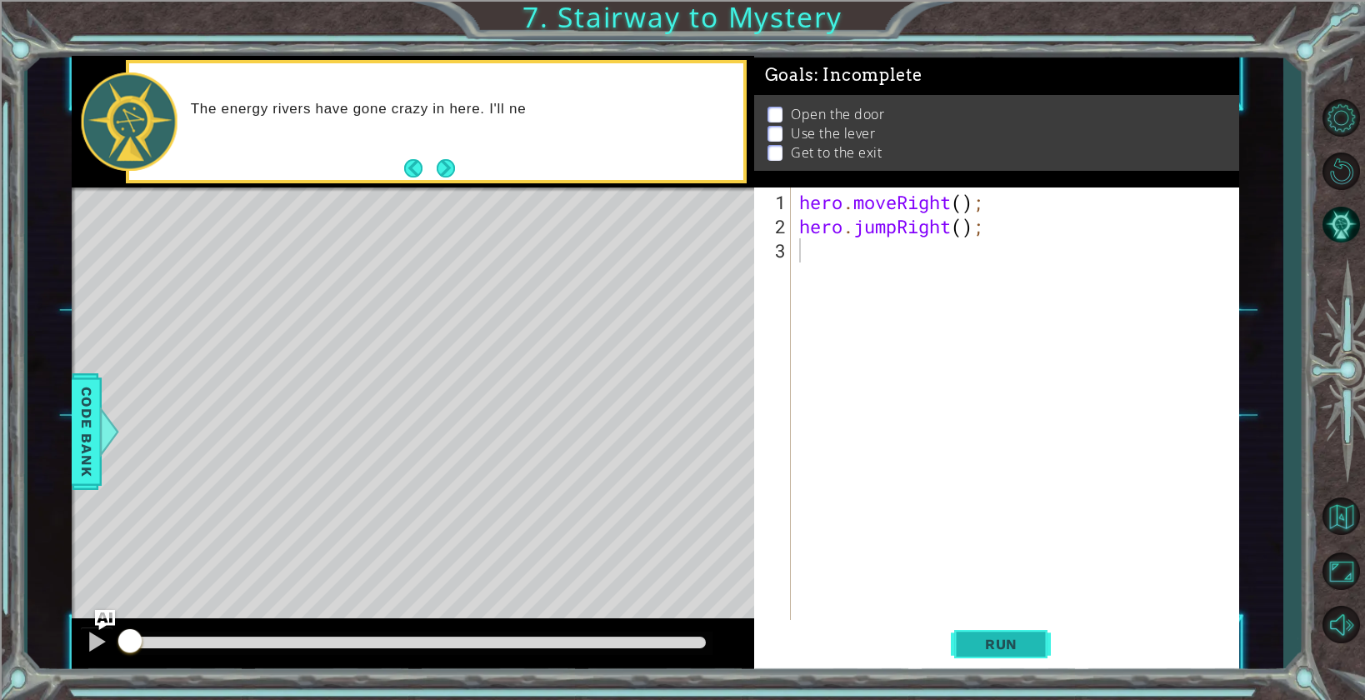
click at [965, 639] on button "Run" at bounding box center [1001, 644] width 100 height 48
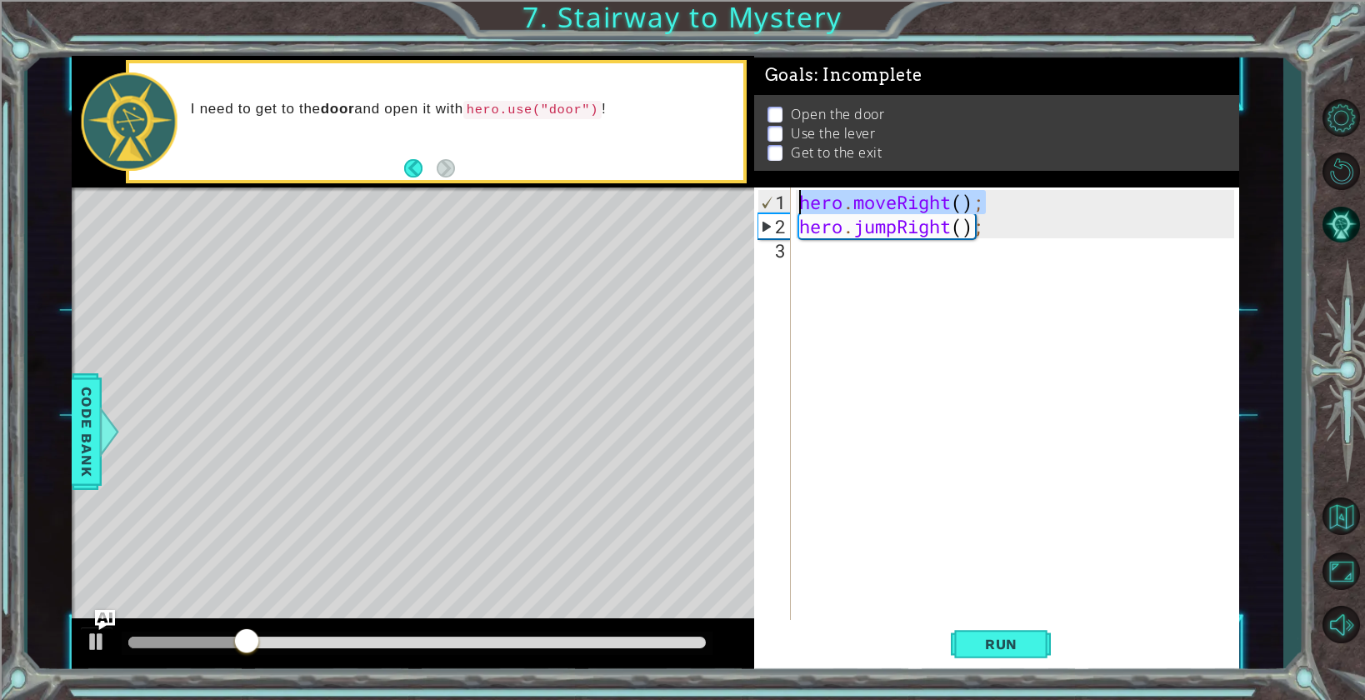
drag, startPoint x: 1006, startPoint y: 203, endPoint x: 783, endPoint y: 193, distance: 222.7
click at [783, 192] on div "1 2 3 hero . moveRight ( ) ; hero . jumpRight ( ) ; ההההההההההההההההההההההההההה…" at bounding box center [994, 404] width 480 height 435
paste textarea "Up(2"
type textarea "hero.moveUp(2);"
click at [808, 253] on div "hero . moveUp ( 2 ) ; hero . jumpRight ( ) ;" at bounding box center [1019, 431] width 447 height 483
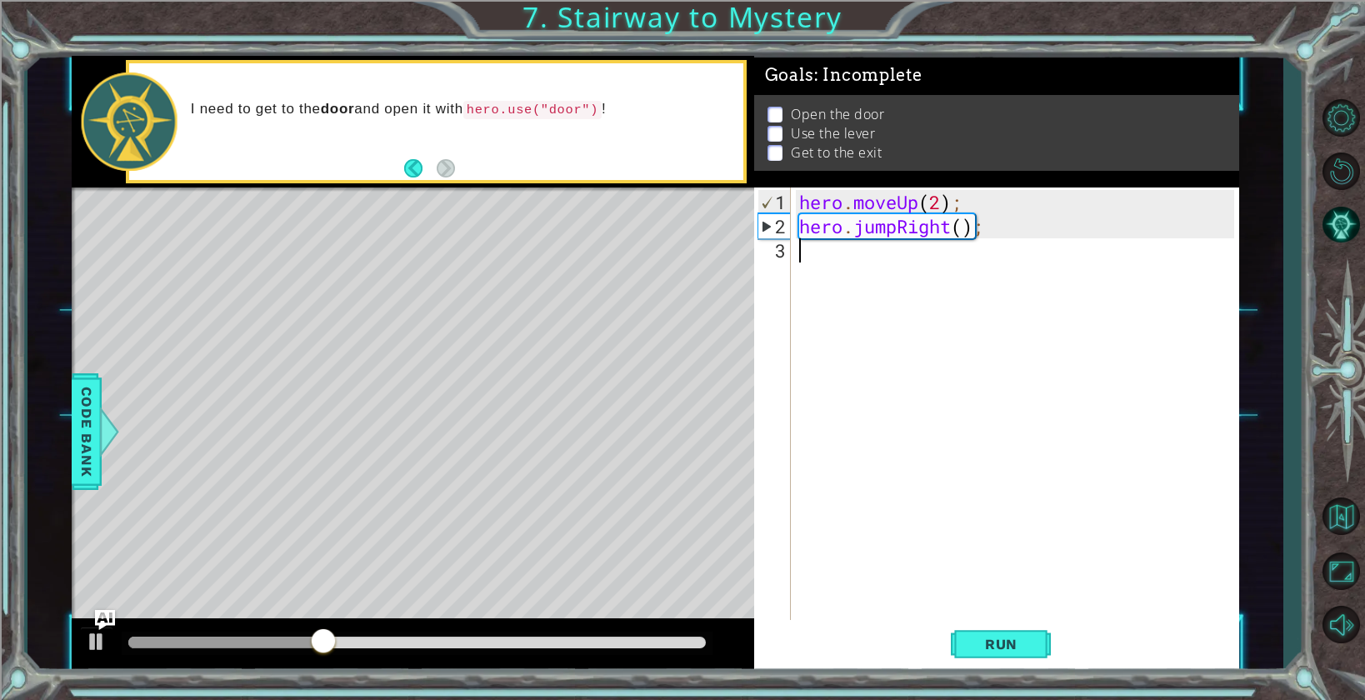
paste textarea "hero.moveUp(2);"
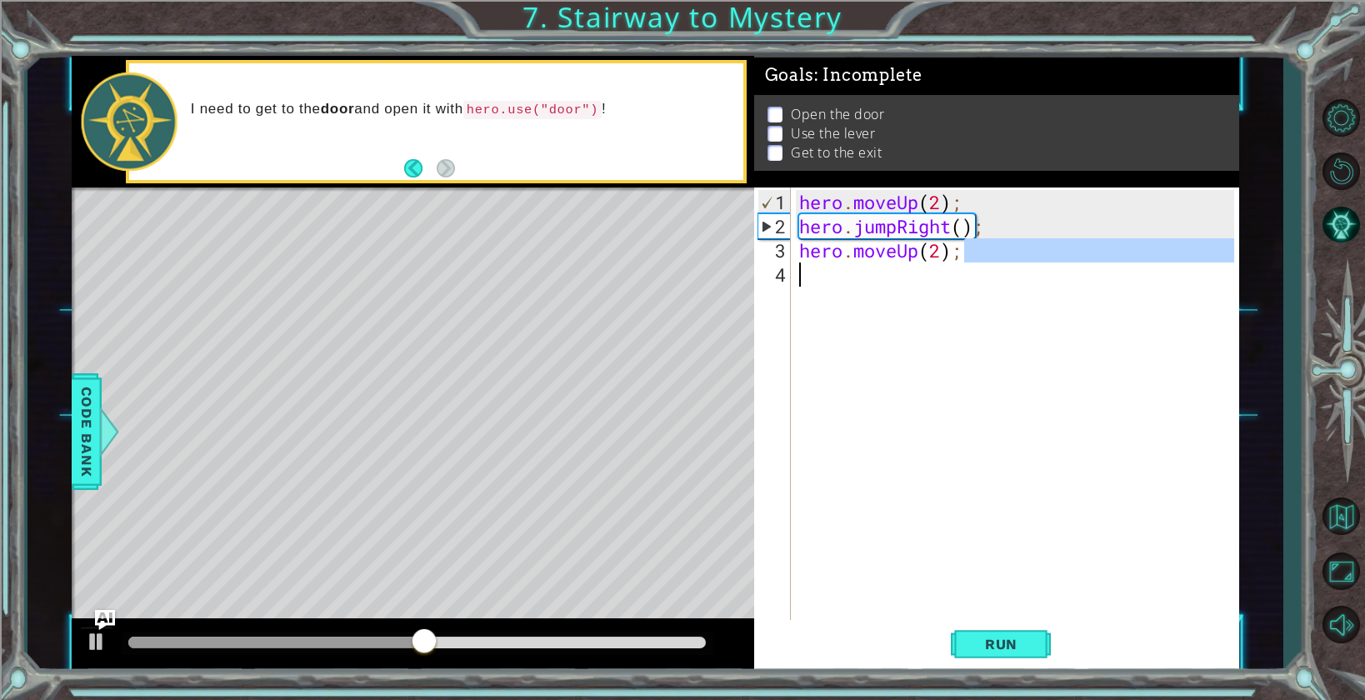
drag, startPoint x: 969, startPoint y: 249, endPoint x: 1016, endPoint y: 282, distance: 58.0
click at [1016, 282] on div "hero . moveUp ( 2 ) ; hero . jumpRight ( ) ; hero . moveUp ( 2 ) ;" at bounding box center [1019, 431] width 447 height 483
click at [1004, 219] on div "hero . moveUp ( 2 ) ; hero . jumpRight ( ) ; hero . moveUp ( 2 ) ;" at bounding box center [1019, 431] width 447 height 483
type textarea "hero.jumpRight();"
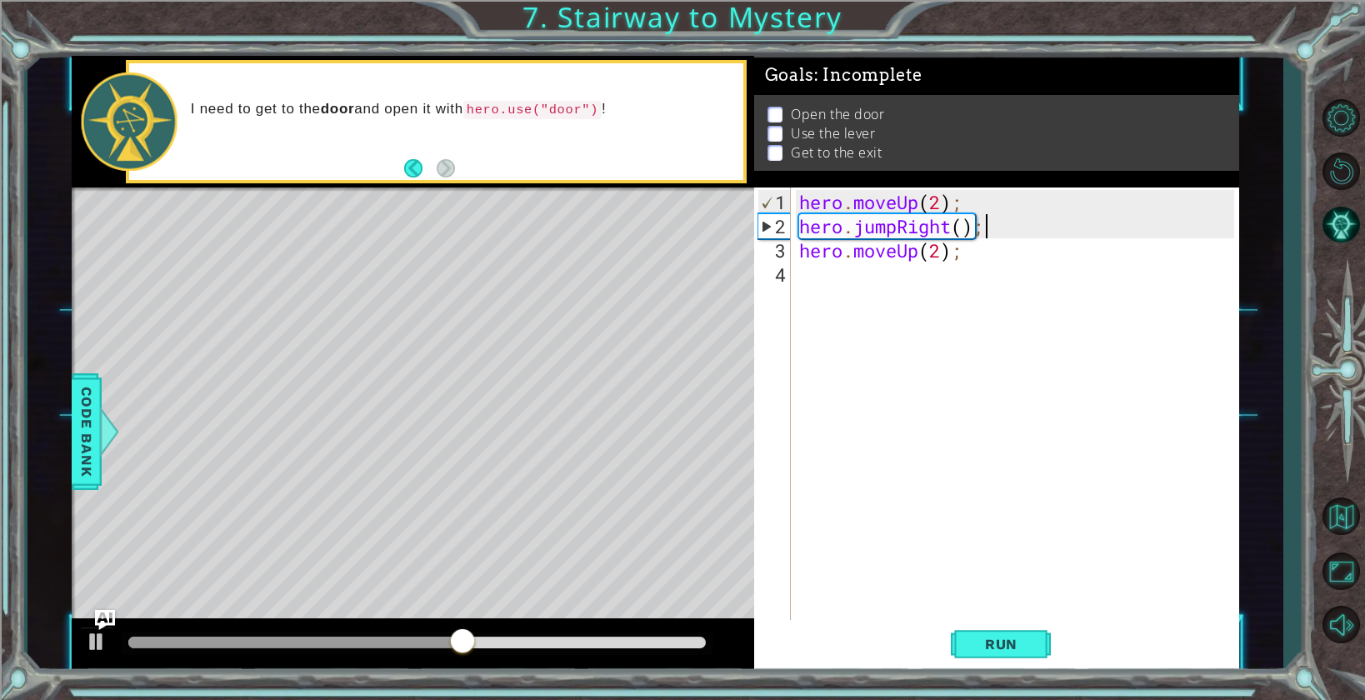
click at [825, 282] on div "hero . moveUp ( 2 ) ; hero . jumpRight ( ) ; hero . moveUp ( 2 ) ;" at bounding box center [1019, 431] width 447 height 483
paste textarea "hero.moveUp(2);"
click at [922, 279] on div "hero . moveUp ( 2 ) ; hero . jumpRight ( ) ; hero . moveUp ( 2 ) ; hero . moveU…" at bounding box center [1019, 431] width 447 height 483
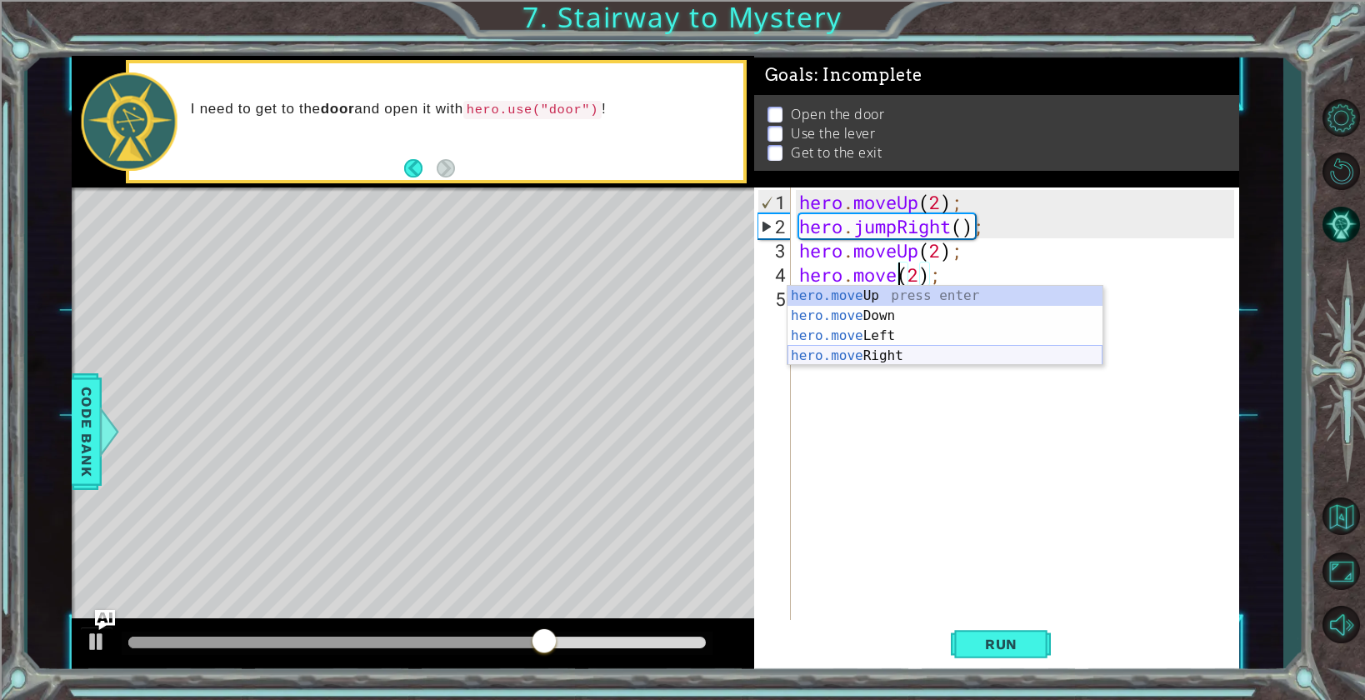
click at [901, 357] on div "hero.move Up press enter hero.move Down press enter hero.move Left press enter …" at bounding box center [944, 346] width 315 height 120
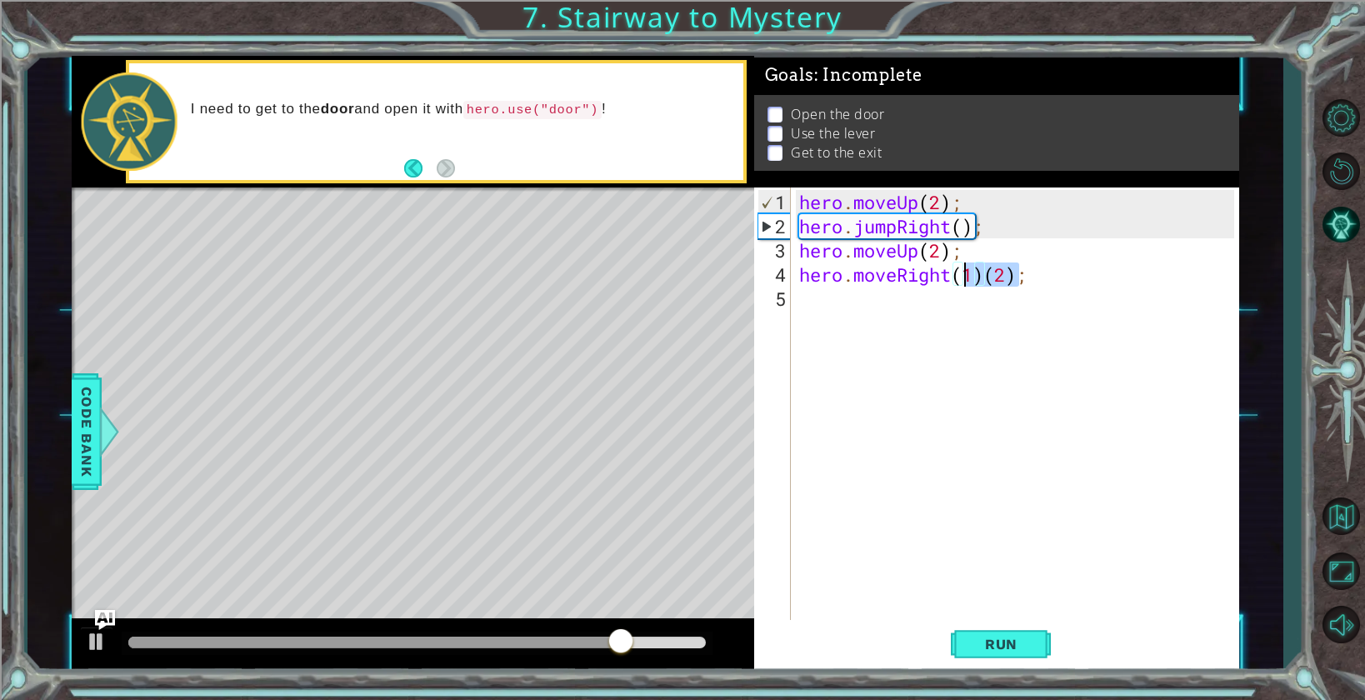
drag, startPoint x: 1017, startPoint y: 270, endPoint x: 968, endPoint y: 275, distance: 49.4
click at [968, 275] on div "hero . moveUp ( 2 ) ; hero . jumpRight ( ) ; hero . moveUp ( 2 ) ; hero . moveR…" at bounding box center [1019, 431] width 447 height 483
type textarea "hero.moveRight();"
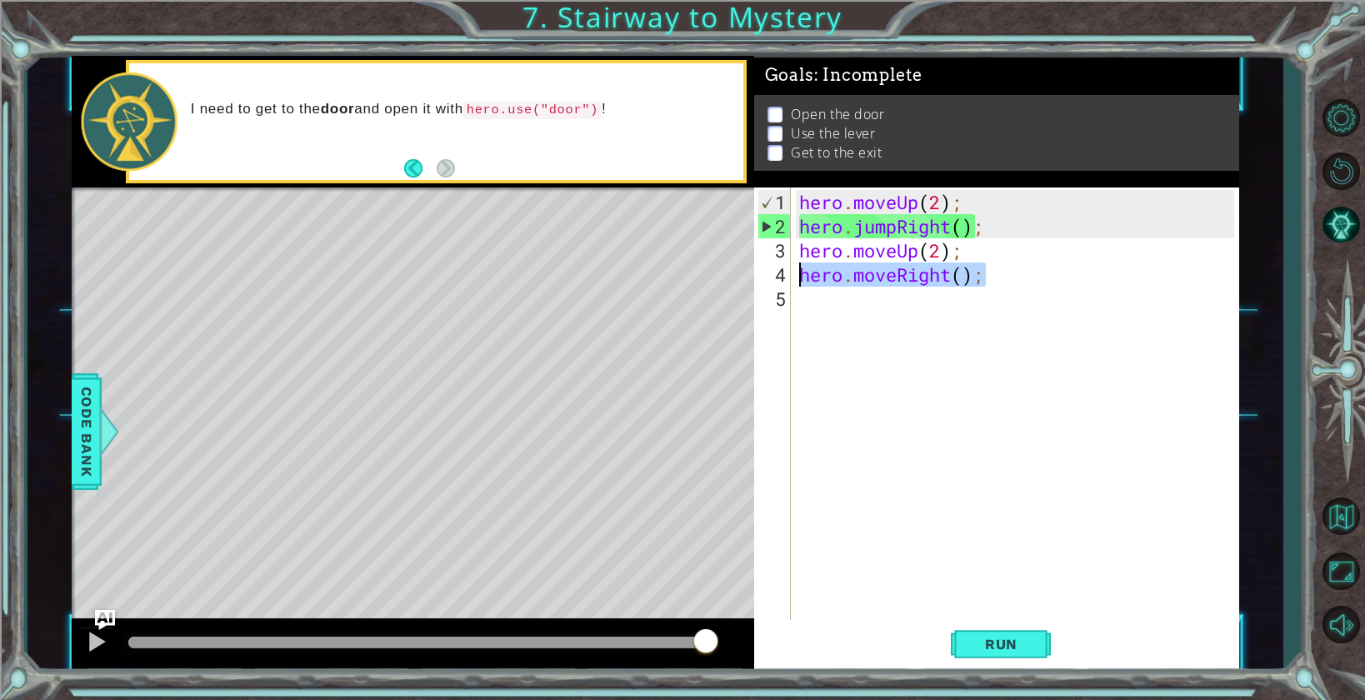
drag, startPoint x: 1014, startPoint y: 271, endPoint x: 777, endPoint y: 282, distance: 236.9
click at [777, 282] on div "hero.moveRight(); 1 2 3 4 5 hero . moveUp ( 2 ) ; hero . jumpRight ( ) ; hero .…" at bounding box center [994, 404] width 480 height 435
click at [810, 317] on div "hero . moveUp ( 2 ) ; hero . jumpRight ( ) ; hero . moveUp ( 2 ) ; hero . moveR…" at bounding box center [1019, 431] width 447 height 483
type textarea "v"
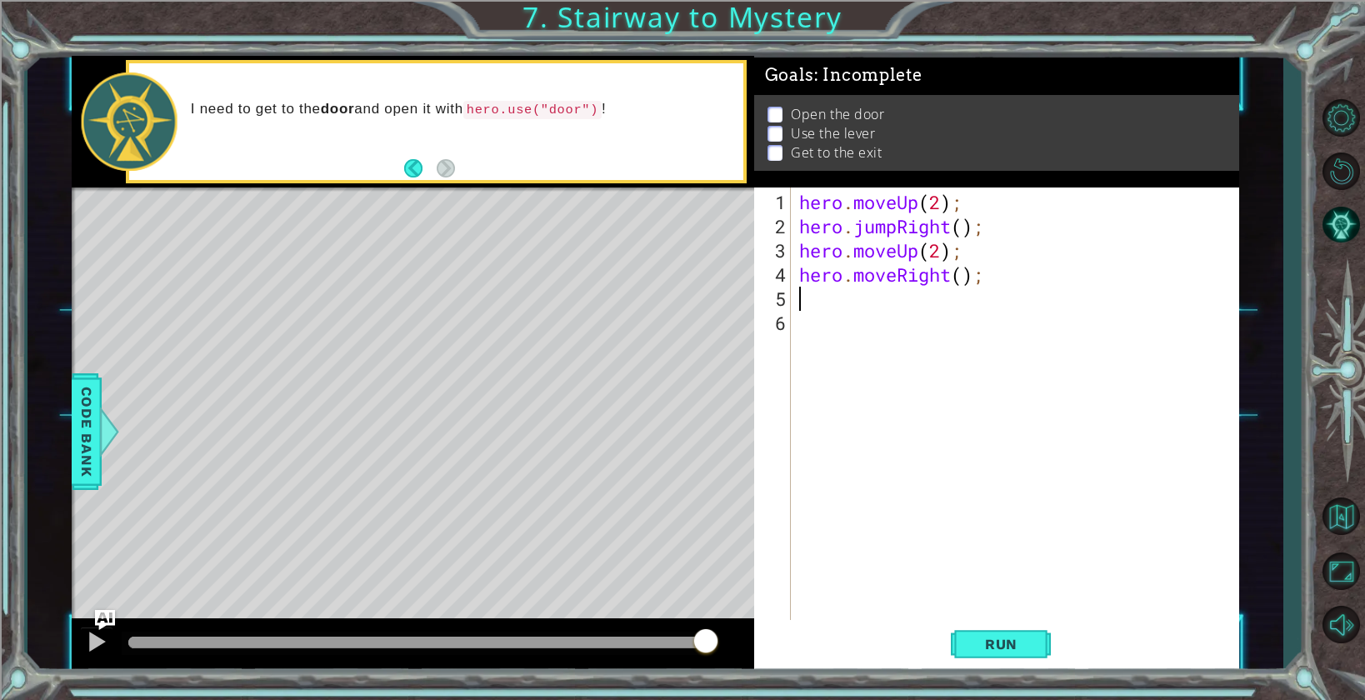
paste textarea "hero.moveRight();"
click at [857, 300] on div "hero . moveUp ( 2 ) ; hero . jumpRight ( ) ; hero . moveUp ( 2 ) ; hero . moveR…" at bounding box center [1019, 431] width 447 height 483
click at [976, 298] on div "hero . moveUp ( 2 ) ; hero . jumpRight ( ) ; hero . moveUp ( 2 ) ; hero . moveR…" at bounding box center [1019, 431] width 447 height 483
click at [967, 301] on div "hero . moveUp ( 2 ) ; hero . jumpRight ( ) ; hero . moveUp ( 2 ) ; hero . moveR…" at bounding box center [1019, 431] width 447 height 483
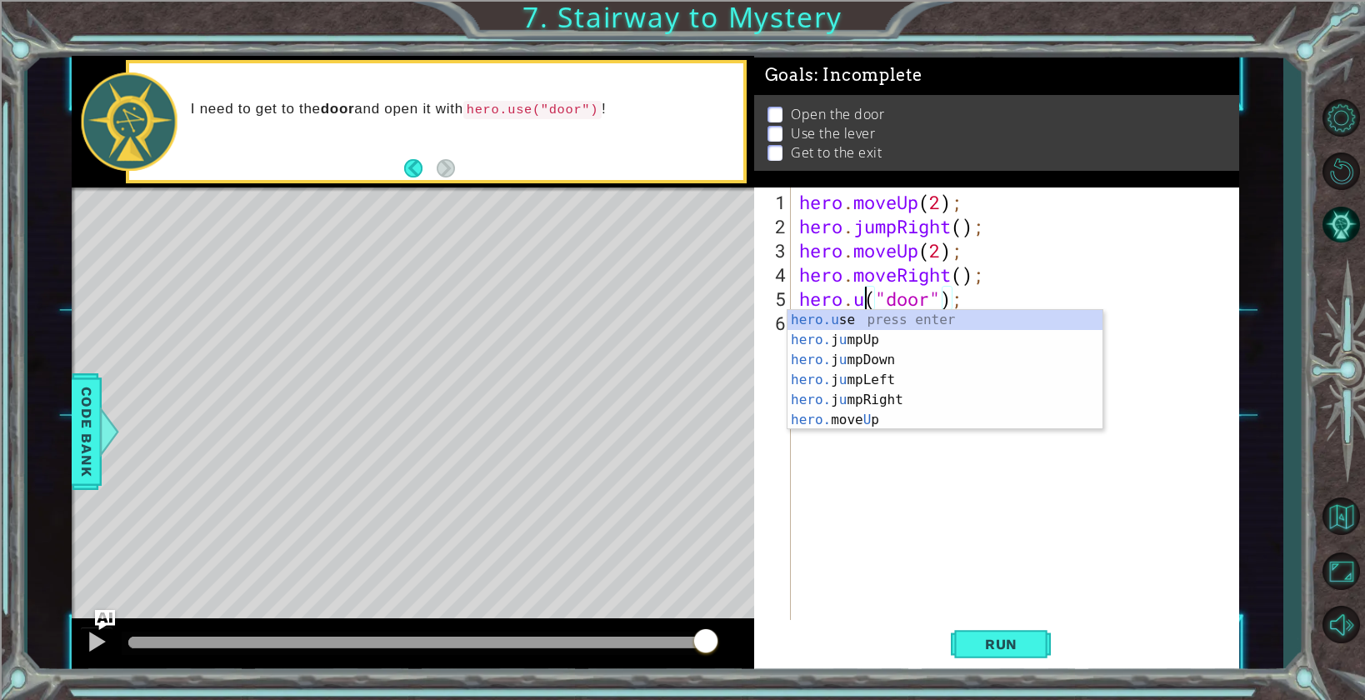
scroll to position [0, 3]
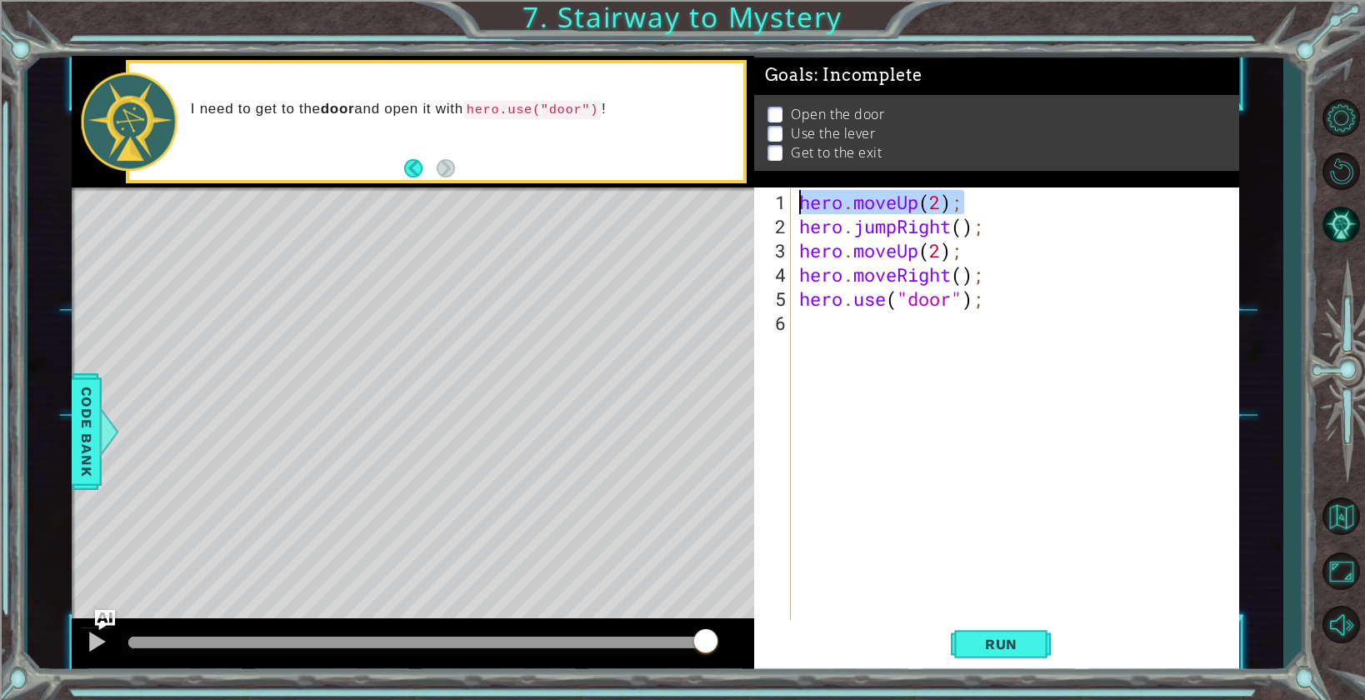
drag, startPoint x: 1001, startPoint y: 204, endPoint x: 792, endPoint y: 206, distance: 209.1
click at [792, 206] on div "hero.use("door"); 1 2 3 4 5 6 hero . moveUp ( 2 ) ; hero . jumpRight ( ) ; hero…" at bounding box center [994, 404] width 480 height 435
type textarea "hero.moveUp(2);"
click at [899, 328] on div "hero . moveUp ( 2 ) ; hero . jumpRight ( ) ; hero . moveUp ( 2 ) ; hero . moveR…" at bounding box center [1019, 431] width 447 height 483
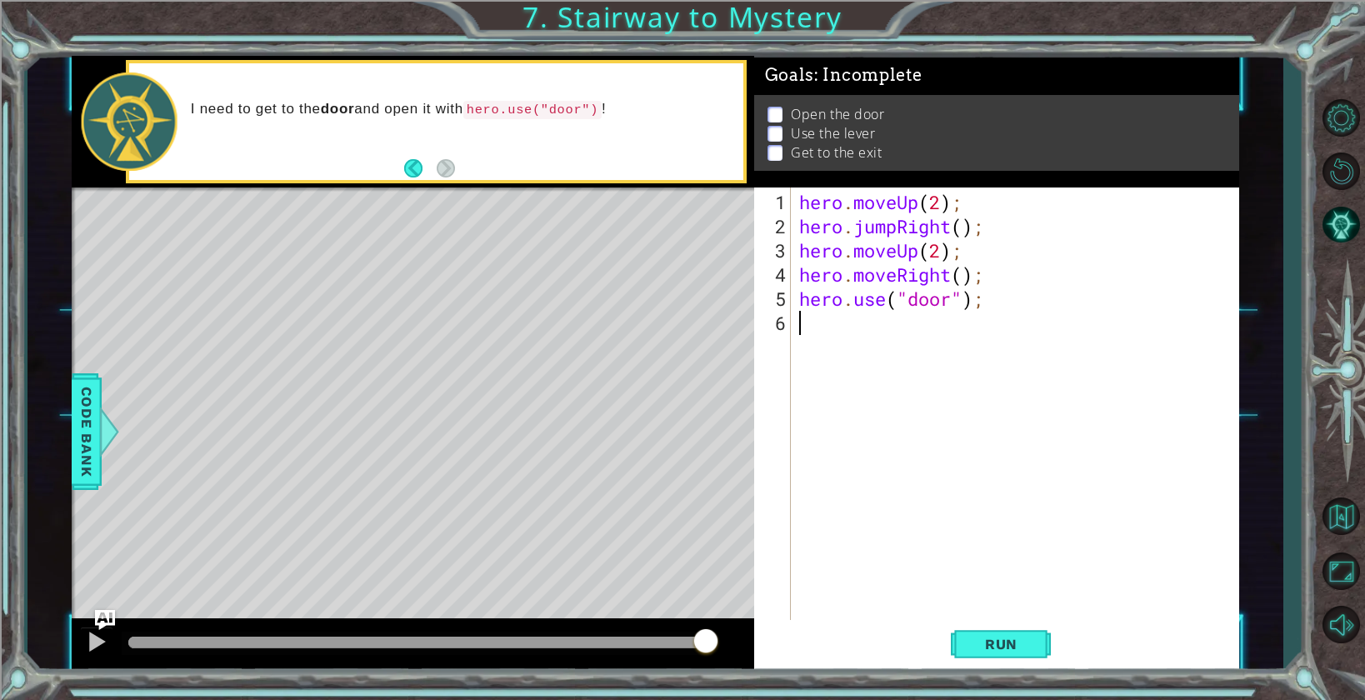
paste textarea "hero.moveUp(2);"
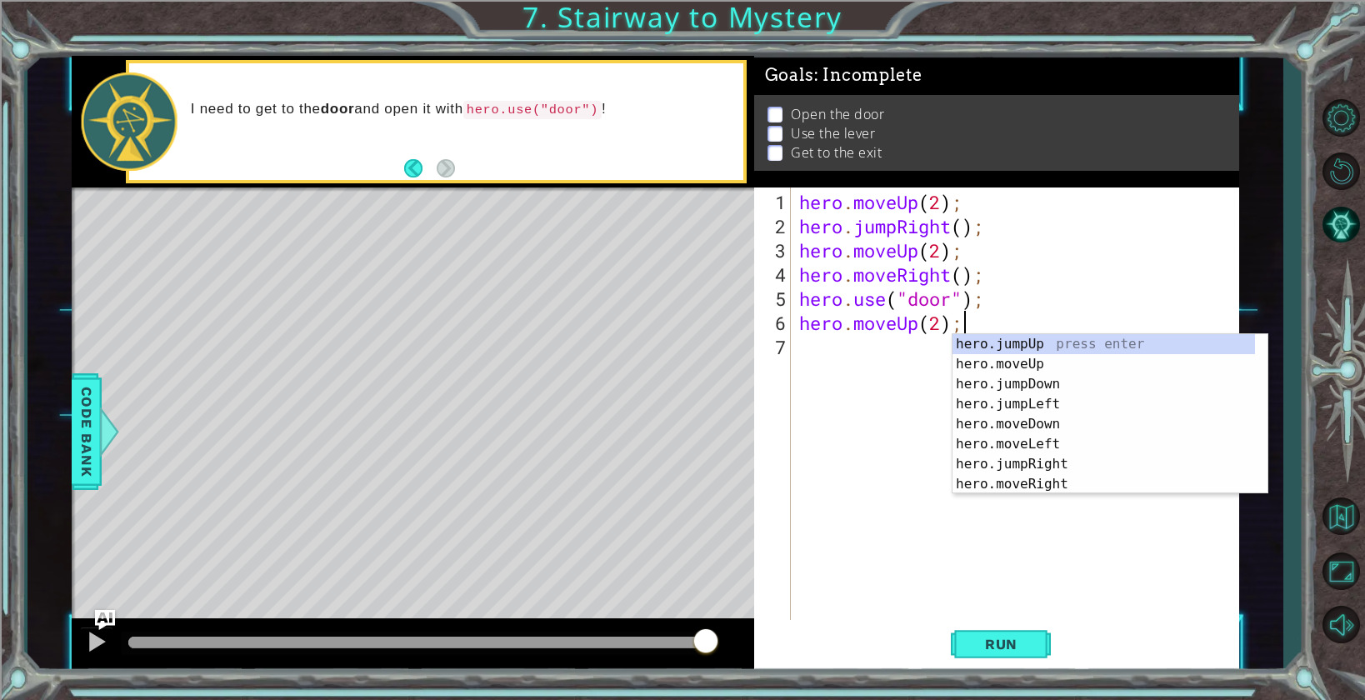
click at [956, 323] on div "hero . moveUp ( 2 ) ; hero . jumpRight ( ) ; hero . moveUp ( 2 ) ; hero . moveR…" at bounding box center [1019, 431] width 447 height 483
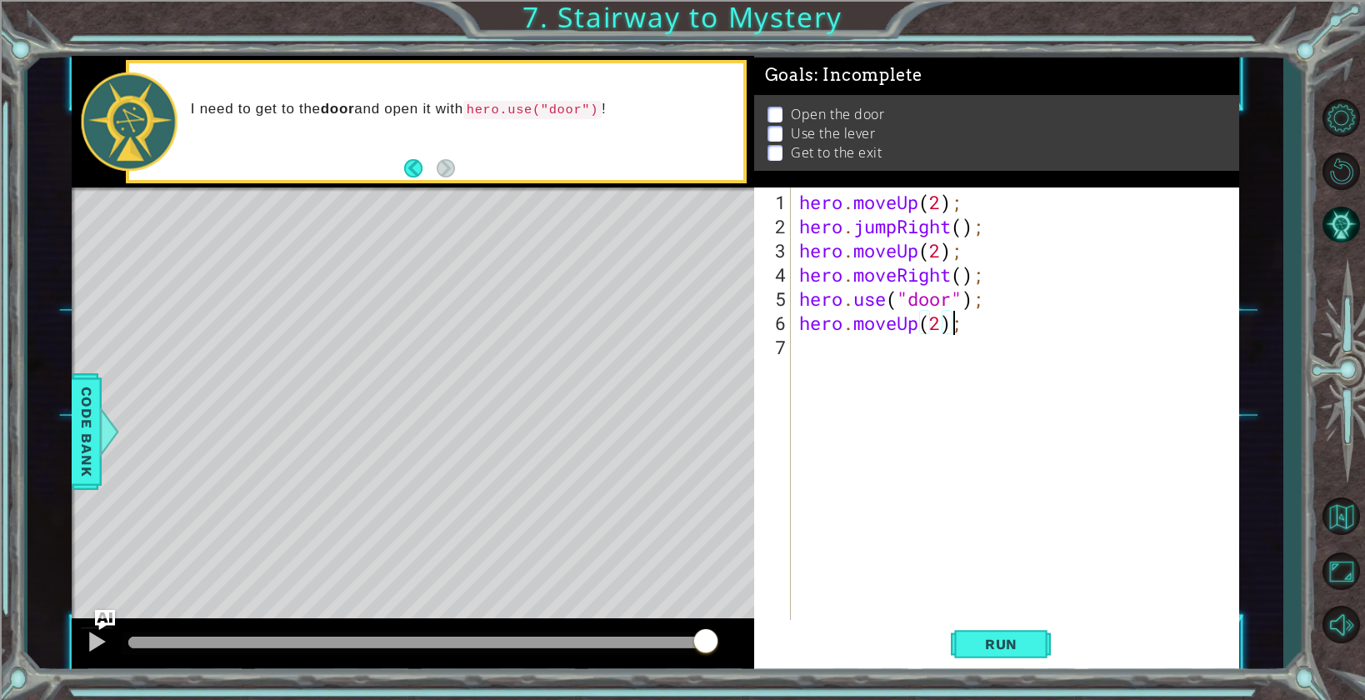
click at [941, 327] on div "hero . moveUp ( 2 ) ; hero . jumpRight ( ) ; hero . moveUp ( 2 ) ; hero . moveR…" at bounding box center [1019, 431] width 447 height 483
click at [1033, 654] on button "Run" at bounding box center [1001, 644] width 100 height 48
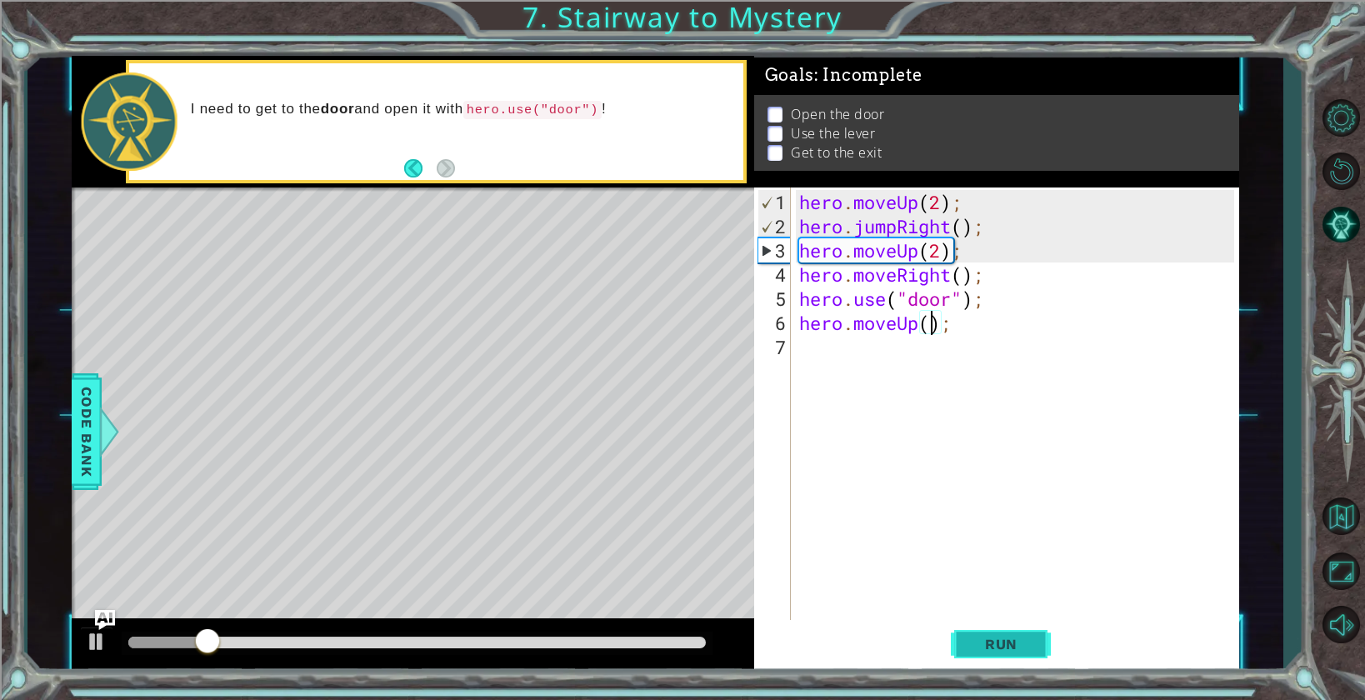
click at [983, 650] on span "Run" at bounding box center [1001, 644] width 66 height 17
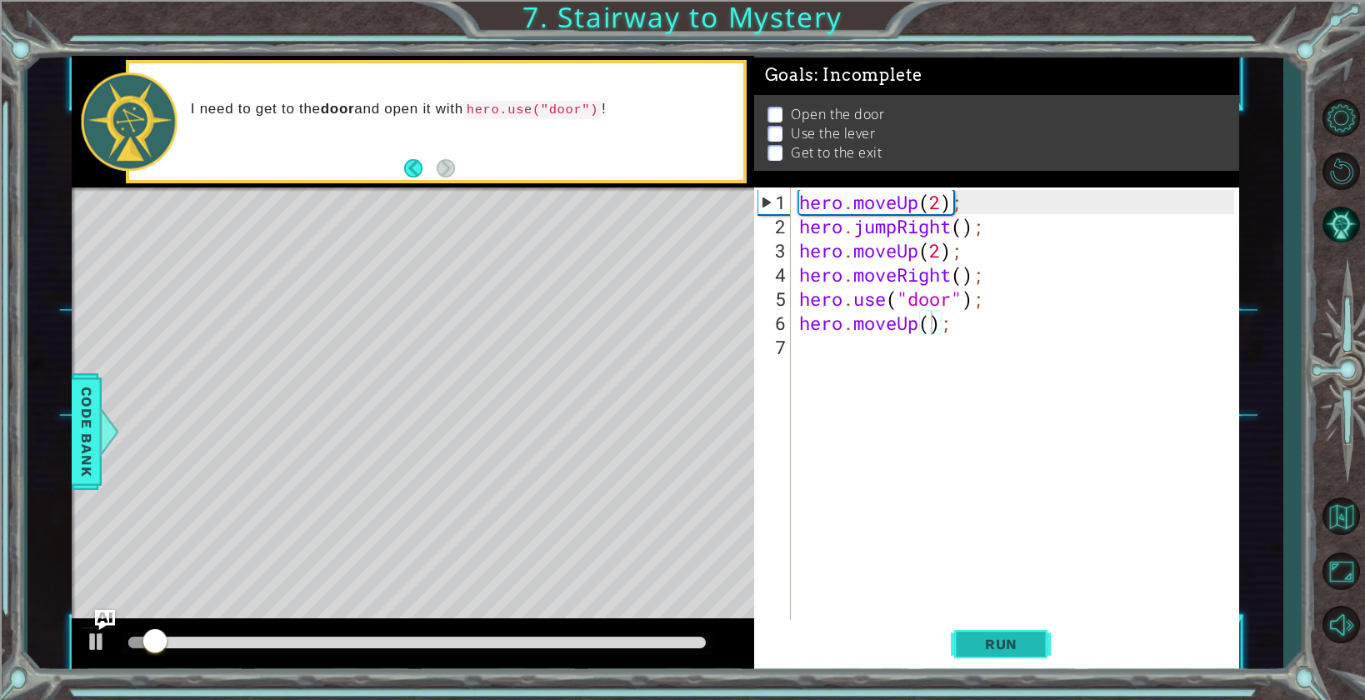
click at [983, 650] on span "Run" at bounding box center [1001, 644] width 66 height 17
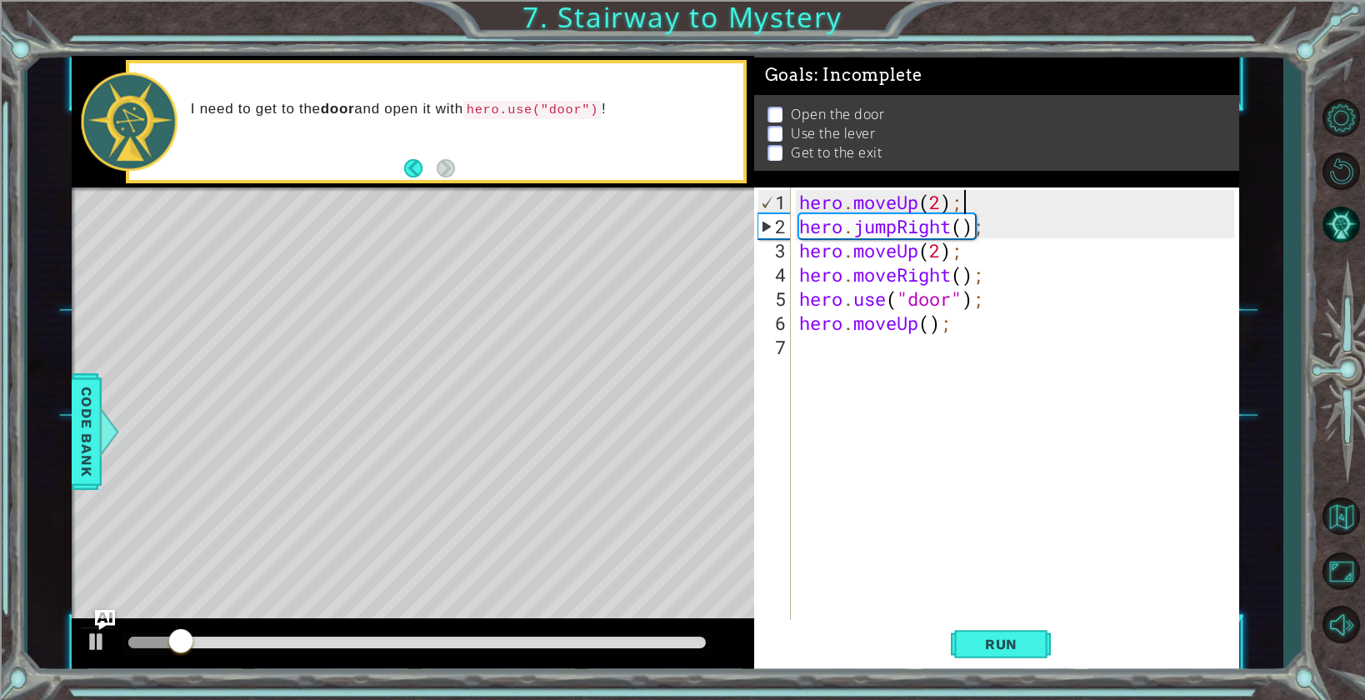
click at [973, 203] on div "hero . moveUp ( 2 ) ; hero . jumpRight ( ) ; hero . moveUp ( 2 ) ; hero . moveR…" at bounding box center [1019, 431] width 447 height 483
type textarea "hero.moveUp(2);"
